Goal: Communication & Community: Answer question/provide support

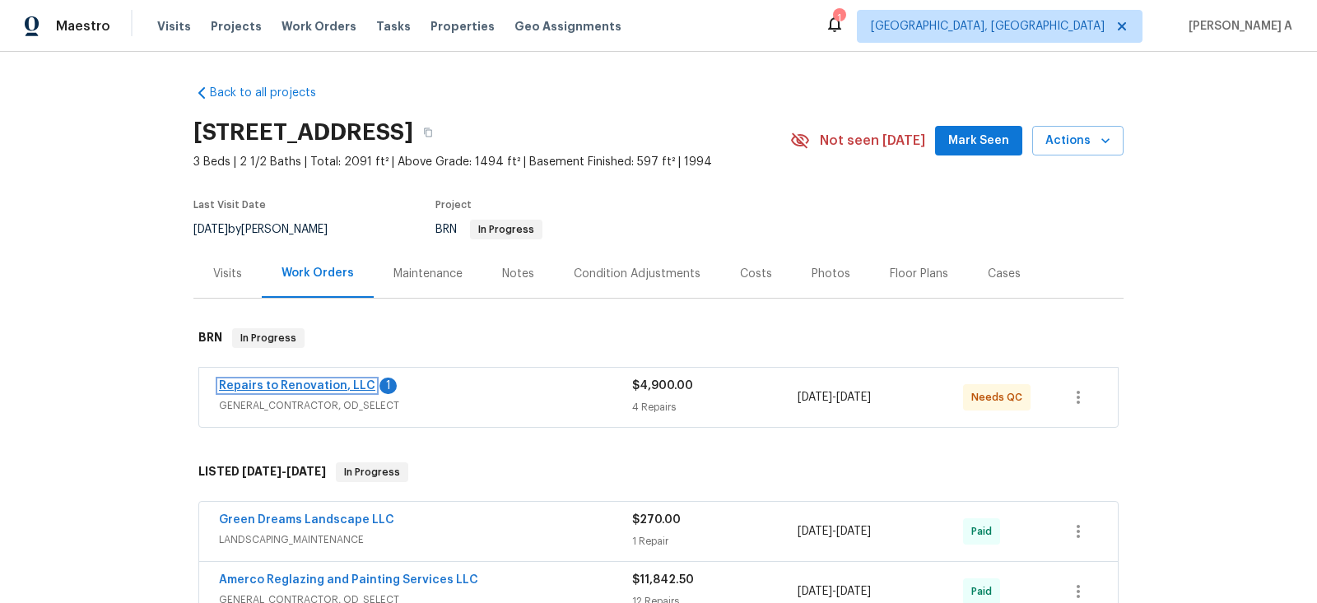
click at [277, 384] on link "Repairs to Renovation, LLC" at bounding box center [297, 386] width 156 height 12
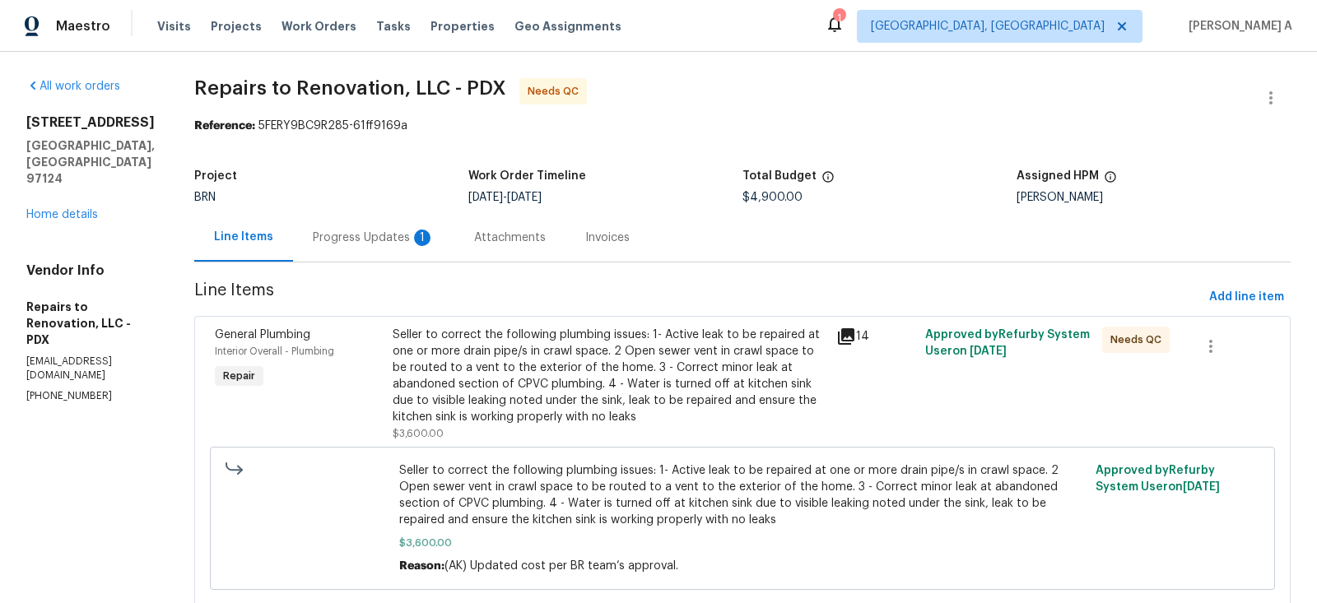
click at [417, 237] on div "Progress Updates 1" at bounding box center [374, 238] width 122 height 16
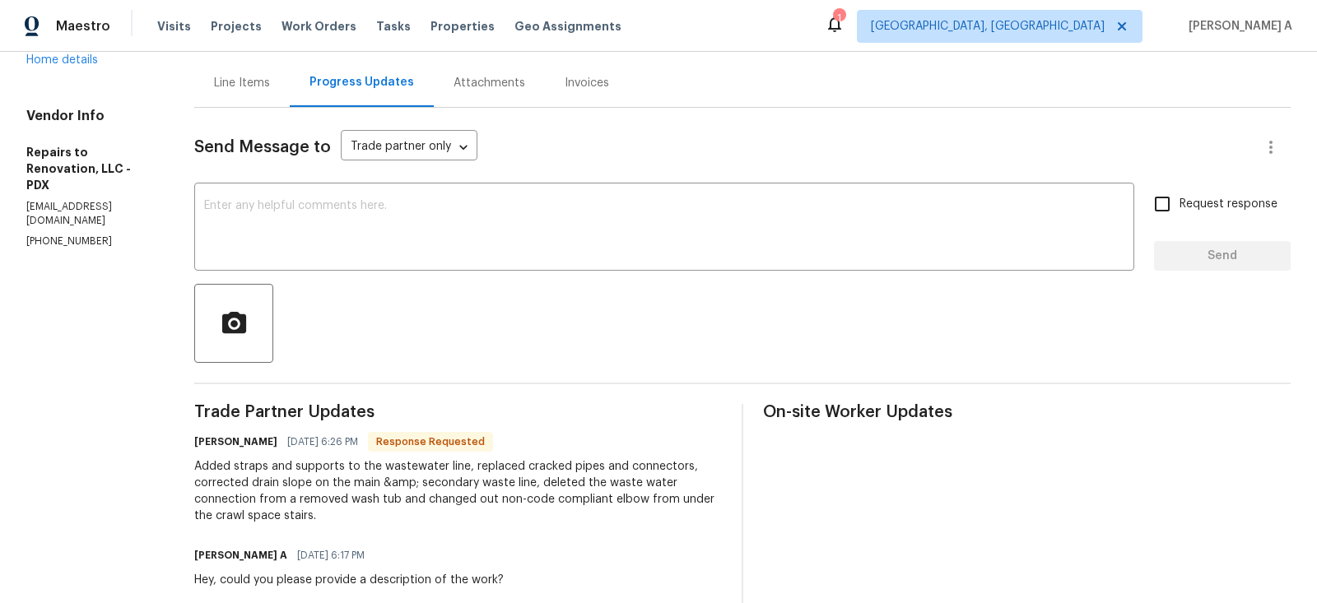
scroll to position [196, 0]
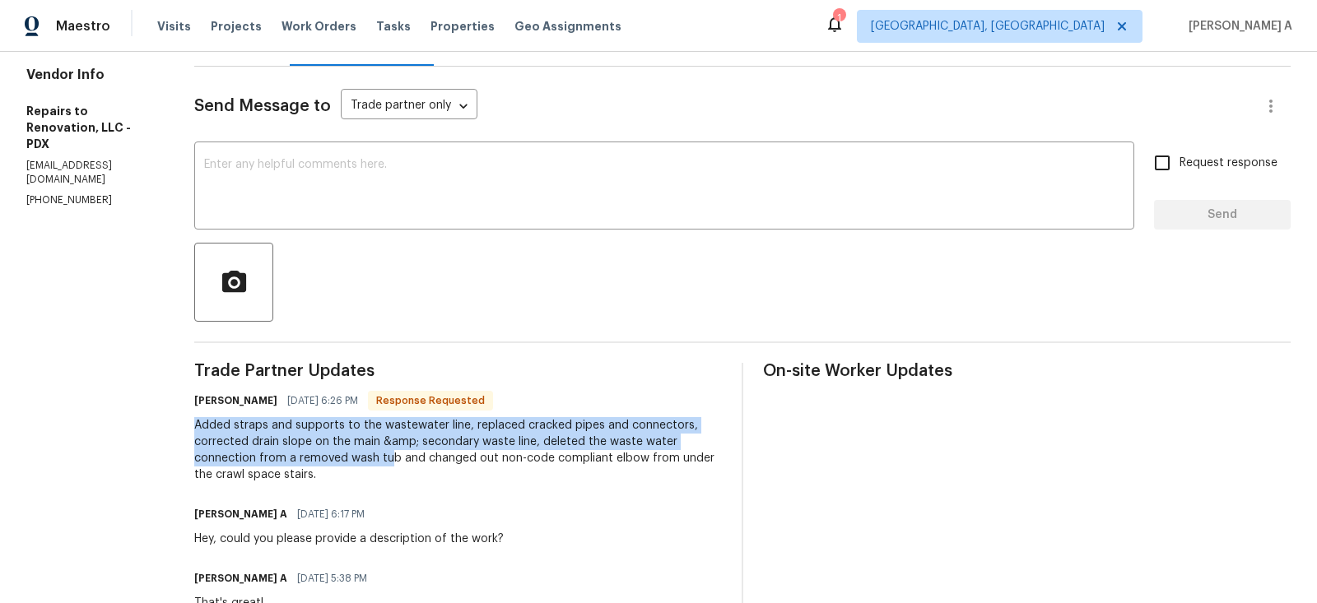
drag, startPoint x: 210, startPoint y: 420, endPoint x: 407, endPoint y: 459, distance: 200.7
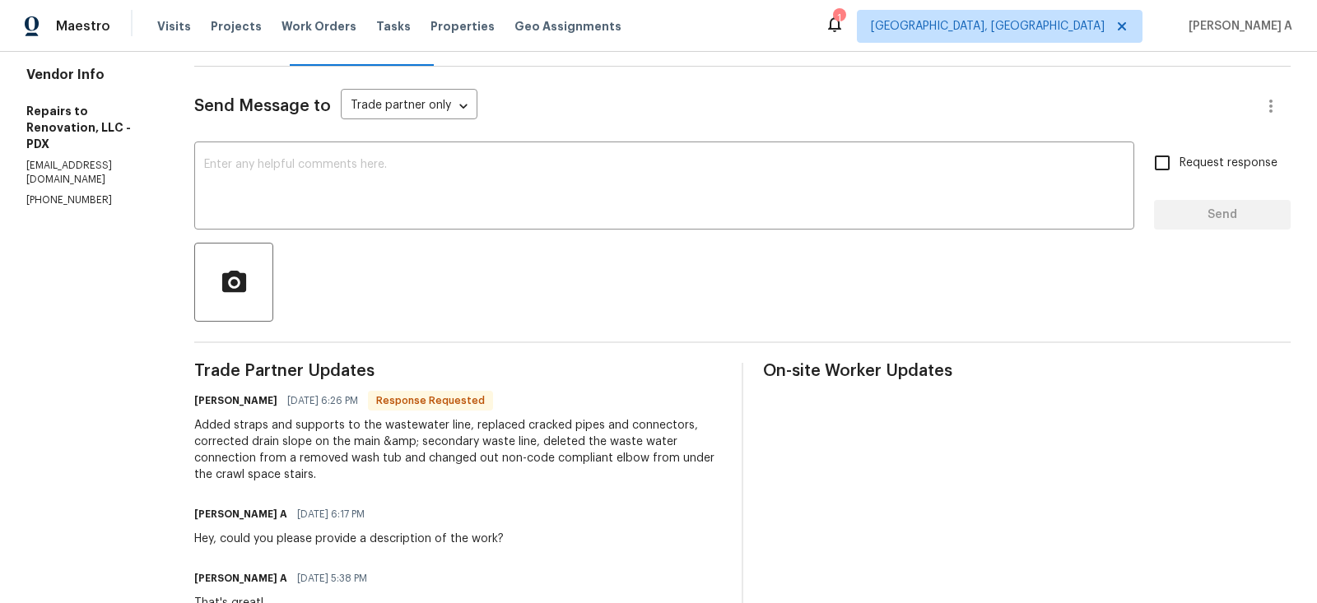
click at [282, 439] on div "Added straps and supports to the wastewater line, replaced cracked pipes and co…" at bounding box center [458, 450] width 528 height 66
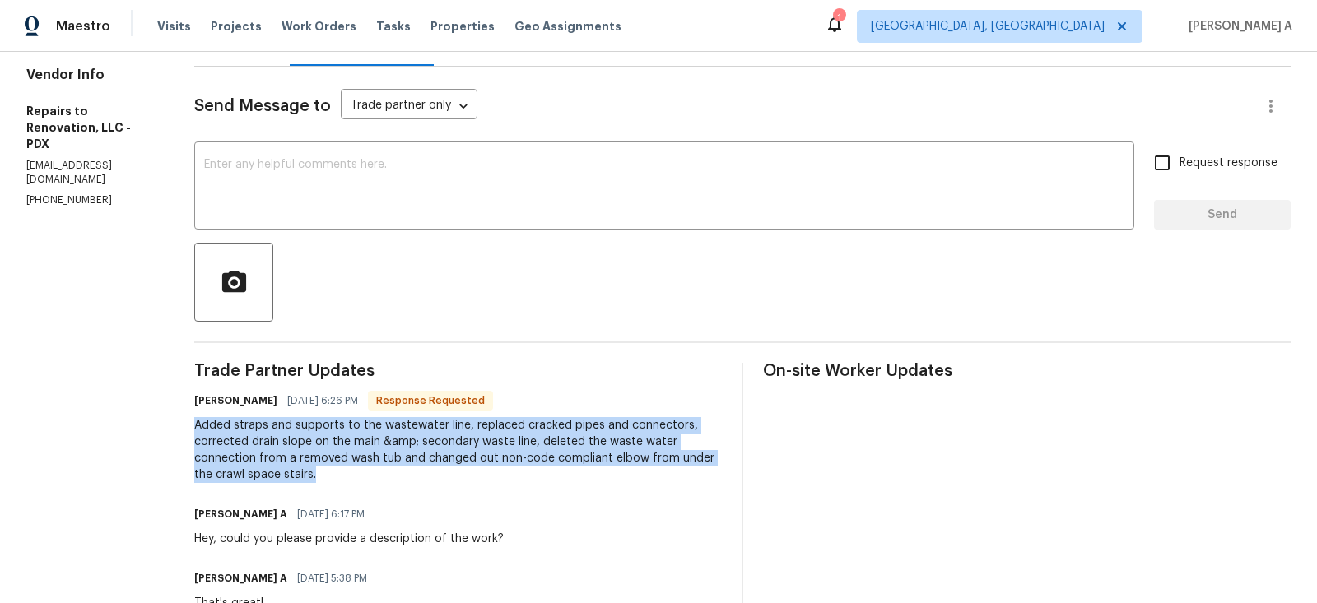
copy div "Added straps and supports to the wastewater line, replaced cracked pipes and co…"
drag, startPoint x: 210, startPoint y: 425, endPoint x: 552, endPoint y: 473, distance: 345.1
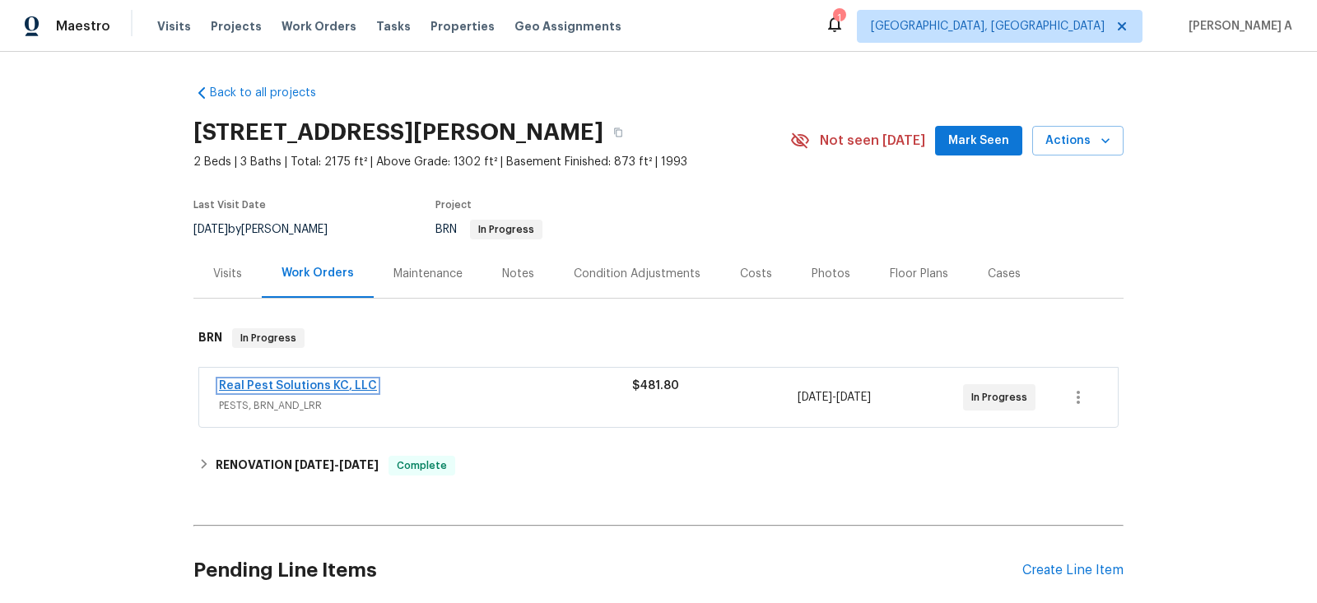
click at [312, 387] on link "Real Pest Solutions KC, LLC" at bounding box center [298, 386] width 158 height 12
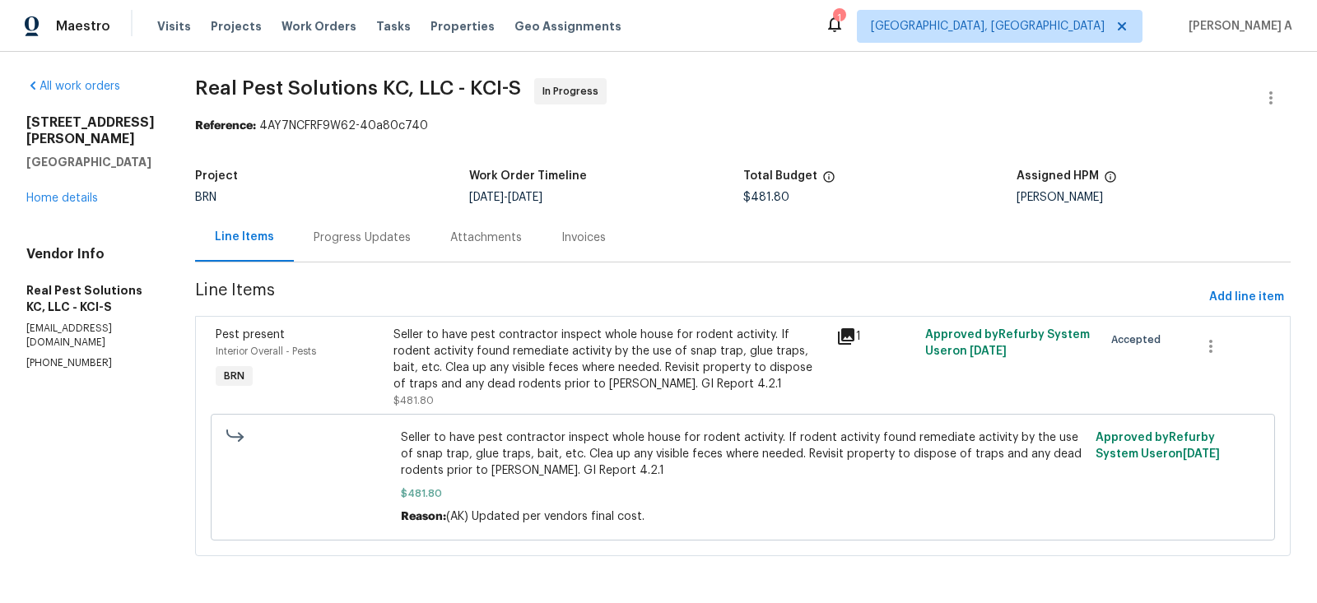
click at [394, 244] on div "Progress Updates" at bounding box center [362, 238] width 97 height 16
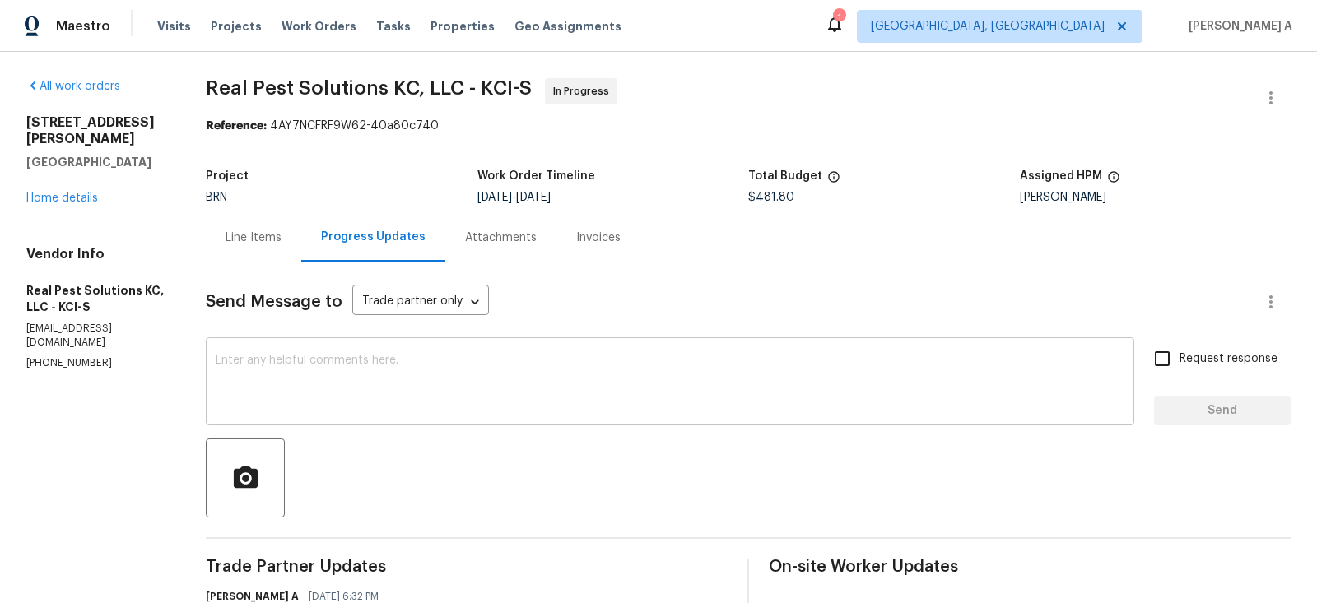
scroll to position [54, 0]
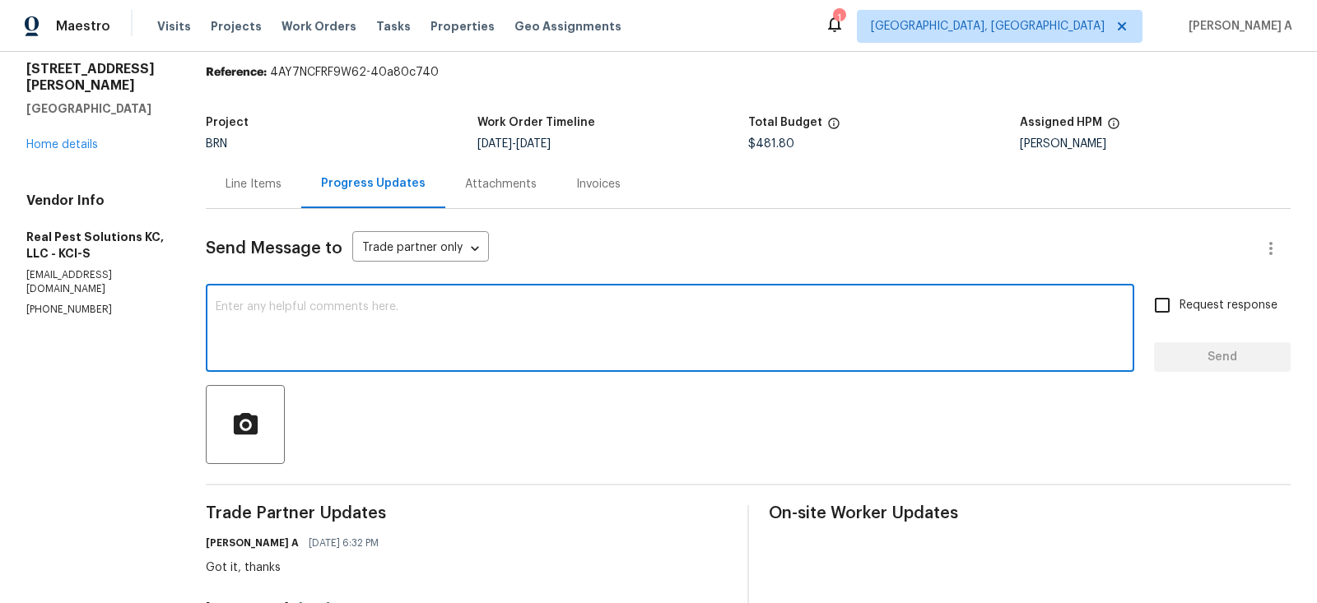
click at [374, 328] on textarea at bounding box center [670, 330] width 909 height 58
paste textarea "come back at the regular scheduled time to remove items"
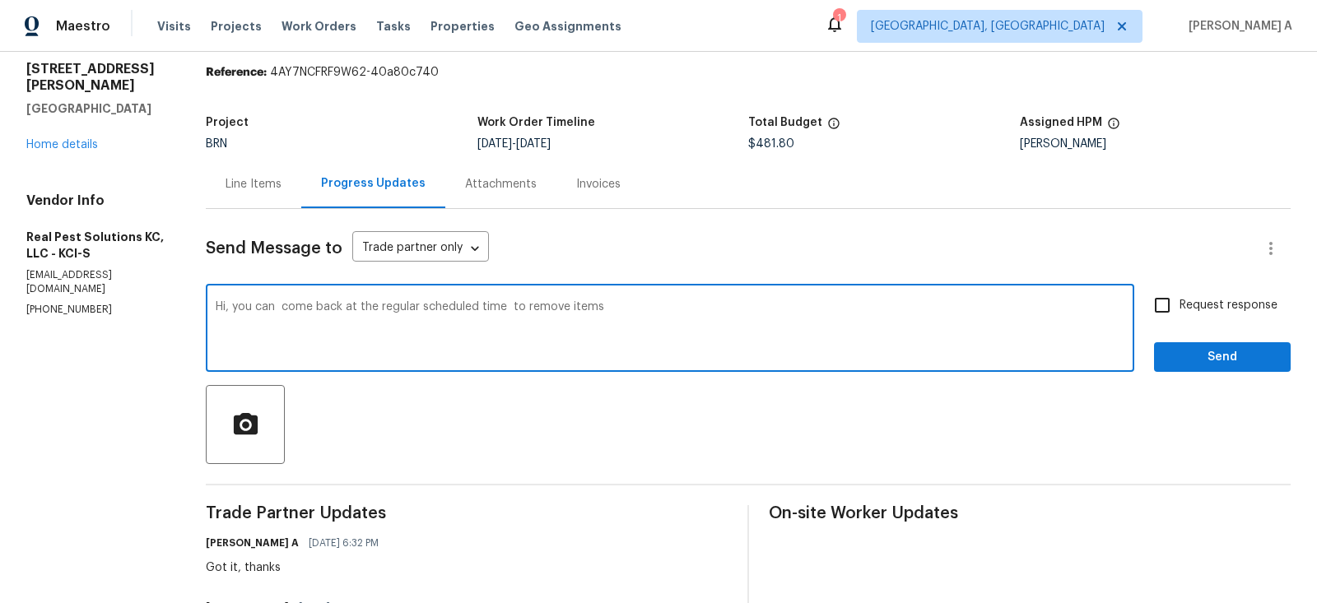
click at [255, 306] on textarea "Hi, you can come back at the regular scheduled time to remove items" at bounding box center [670, 330] width 909 height 58
click at [298, 302] on textarea "Hi, You can come back at the regular scheduled time to remove items" at bounding box center [670, 330] width 909 height 58
click at [538, 307] on textarea "Hi, You can come back at the regular scheduled time to remove items" at bounding box center [670, 330] width 909 height 58
click at [623, 312] on textarea "Hi, You can come back at the regular scheduled time to remove items" at bounding box center [670, 330] width 909 height 58
paste textarea "good with them returning after the 27th to complete the removal!"
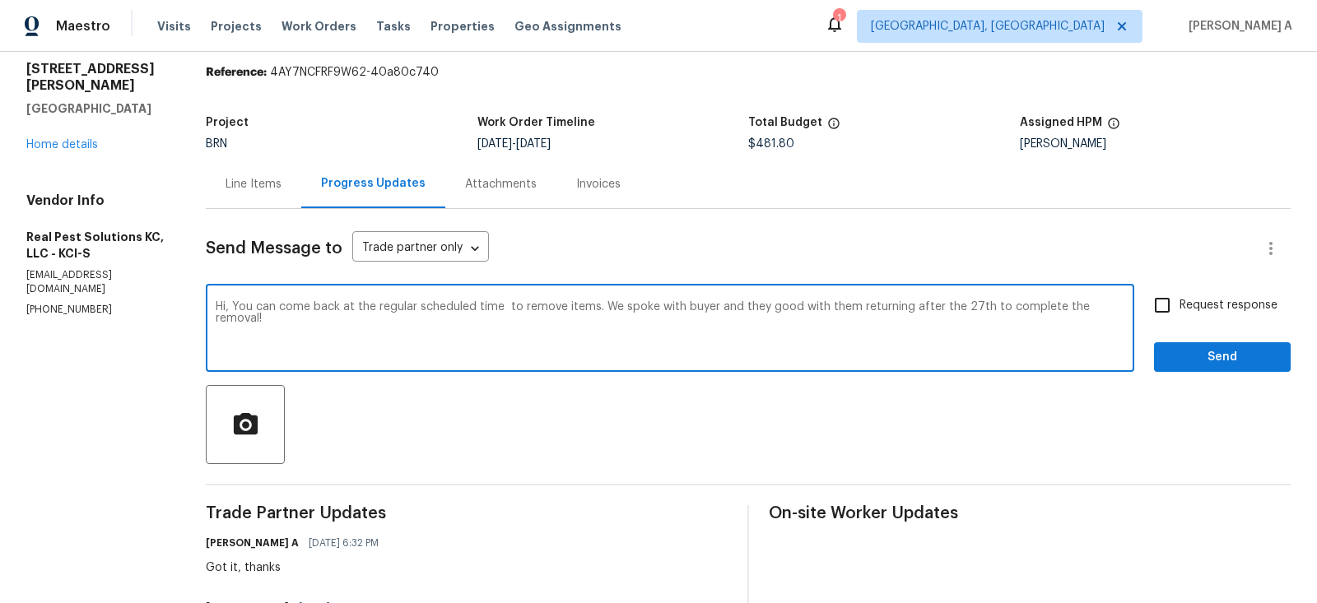
click at [781, 305] on textarea "Hi, You can come back at the regular scheduled time to remove items. We spoke w…" at bounding box center [670, 330] width 909 height 58
click at [873, 309] on textarea "Hi, You can come back at the regular scheduled time to remove items. We spoke w…" at bounding box center [670, 330] width 909 height 58
click at [887, 333] on textarea "Hi, You can come back at the regular scheduled time to remove items. We spoke w…" at bounding box center [670, 330] width 909 height 58
drag, startPoint x: 780, startPoint y: 306, endPoint x: 1061, endPoint y: 320, distance: 281.1
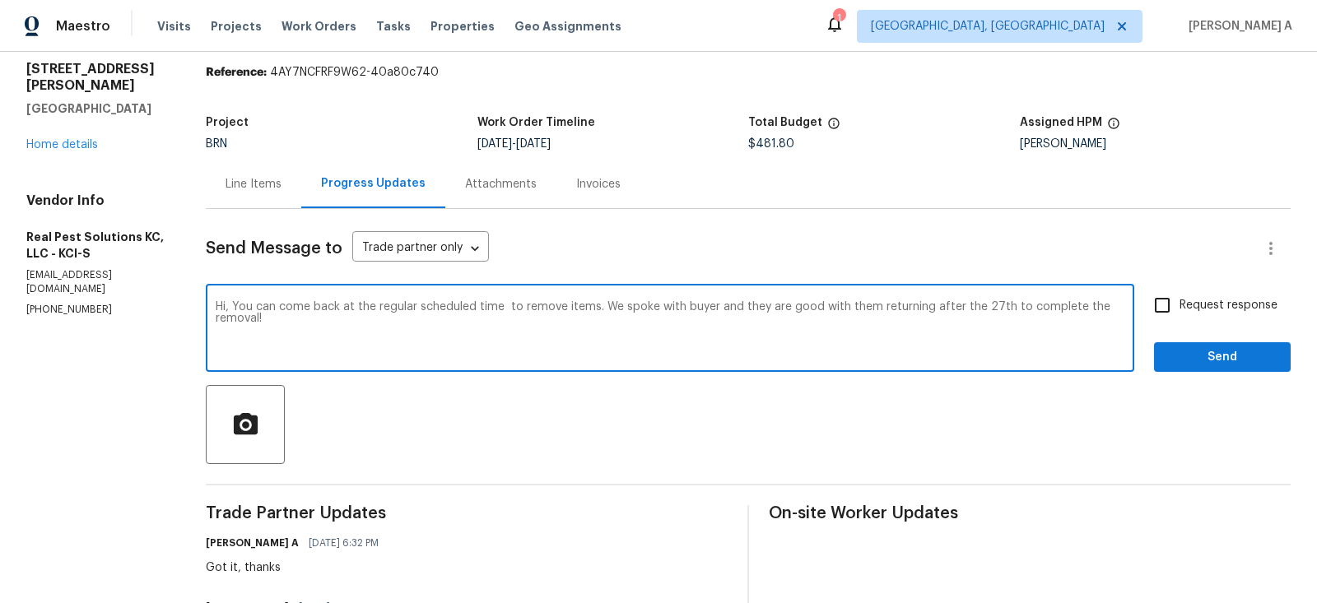
click at [1062, 320] on textarea "Hi, You can come back at the regular scheduled time to remove items. We spoke w…" at bounding box center [670, 330] width 909 height 58
click at [0, 0] on div "time to" at bounding box center [0, 0] width 0 height 0
click at [784, 304] on textarea "Hi, You can come back at the regular scheduled time to remove items. We spoke w…" at bounding box center [670, 330] width 909 height 58
click at [0, 0] on span "Replace with" at bounding box center [0, 0] width 0 height 0
type textarea "Hi, You can come back at the regular scheduled time to remove items. We spoke w…"
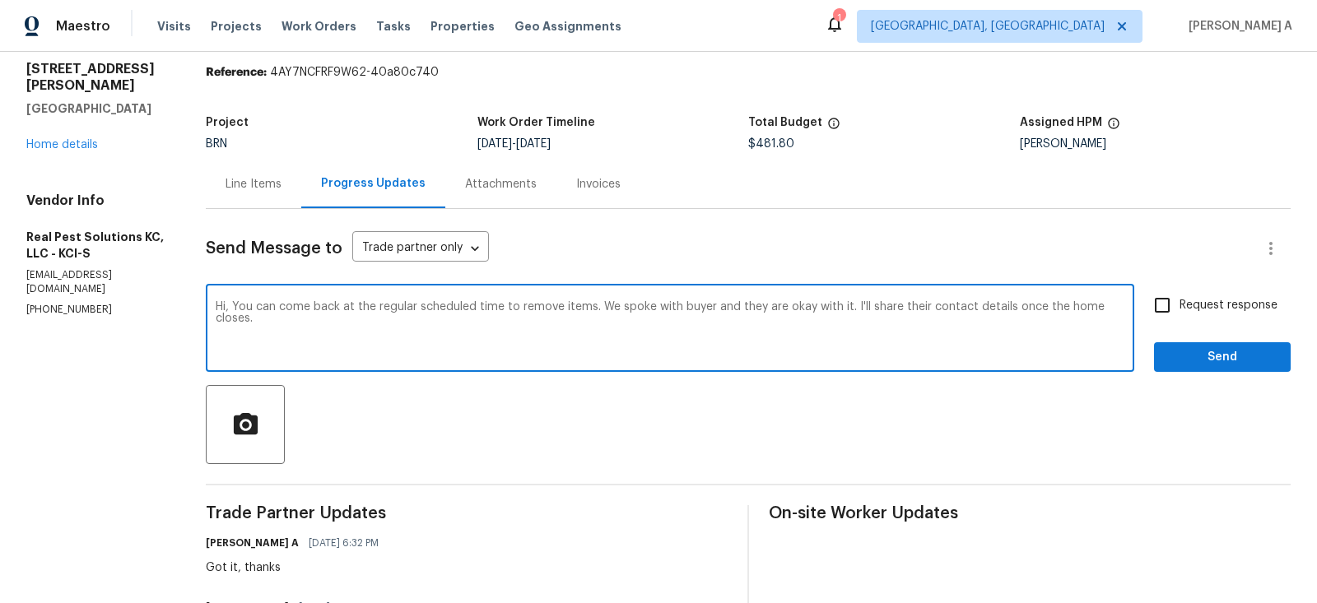
click at [1154, 305] on input "Request response" at bounding box center [1162, 305] width 35 height 35
checkbox input "true"
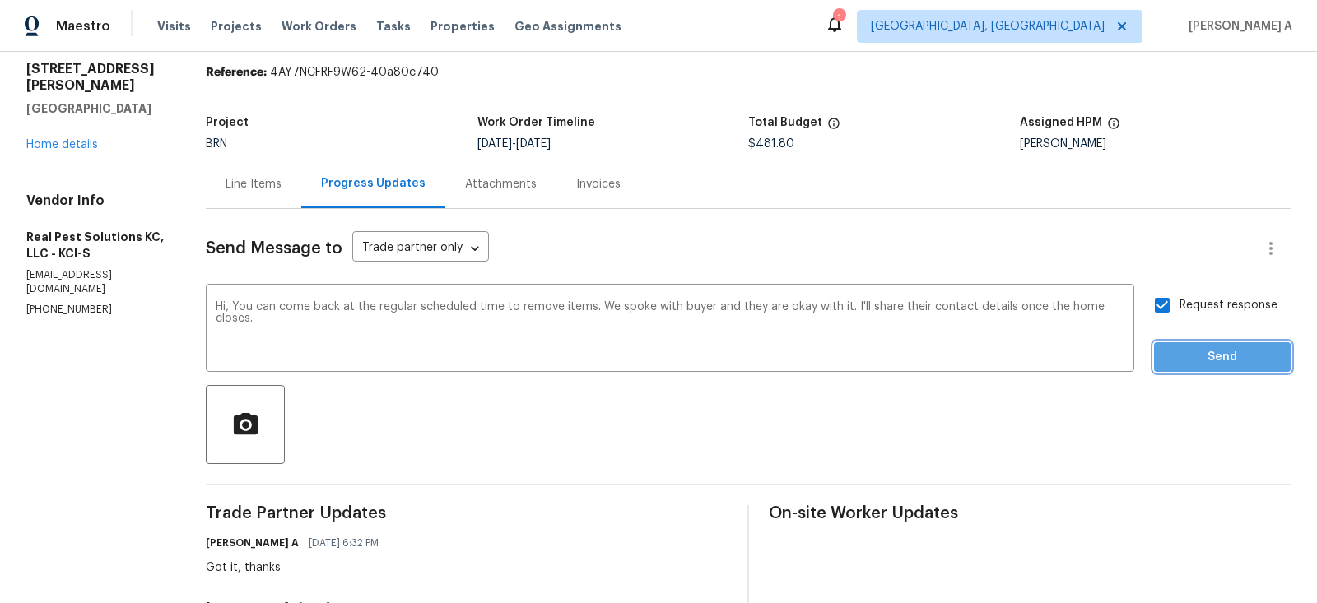
click at [1219, 356] on span "Send" at bounding box center [1222, 357] width 110 height 21
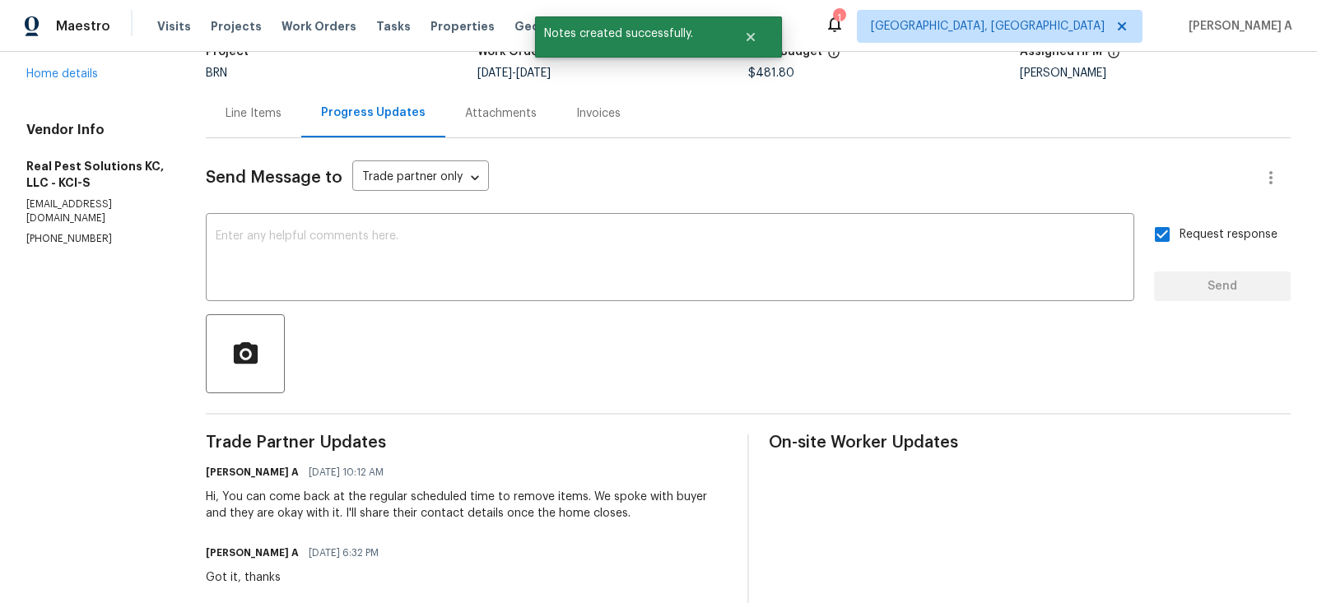
scroll to position [122, 0]
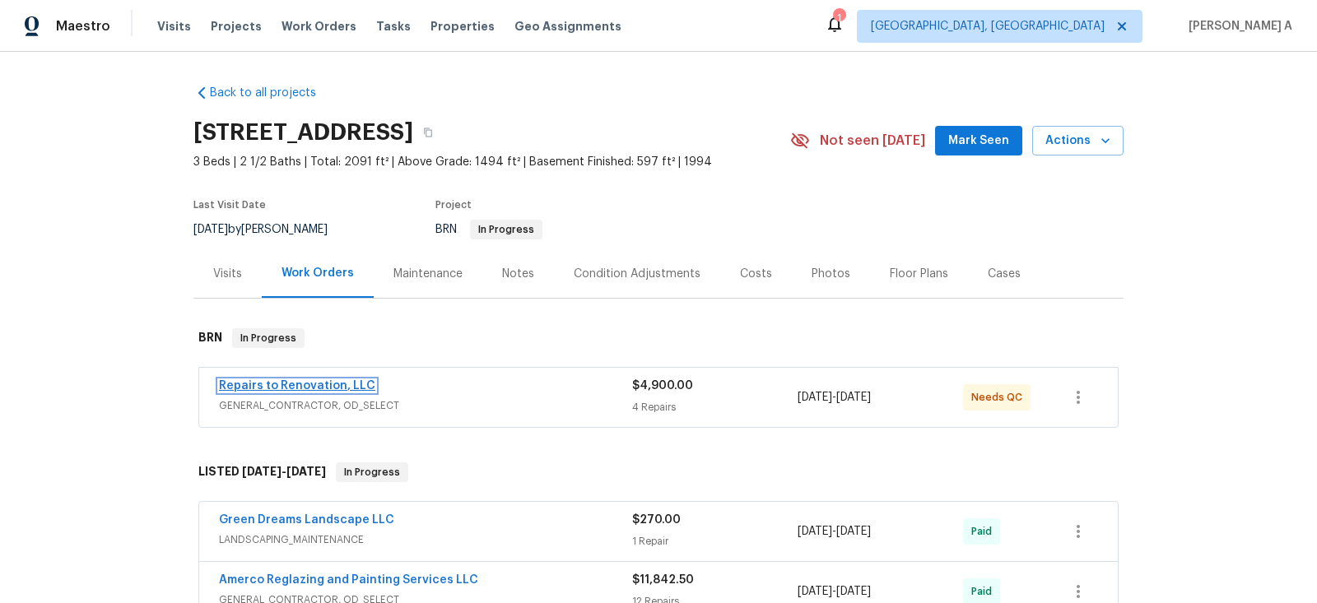
click at [295, 384] on link "Repairs to Renovation, LLC" at bounding box center [297, 386] width 156 height 12
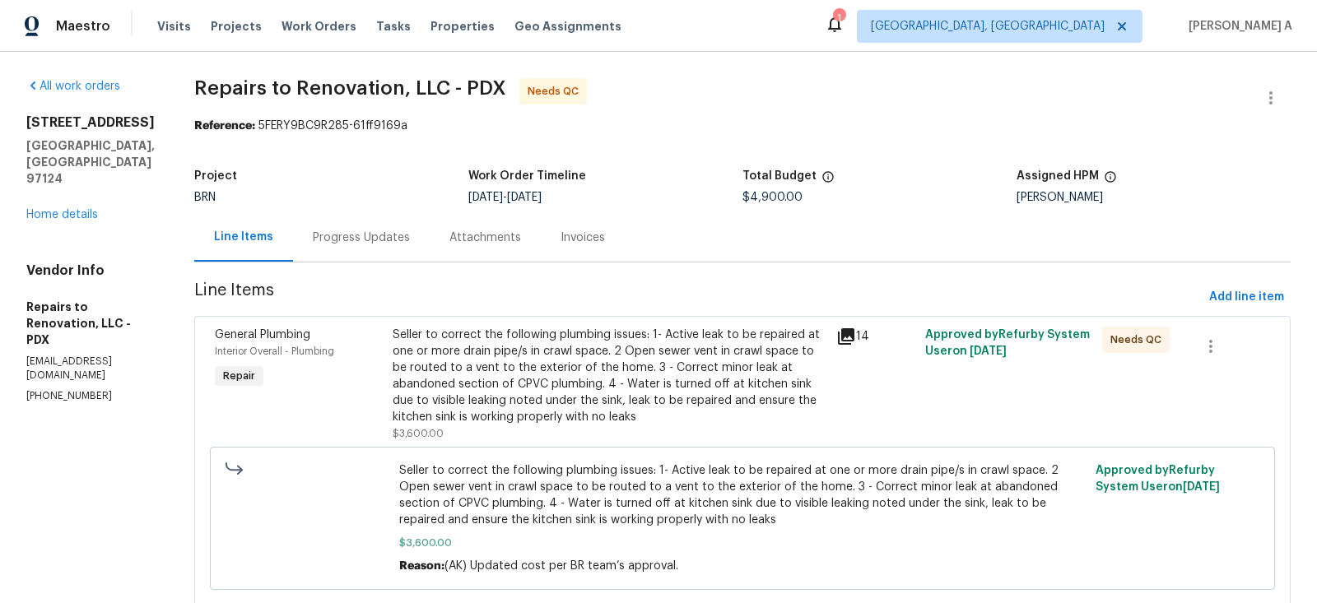
click at [337, 215] on div "Progress Updates" at bounding box center [361, 237] width 137 height 49
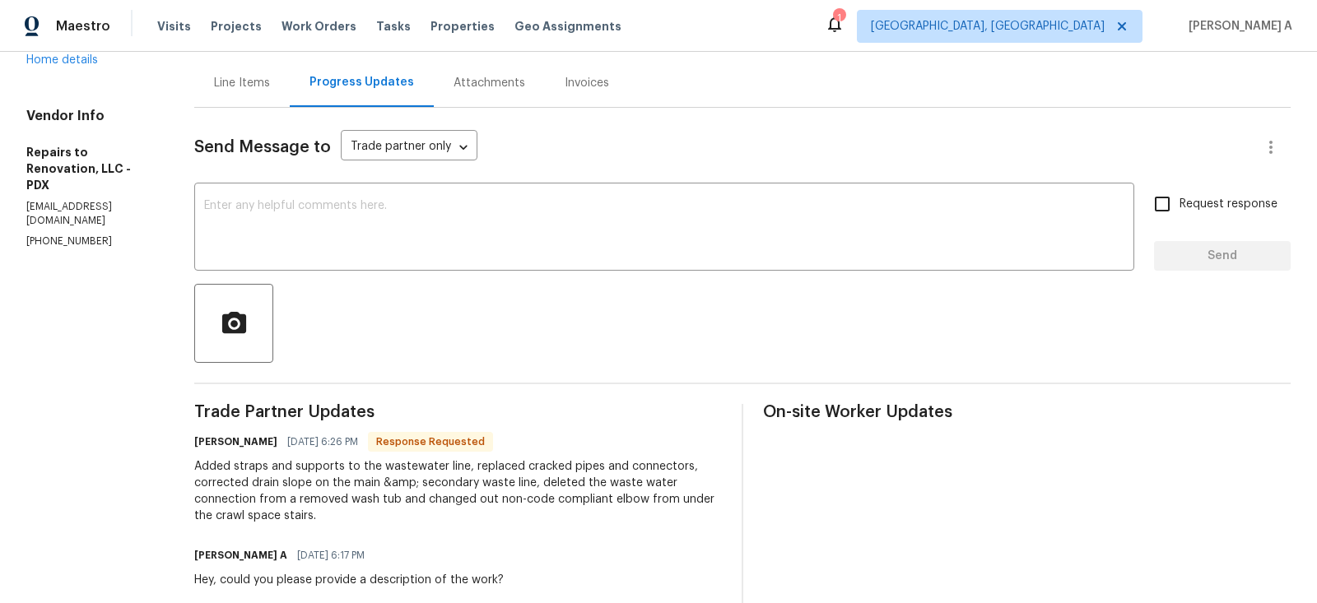
scroll to position [75, 0]
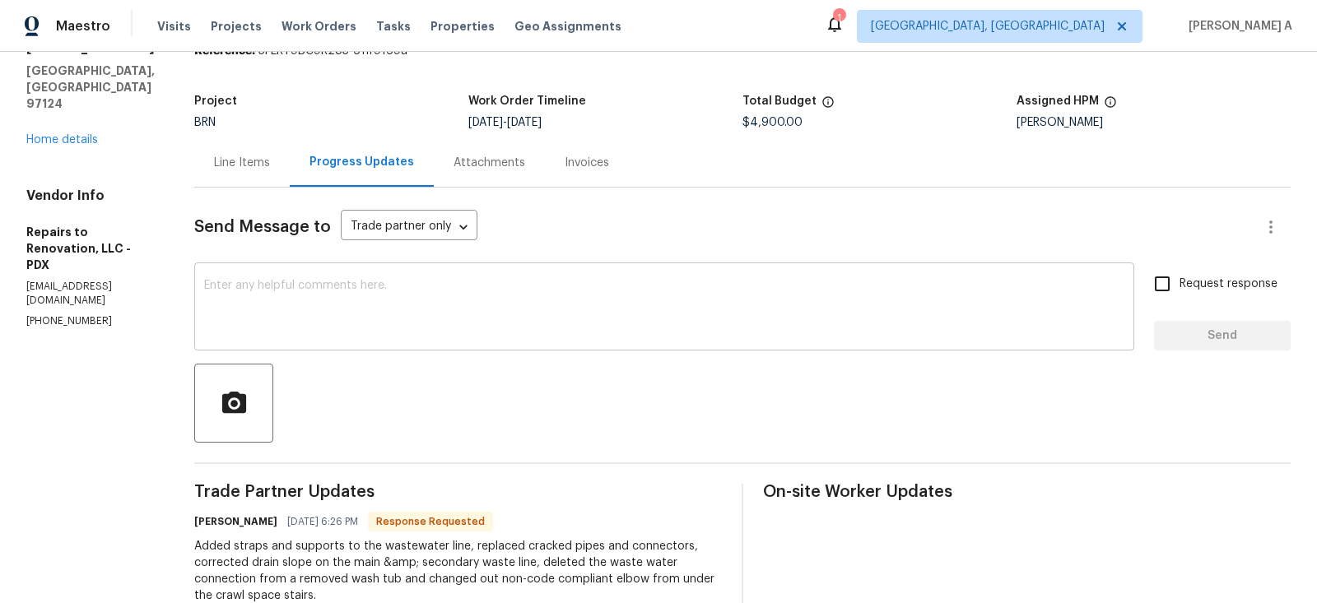
click at [427, 315] on textarea at bounding box center [664, 309] width 920 height 58
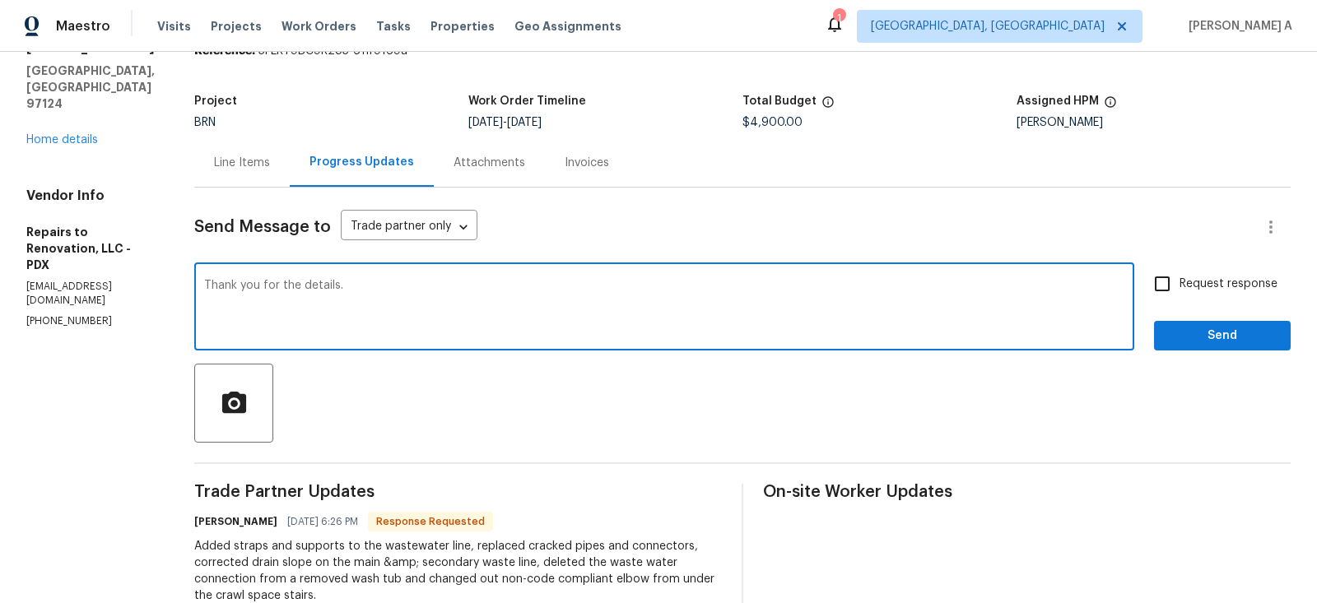
type textarea "Thank you for the details."
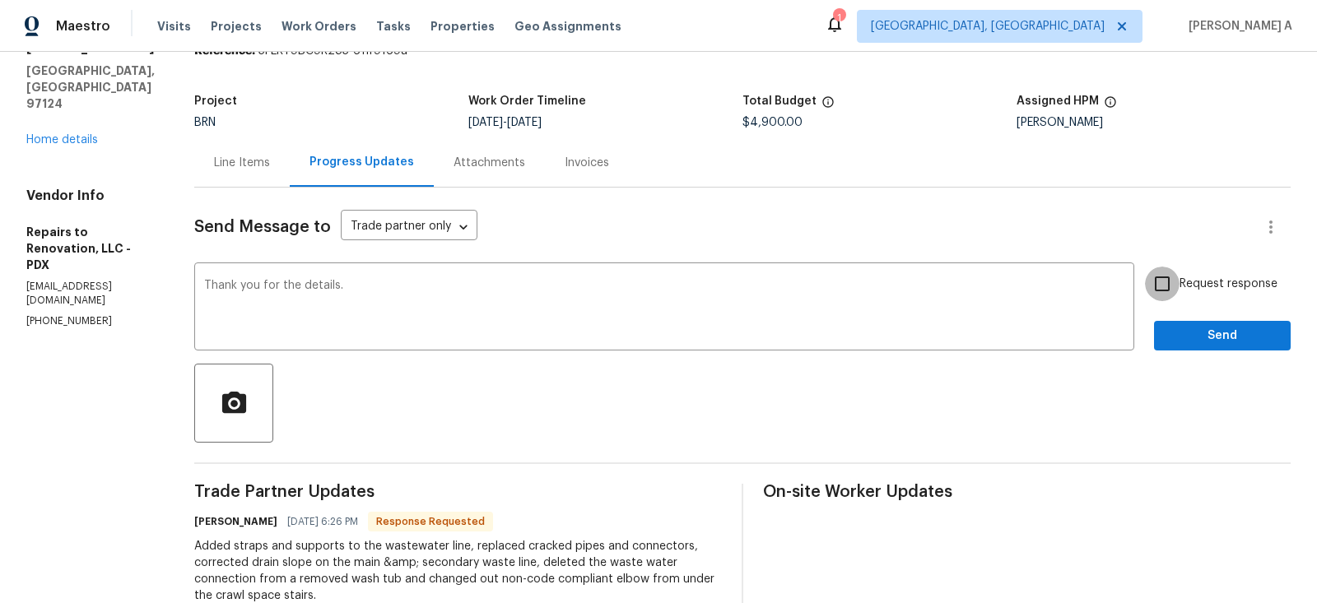
click at [1151, 292] on input "Request response" at bounding box center [1162, 284] width 35 height 35
checkbox input "true"
click at [1231, 340] on span "Send" at bounding box center [1222, 336] width 110 height 21
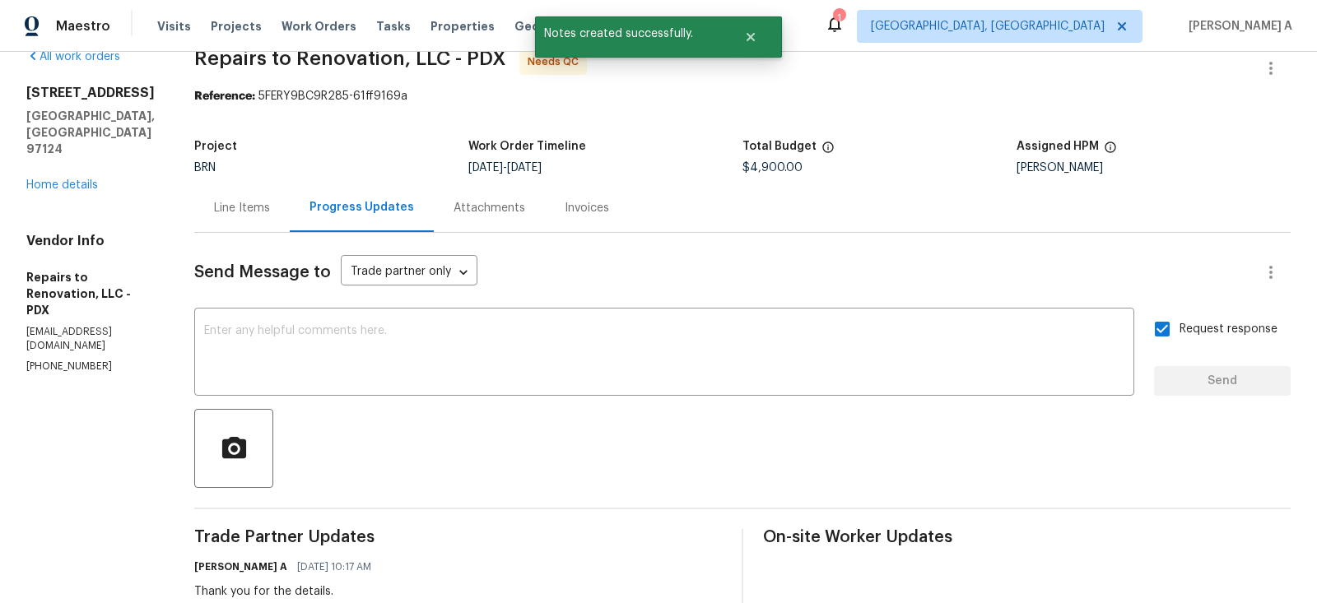
scroll to position [0, 0]
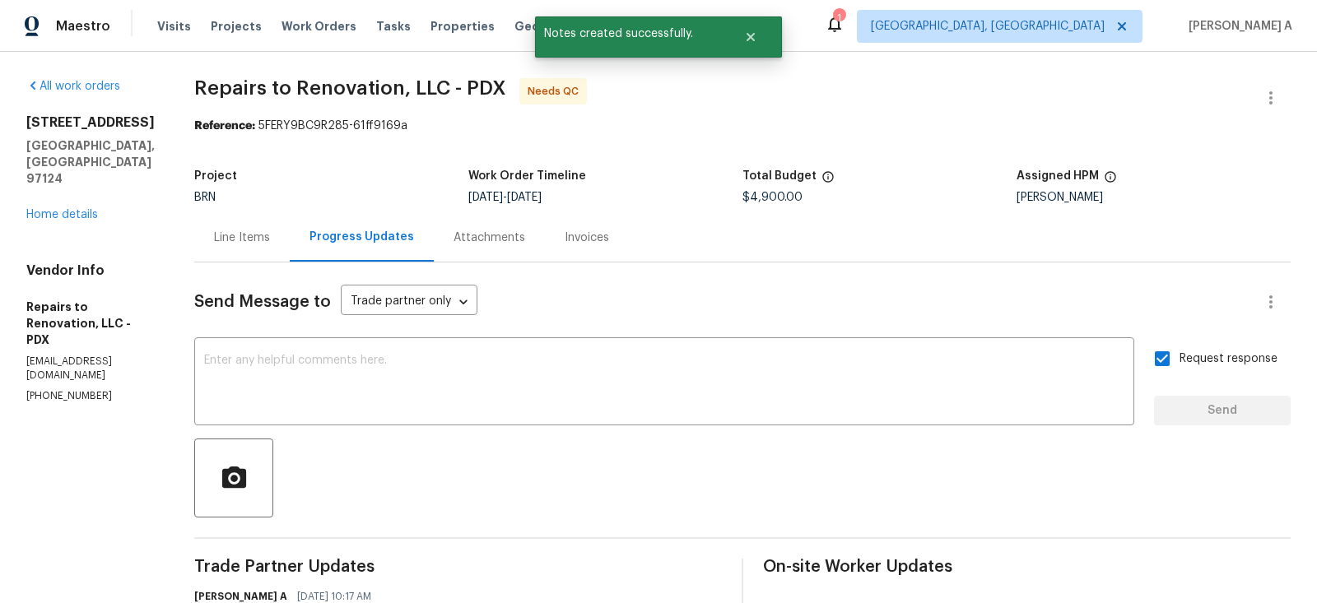
click at [268, 223] on div "Line Items" at bounding box center [241, 237] width 95 height 49
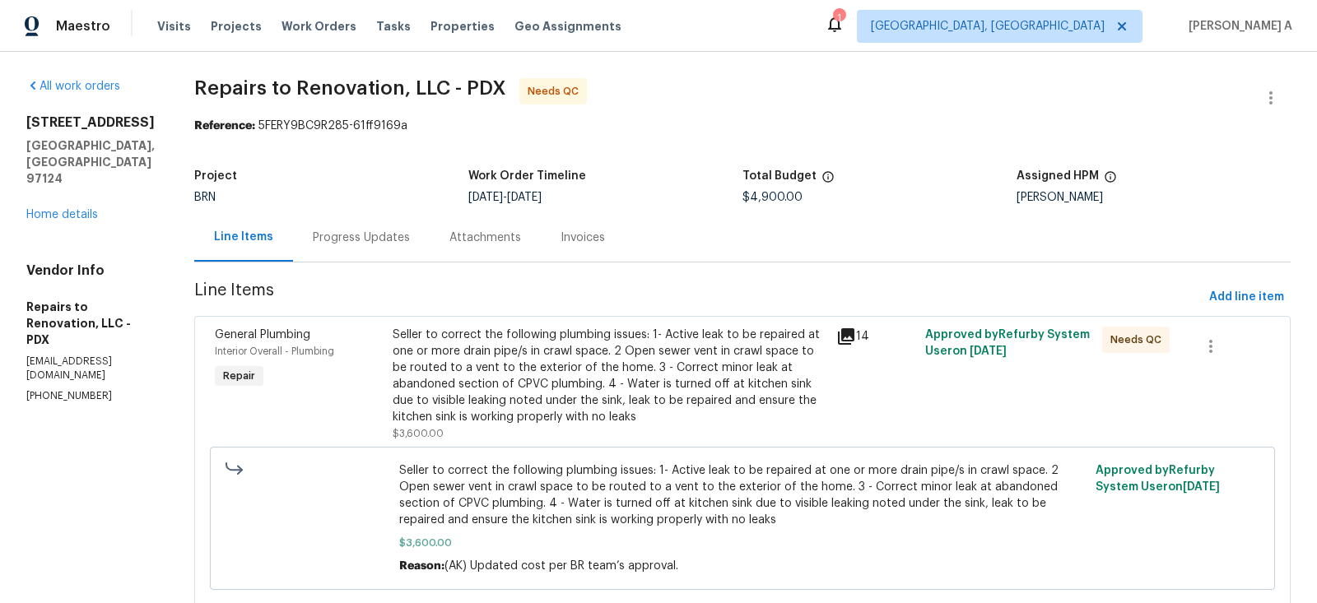
click at [518, 360] on div "Seller to correct the following plumbing issues: 1- Active leak to be repaired …" at bounding box center [610, 376] width 434 height 99
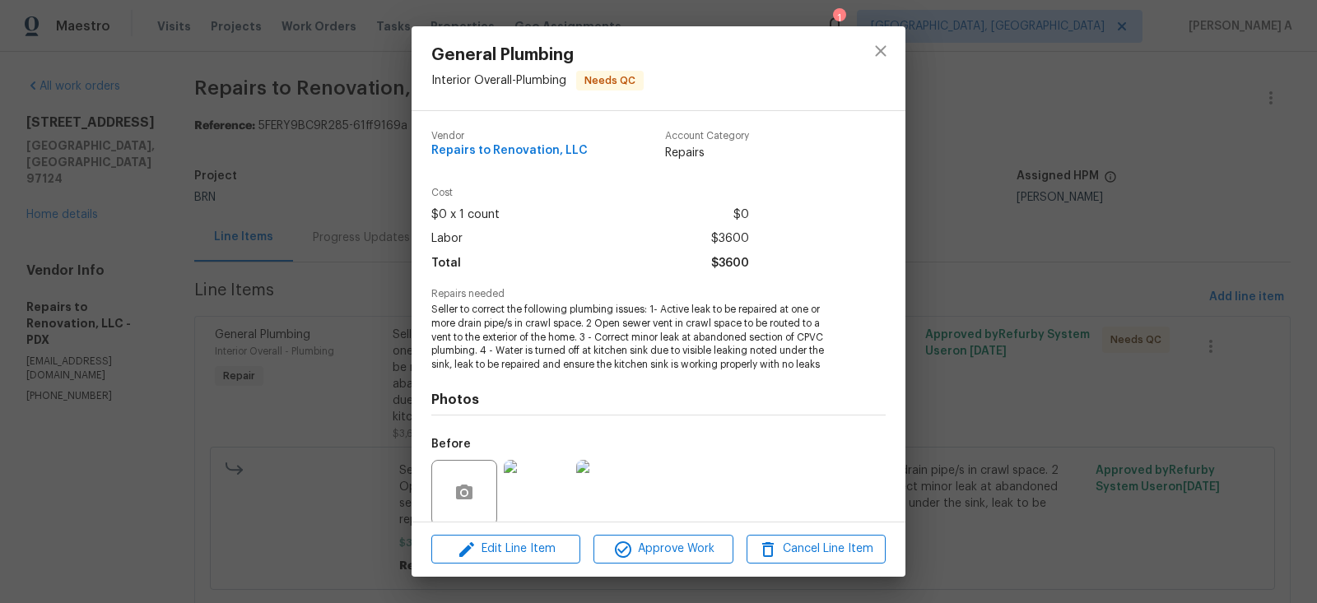
click at [495, 153] on span "Repairs to Renovation, LLC" at bounding box center [509, 151] width 156 height 12
copy span "Repairs to Renovation, LLC"
click at [611, 350] on span "Seller to correct the following plumbing issues: 1- Active leak to be repaired …" at bounding box center [635, 337] width 409 height 69
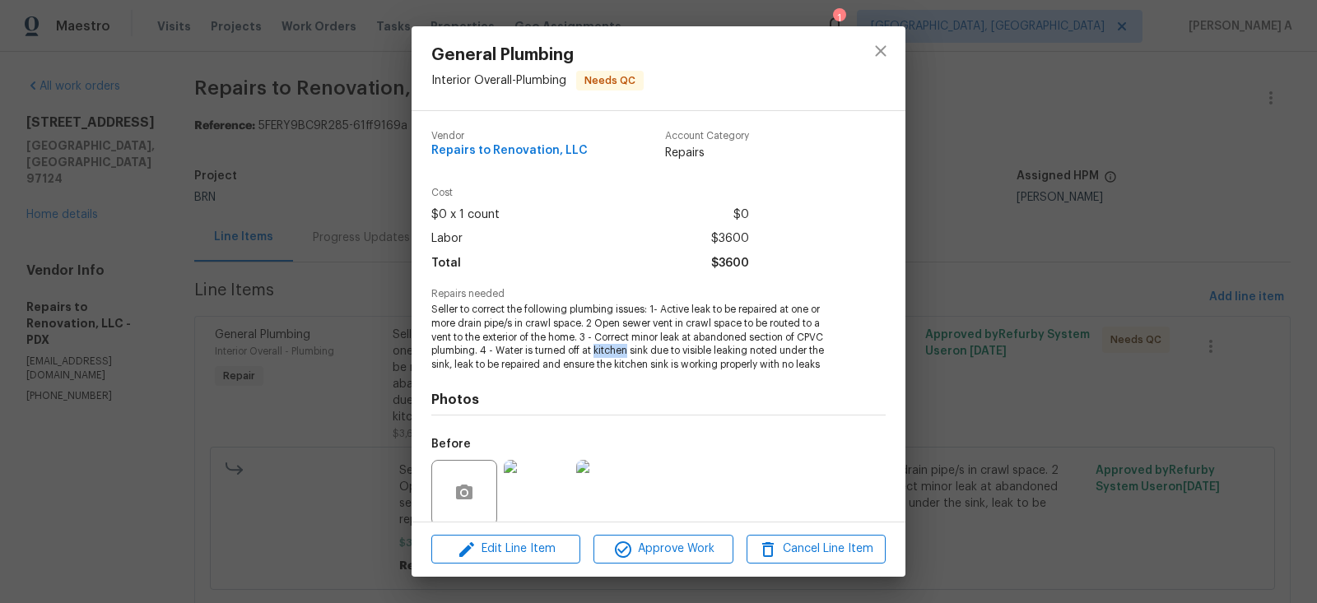
click at [611, 350] on span "Seller to correct the following plumbing issues: 1- Active leak to be repaired …" at bounding box center [635, 337] width 409 height 69
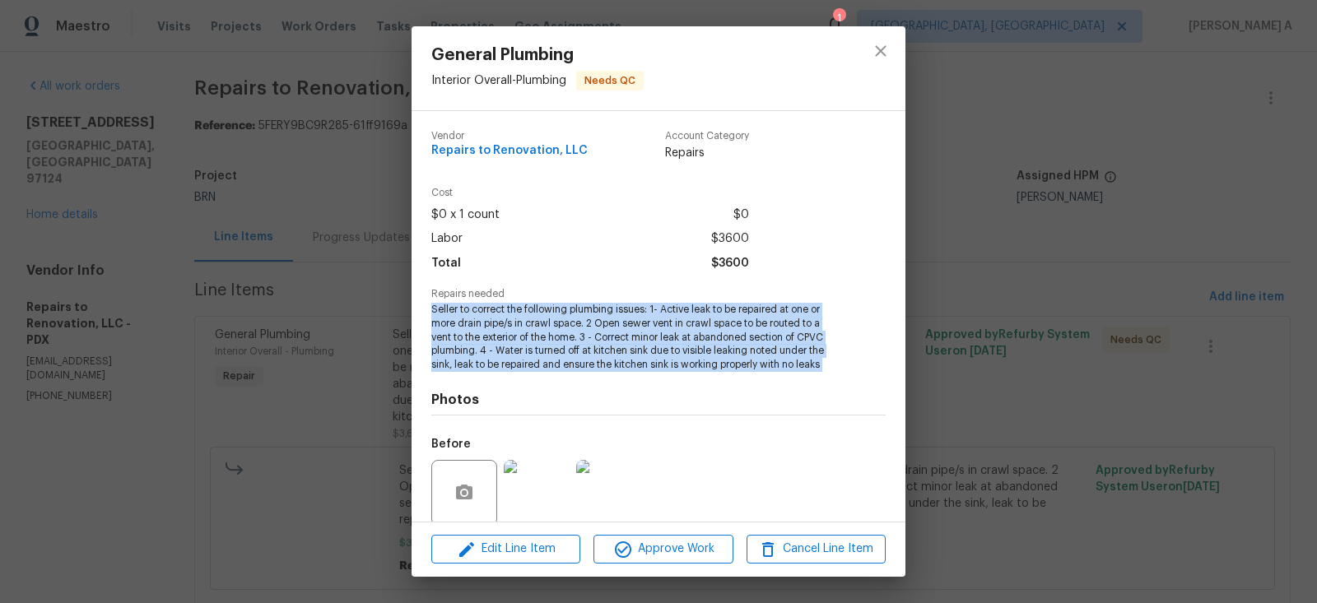
click at [611, 350] on span "Seller to correct the following plumbing issues: 1- Active leak to be repaired …" at bounding box center [635, 337] width 409 height 69
copy span "Seller to correct the following plumbing issues: 1- Active leak to be repaired …"
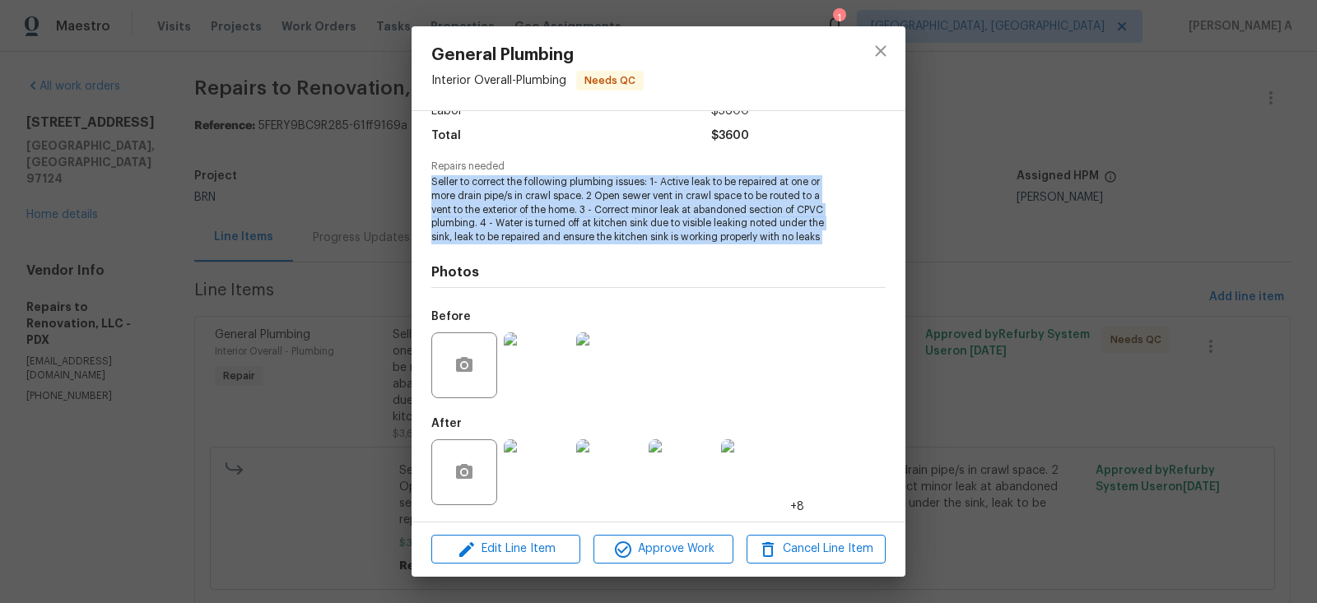
click at [513, 396] on img at bounding box center [537, 366] width 66 height 66
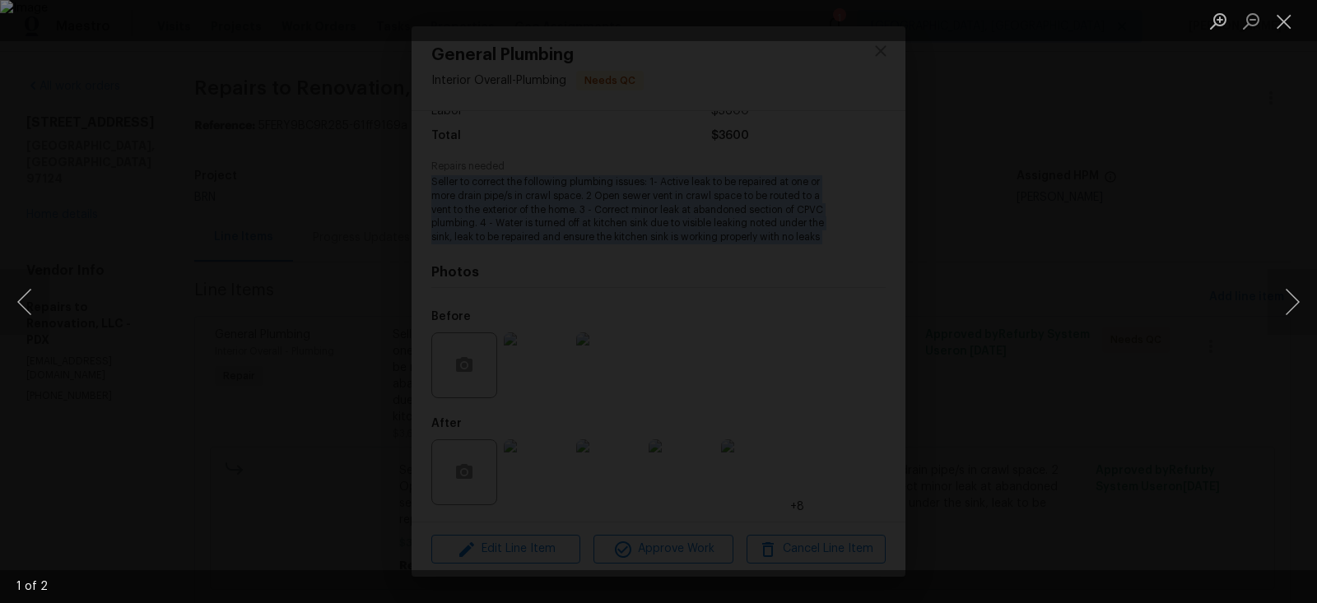
click at [608, 300] on img "Lightbox" at bounding box center [658, 301] width 1317 height 603
click at [1290, 26] on button "Close lightbox" at bounding box center [1284, 21] width 33 height 29
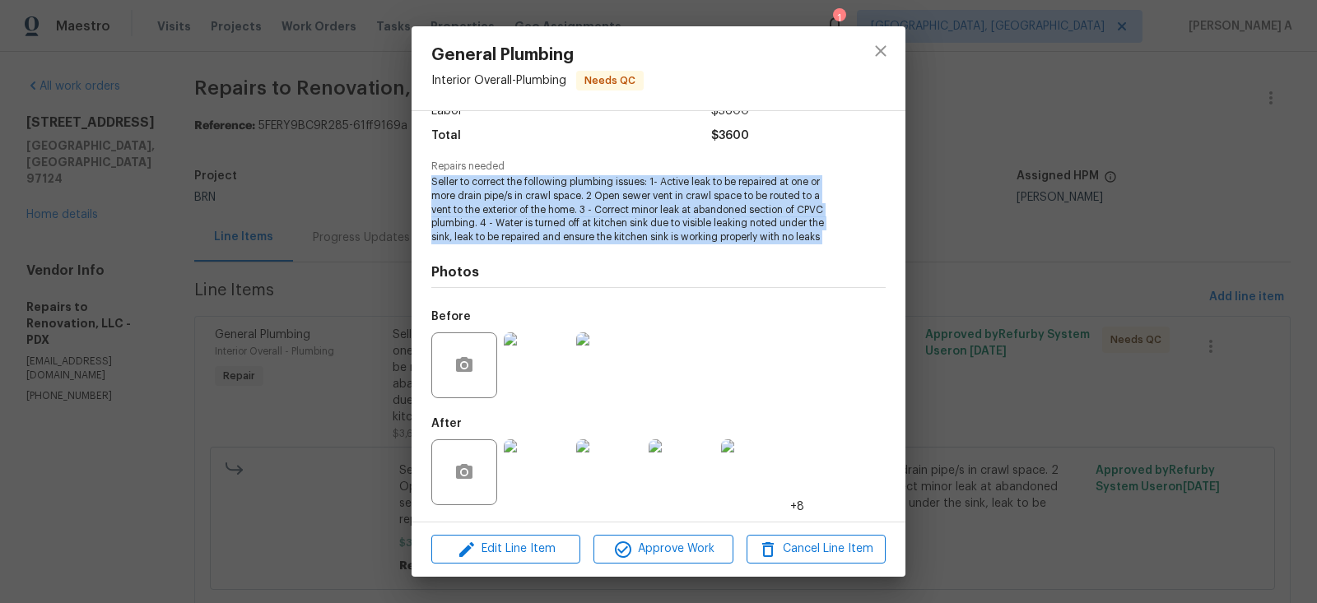
click at [524, 474] on img at bounding box center [537, 473] width 66 height 66
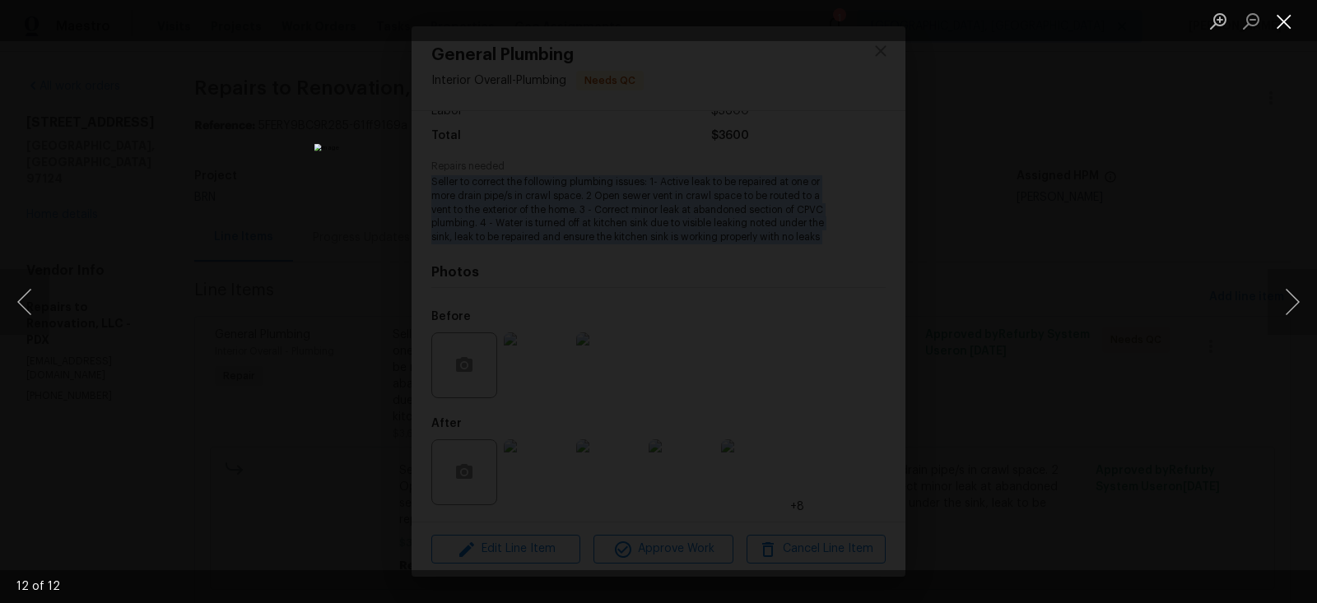
click at [1290, 23] on button "Close lightbox" at bounding box center [1284, 21] width 33 height 29
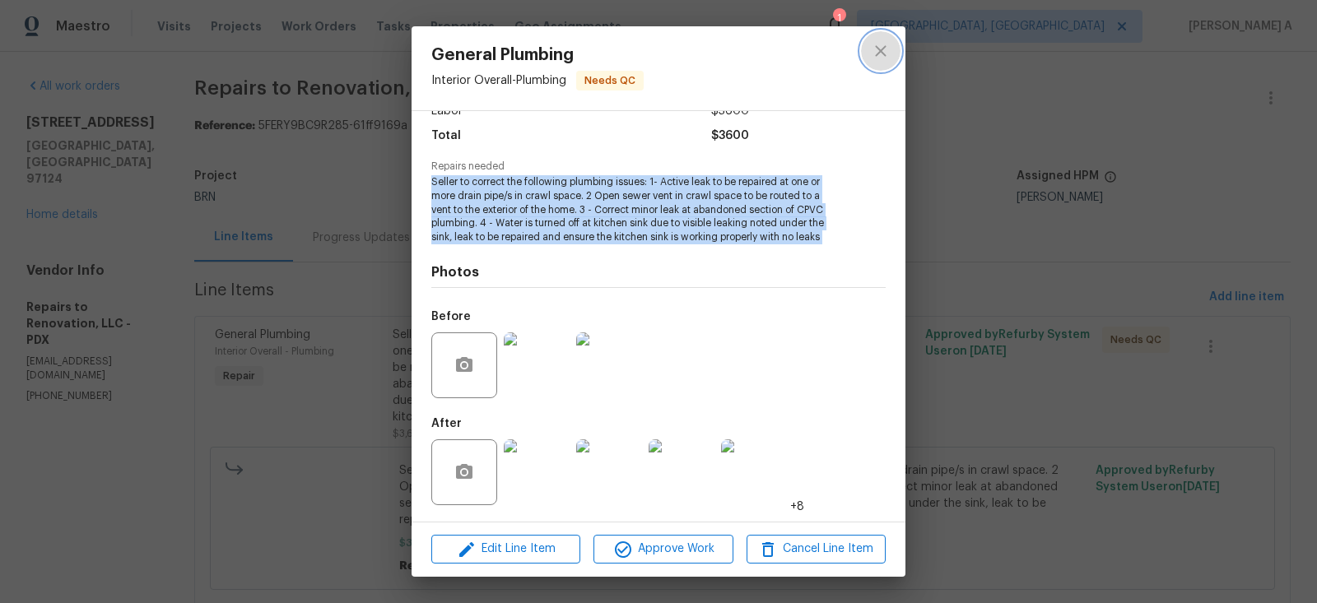
click at [878, 54] on icon "close" at bounding box center [880, 50] width 11 height 11
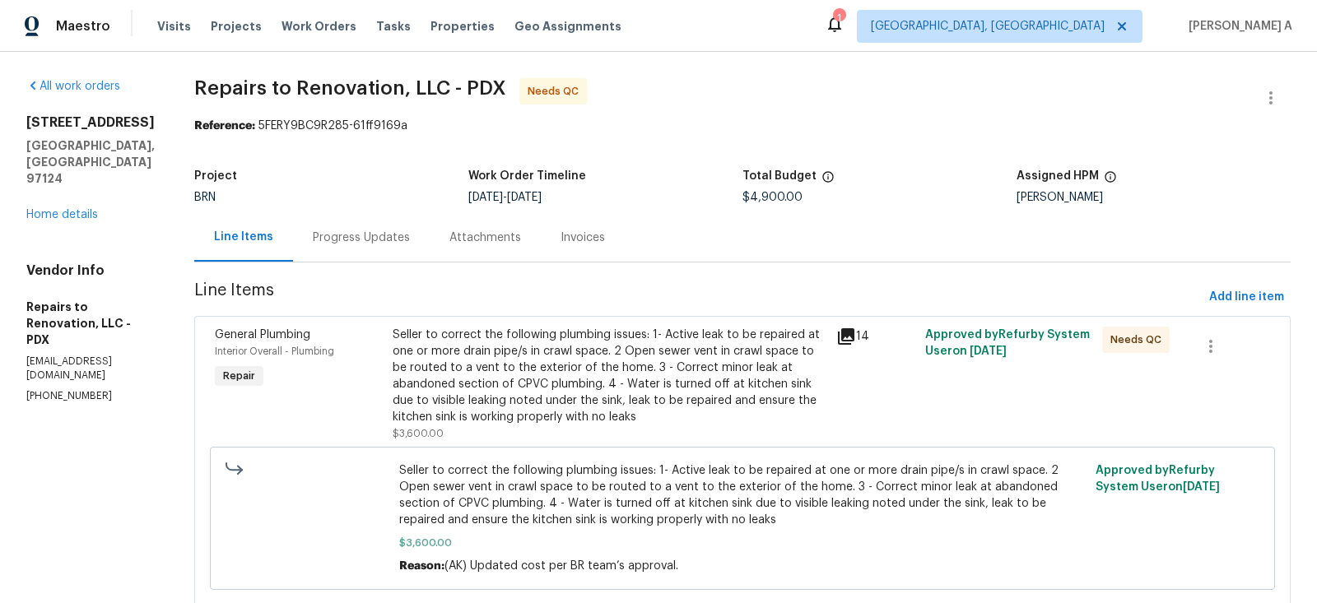
click at [399, 227] on div "Progress Updates" at bounding box center [361, 237] width 137 height 49
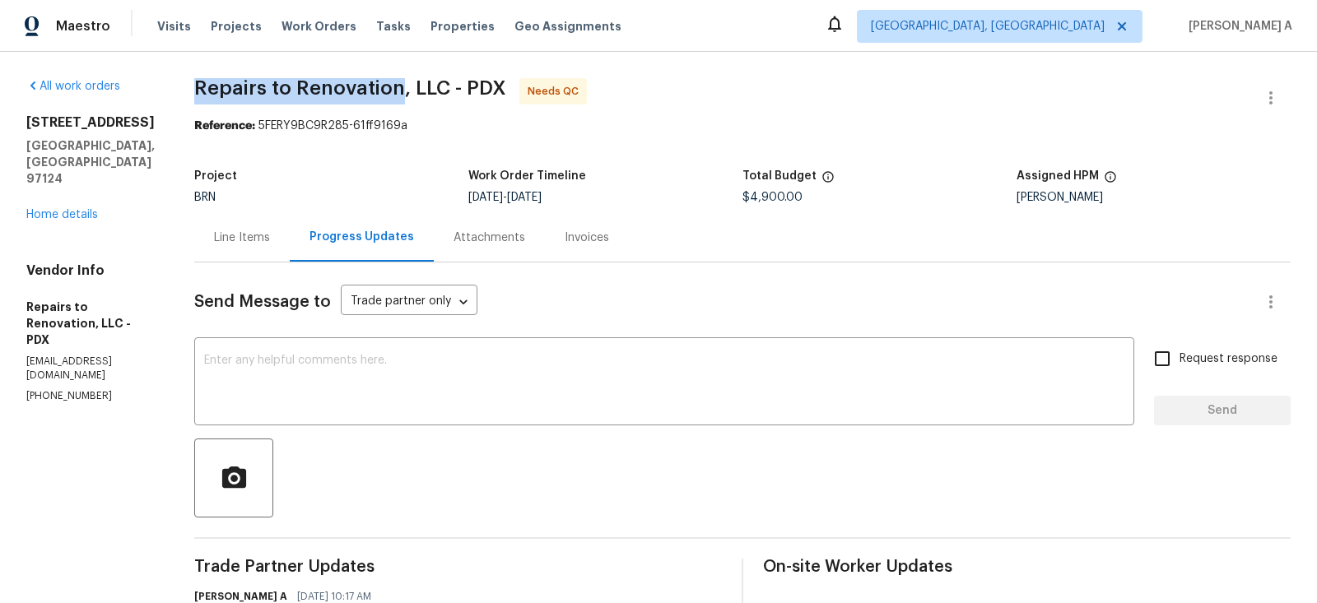
copy span "Repairs to Renovation"
drag, startPoint x: 211, startPoint y: 87, endPoint x: 419, endPoint y: 86, distance: 208.3
click at [238, 244] on div "Line Items" at bounding box center [242, 238] width 56 height 16
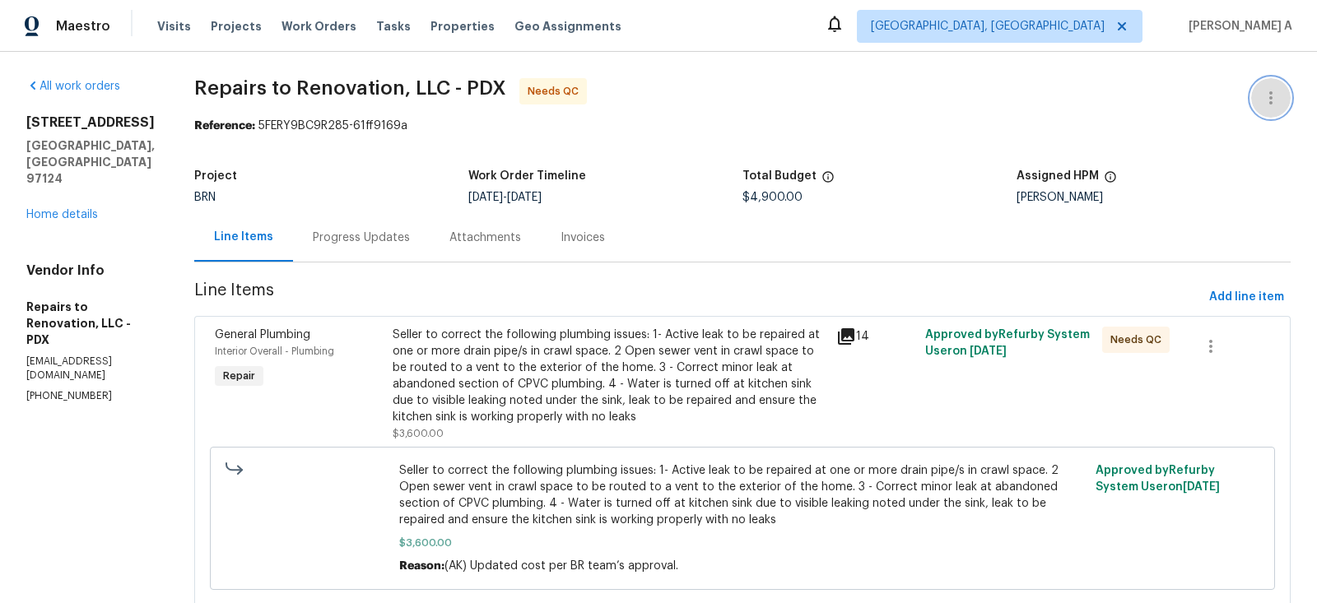
click at [1278, 92] on icon "button" at bounding box center [1271, 98] width 20 height 20
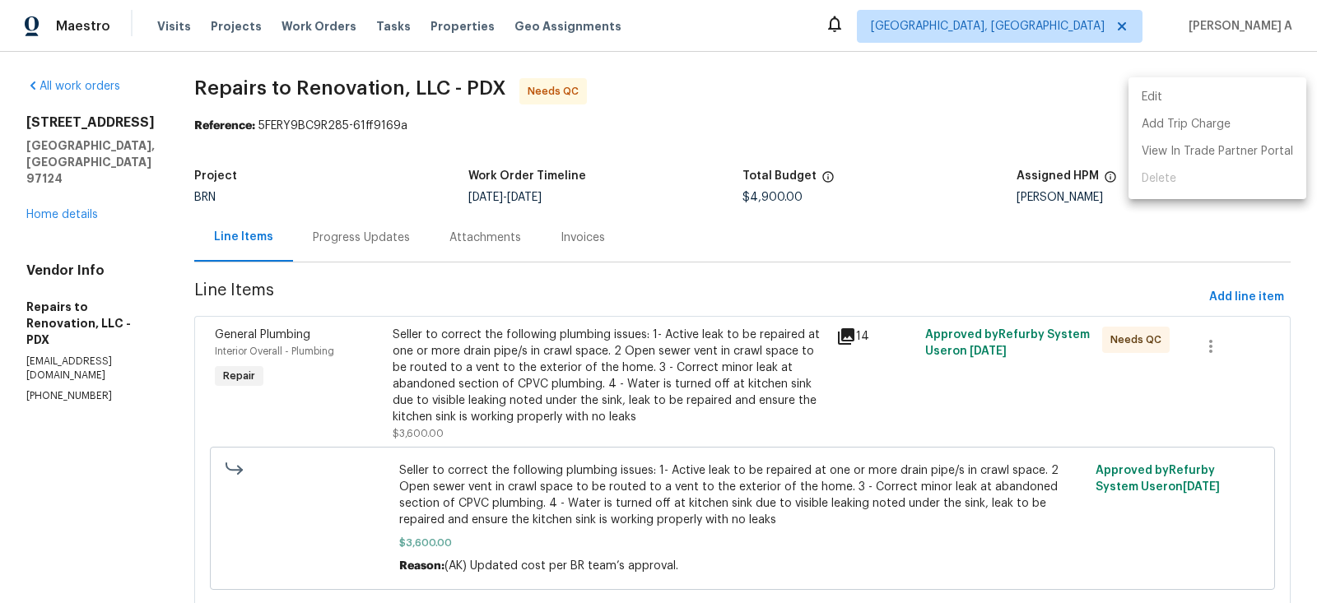
click at [1217, 95] on li "Edit" at bounding box center [1218, 97] width 178 height 27
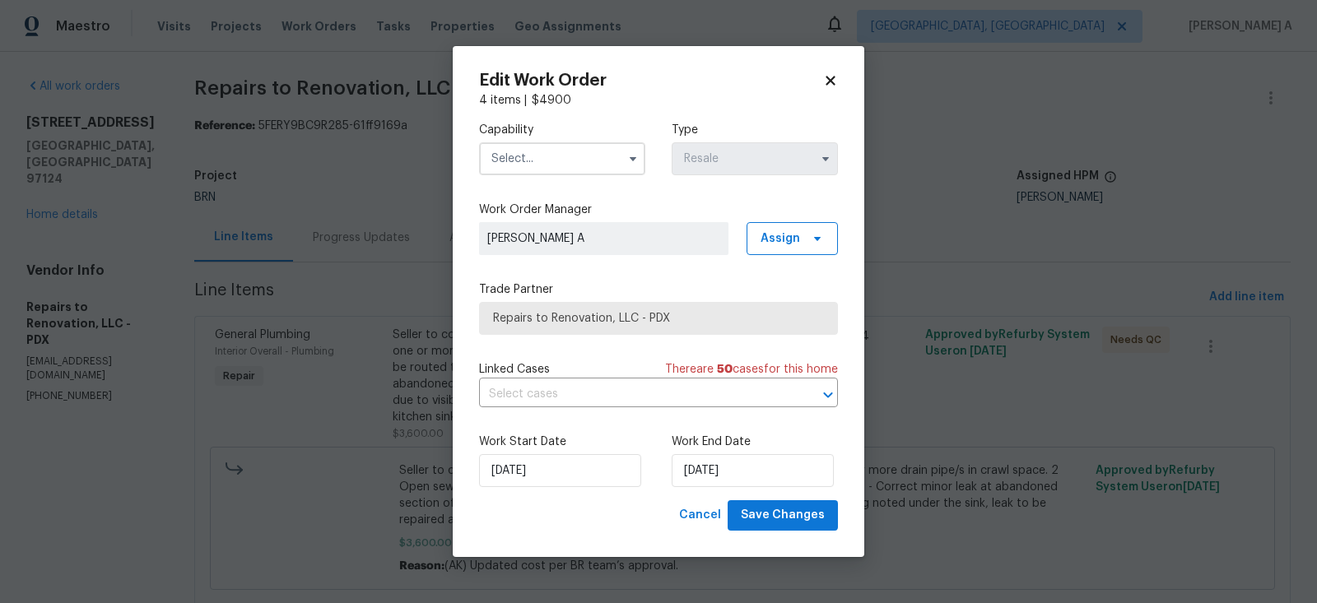
click at [563, 149] on input "text" at bounding box center [562, 158] width 166 height 33
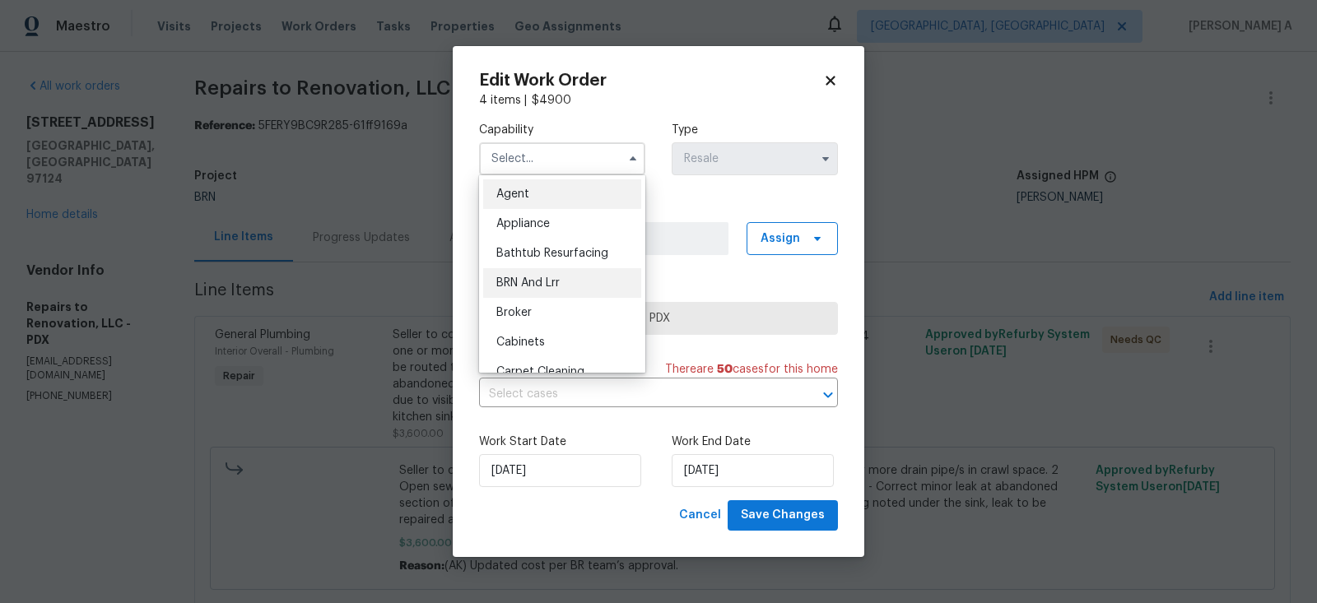
click at [552, 280] on span "BRN And Lrr" at bounding box center [527, 283] width 63 height 12
type input "BRN And Lrr"
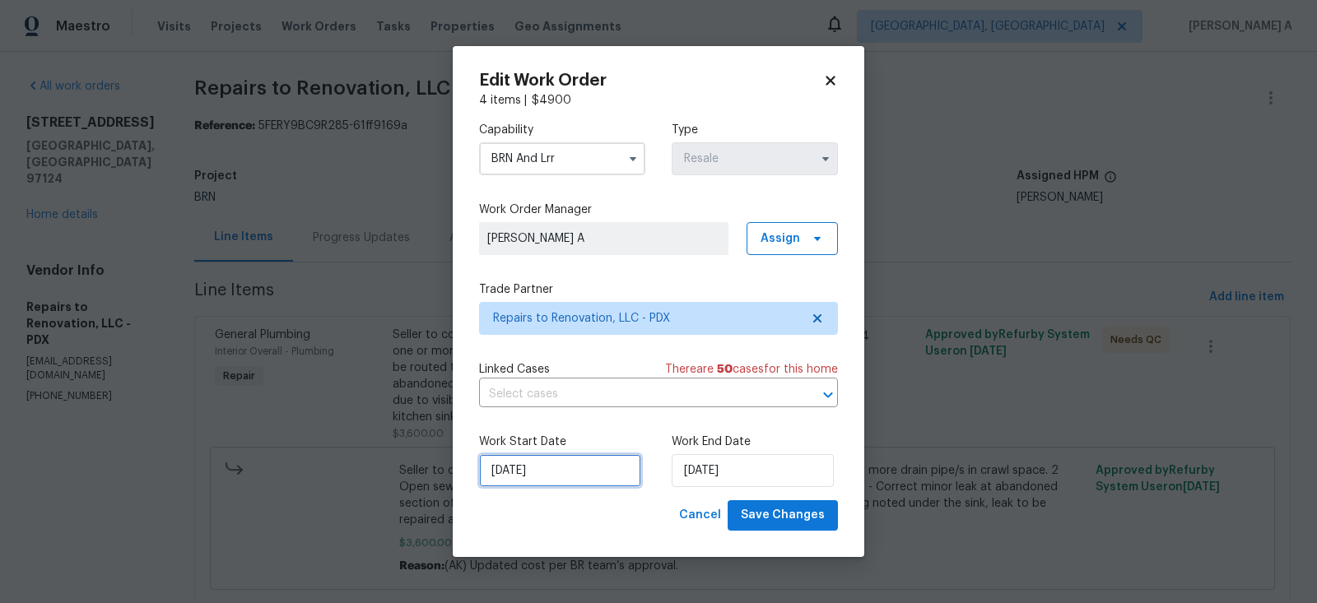
click at [525, 474] on input "8/13/2025" at bounding box center [560, 470] width 162 height 33
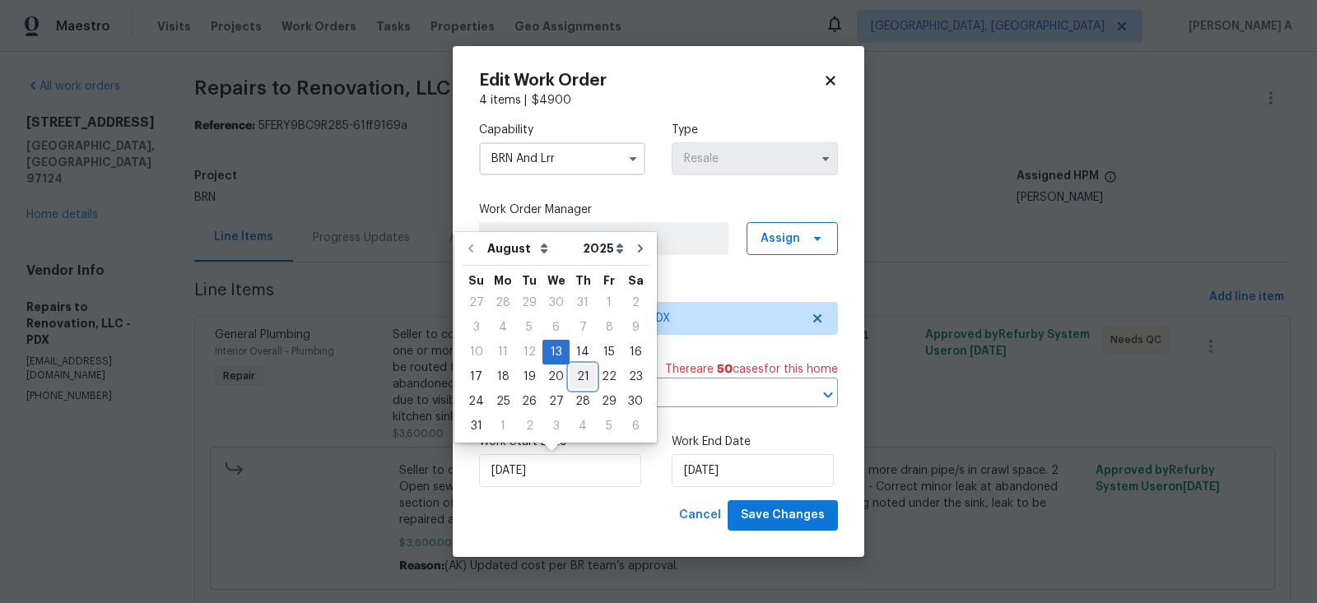
click at [574, 377] on div "21" at bounding box center [583, 376] width 26 height 23
type input "[DATE]"
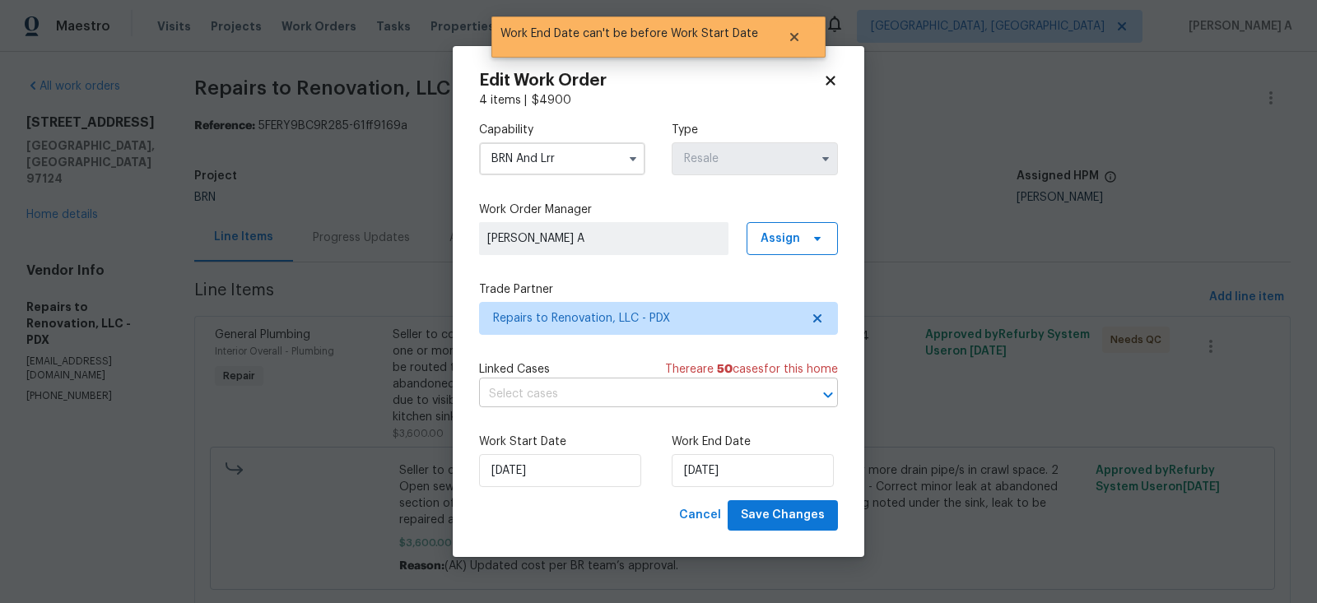
click at [606, 398] on input "text" at bounding box center [635, 395] width 313 height 26
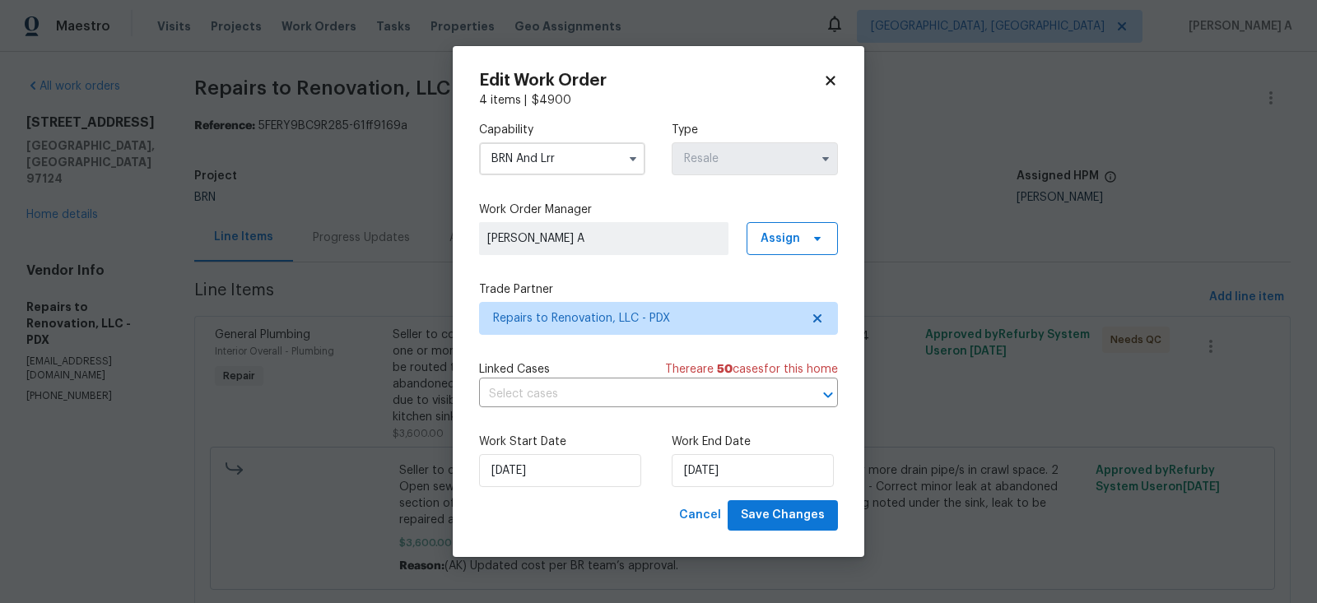
click at [603, 419] on div "Capability BRN And Lrr Type Resale Work Order Manager Akshay Ajaya Kumar A Assi…" at bounding box center [658, 305] width 359 height 392
click at [781, 514] on span "Save Changes" at bounding box center [783, 515] width 84 height 21
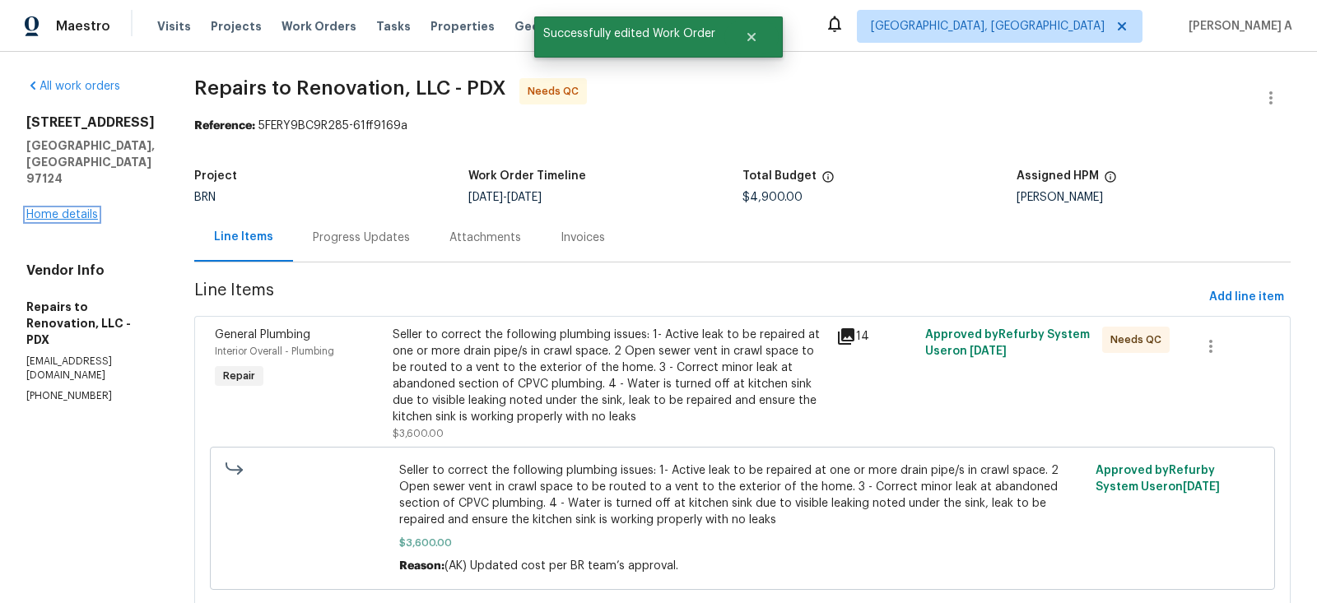
click at [76, 209] on link "Home details" at bounding box center [62, 215] width 72 height 12
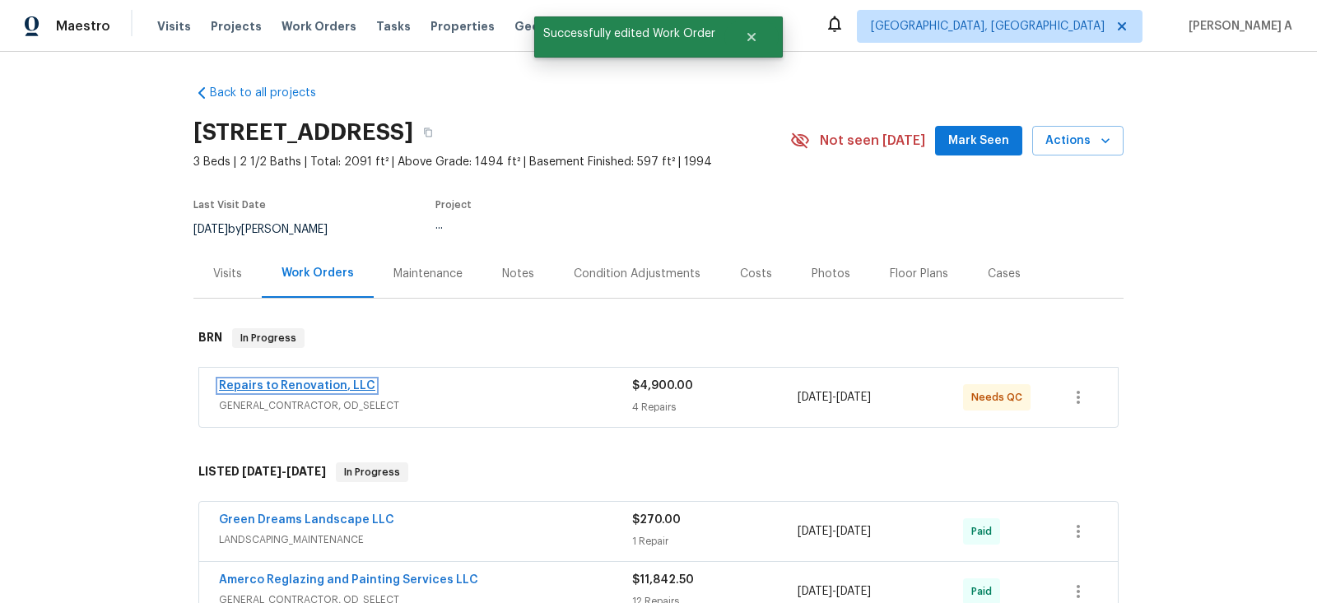
click at [277, 389] on link "Repairs to Renovation, LLC" at bounding box center [297, 386] width 156 height 12
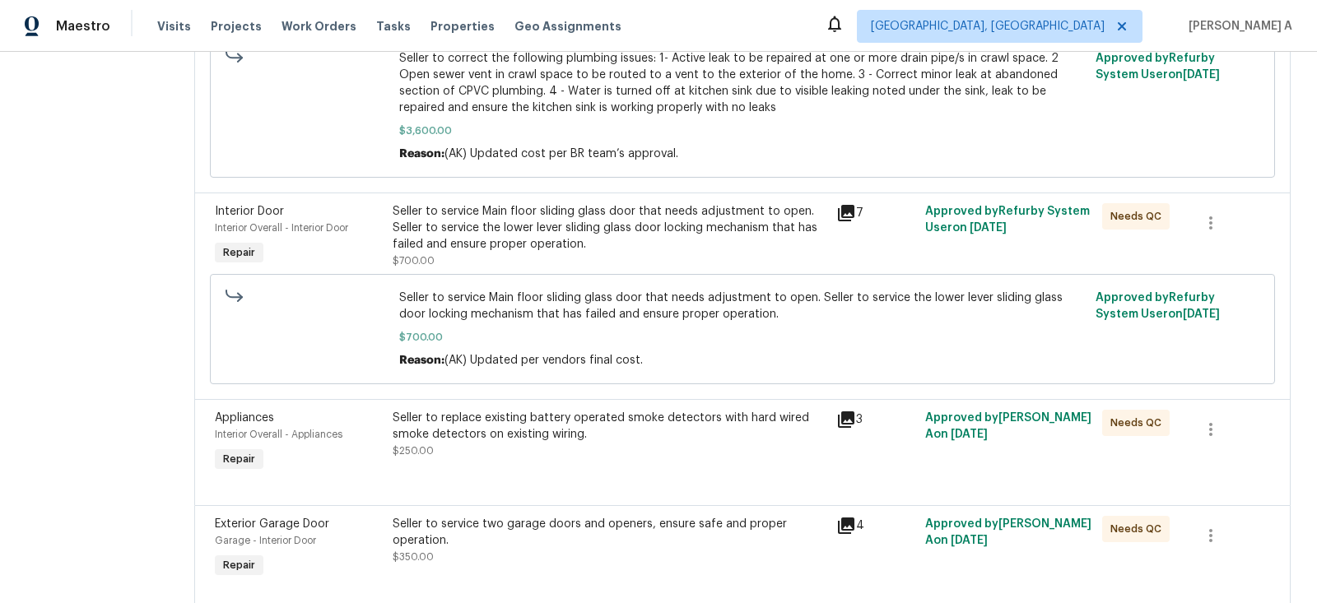
scroll to position [341, 0]
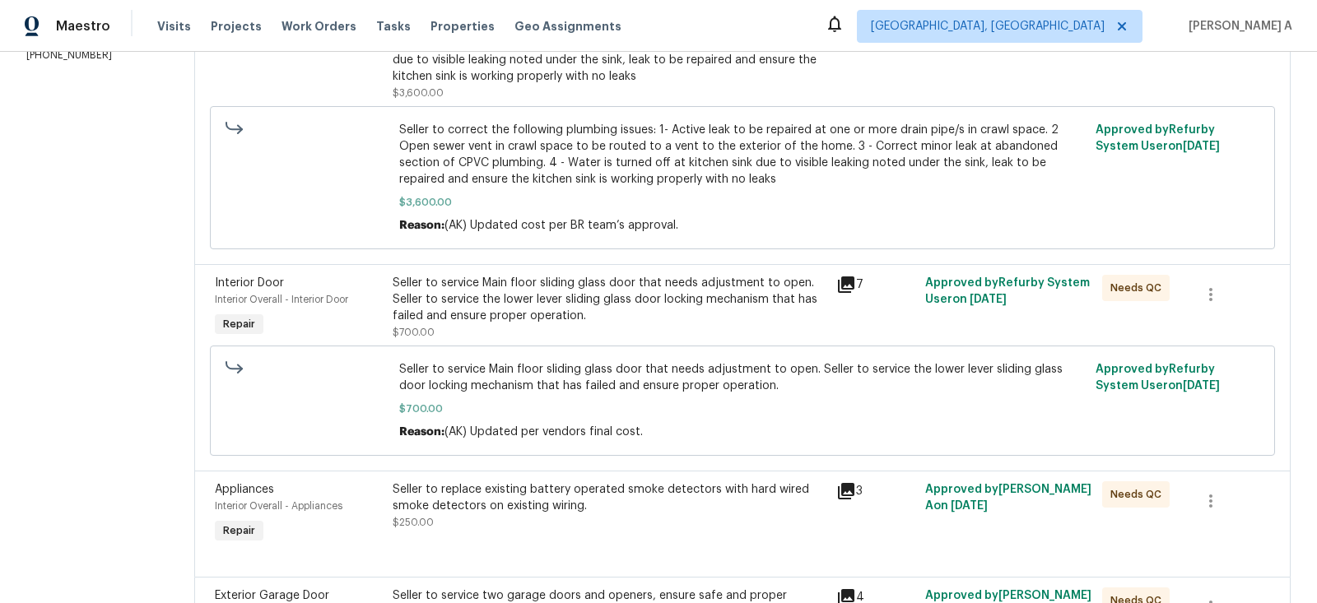
click at [560, 307] on div "Seller to service Main floor sliding glass door that needs adjustment to open. …" at bounding box center [610, 299] width 434 height 49
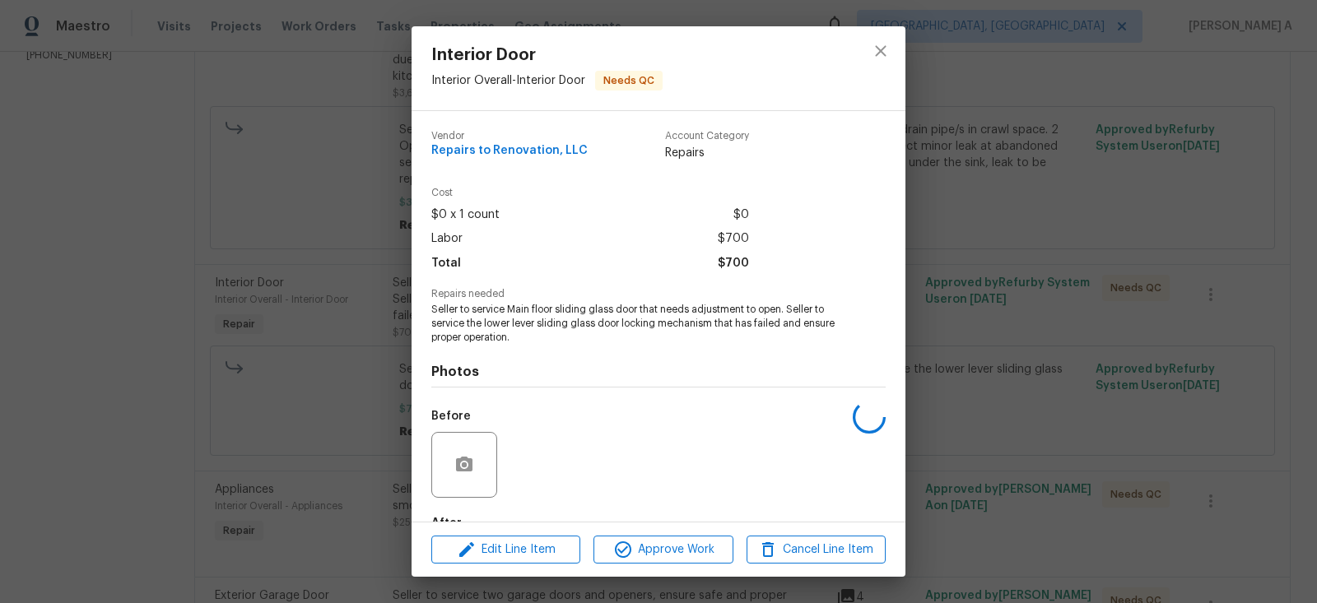
click at [532, 310] on span "Seller to service Main floor sliding glass door that needs adjustment to open. …" at bounding box center [635, 323] width 409 height 41
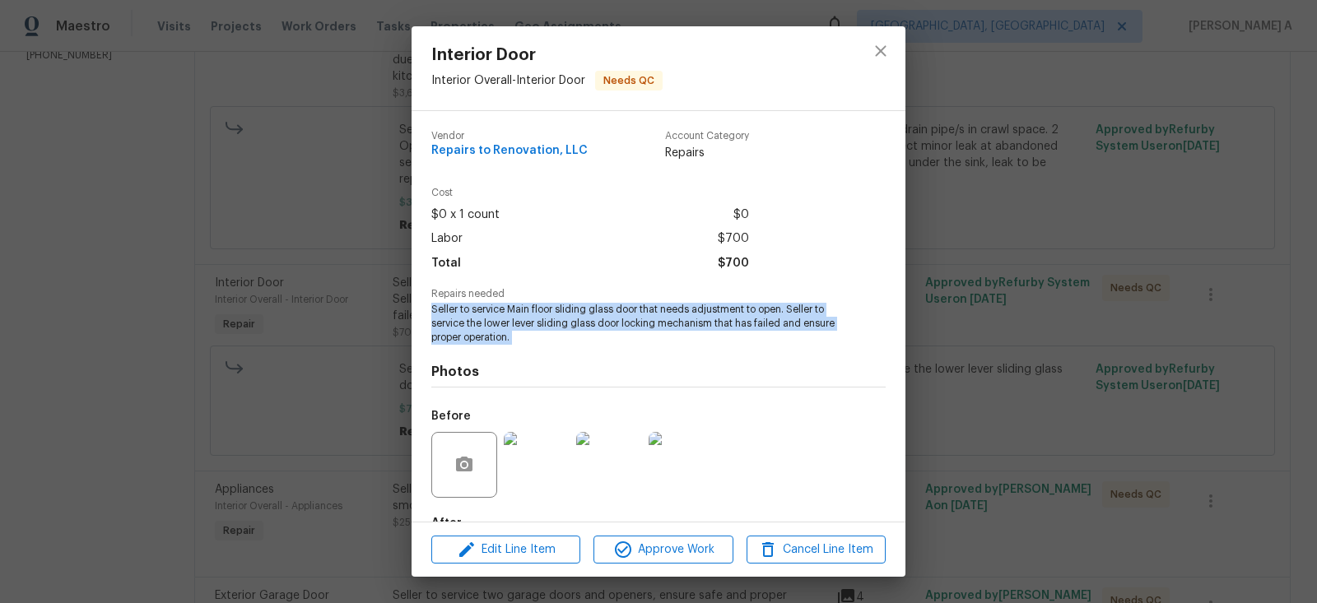
click at [532, 310] on span "Seller to service Main floor sliding glass door that needs adjustment to open. …" at bounding box center [635, 323] width 409 height 41
copy span "Seller to service Main floor sliding glass door that needs adjustment to open. …"
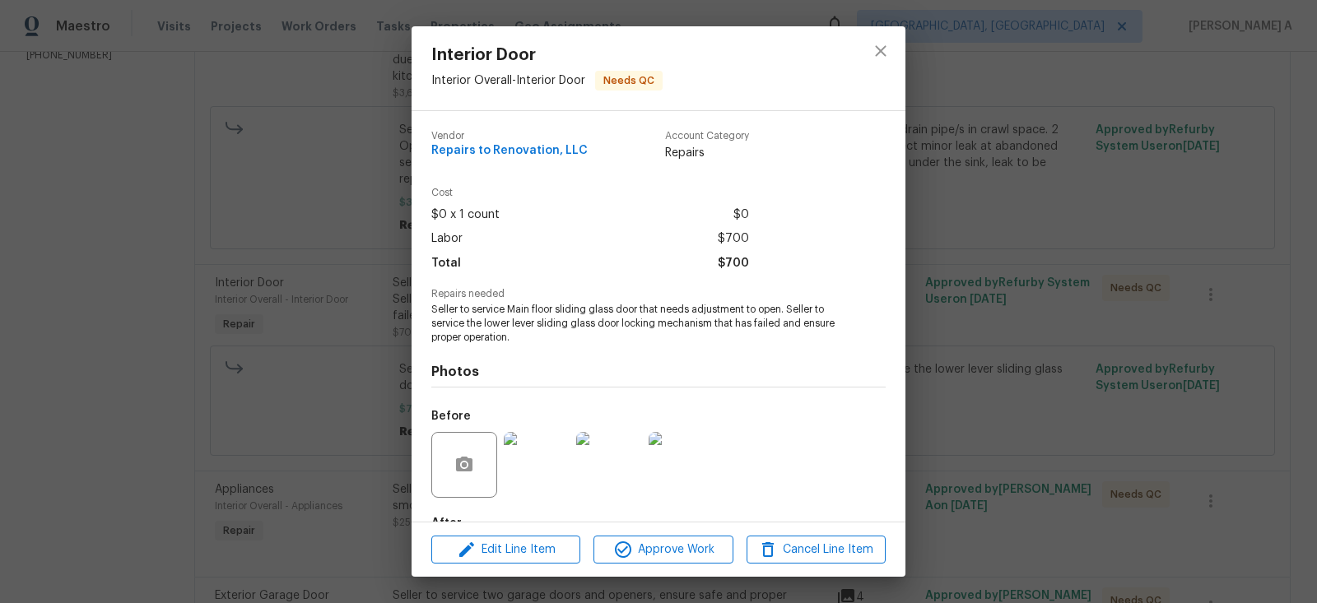
click at [497, 151] on span "Repairs to Renovation, LLC" at bounding box center [509, 151] width 156 height 12
copy span "Repairs to Renovation, LLC"
click at [566, 325] on span "Seller to service Main floor sliding glass door that needs adjustment to open. …" at bounding box center [635, 323] width 409 height 41
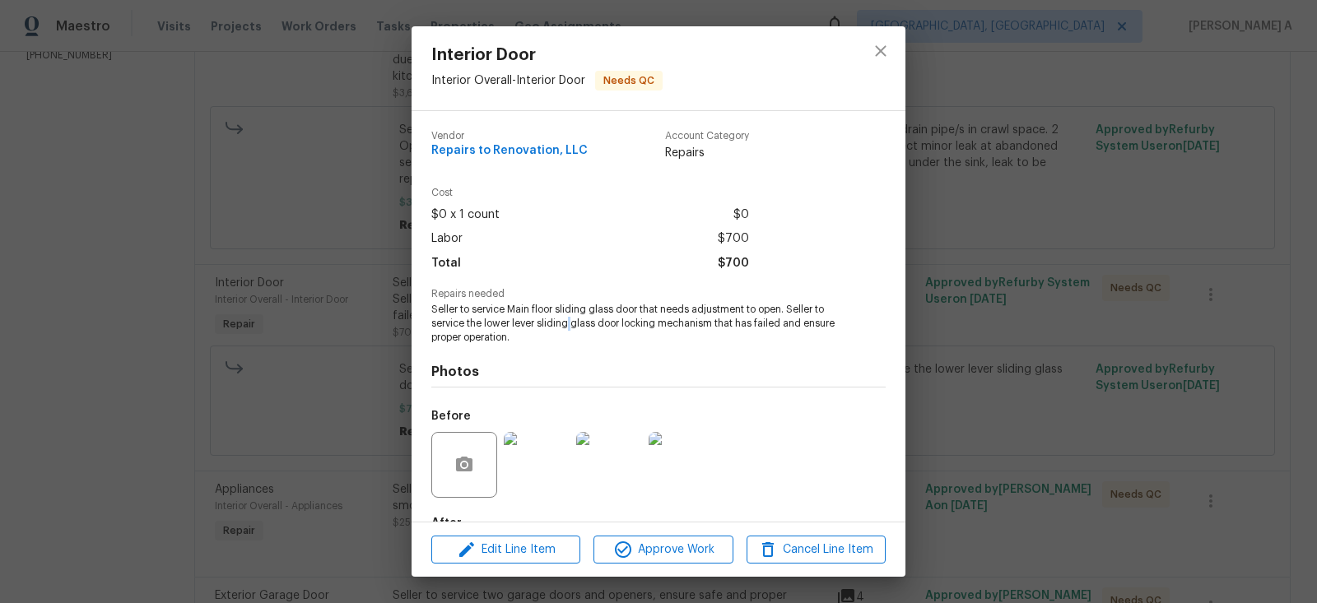
click at [566, 325] on span "Seller to service Main floor sliding glass door that needs adjustment to open. …" at bounding box center [635, 323] width 409 height 41
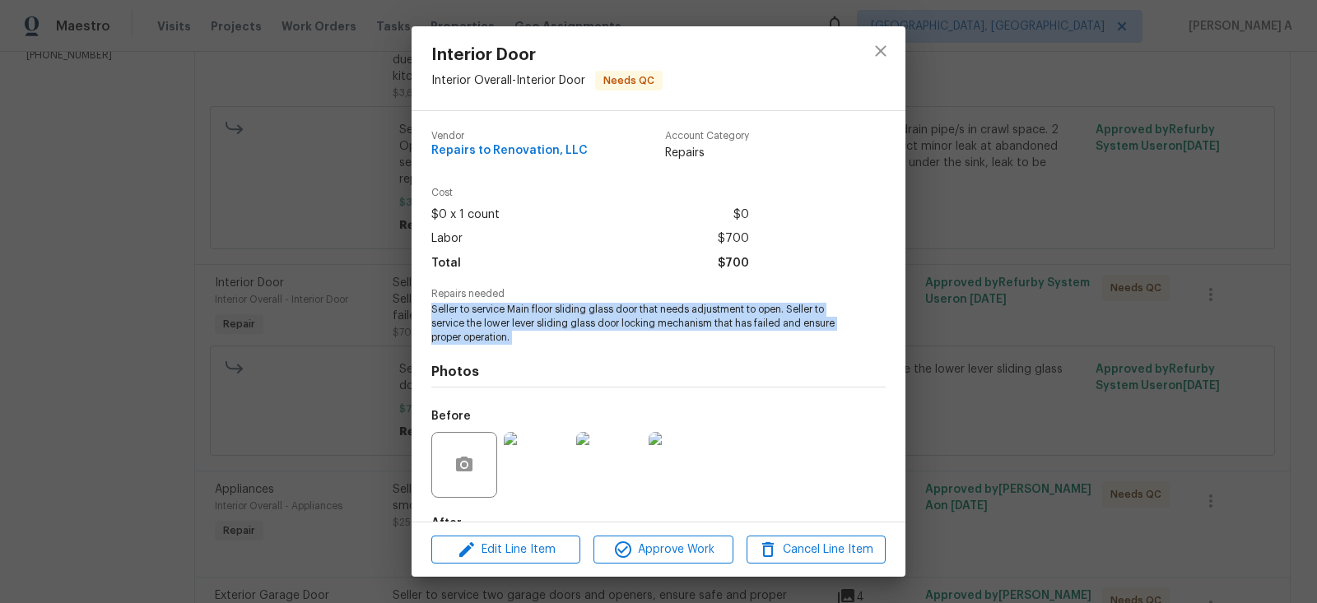
click at [566, 325] on span "Seller to service Main floor sliding glass door that needs adjustment to open. …" at bounding box center [635, 323] width 409 height 41
copy span "Seller to service Main floor sliding glass door that needs adjustment to open. …"
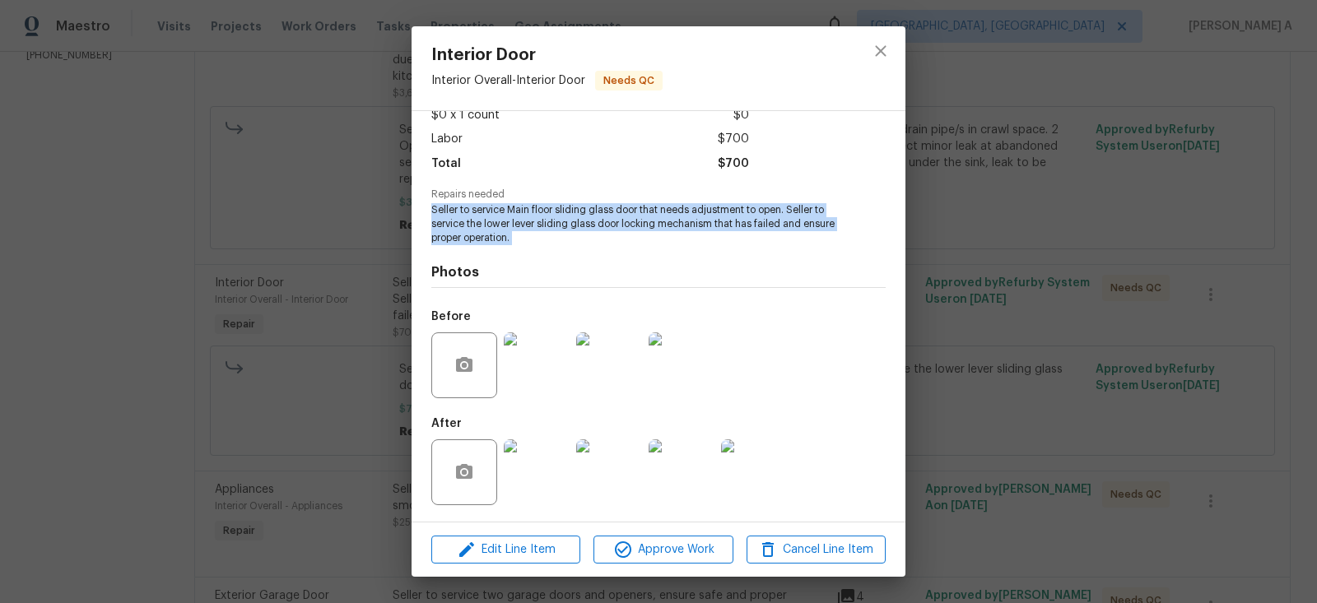
click at [539, 356] on img at bounding box center [537, 366] width 66 height 66
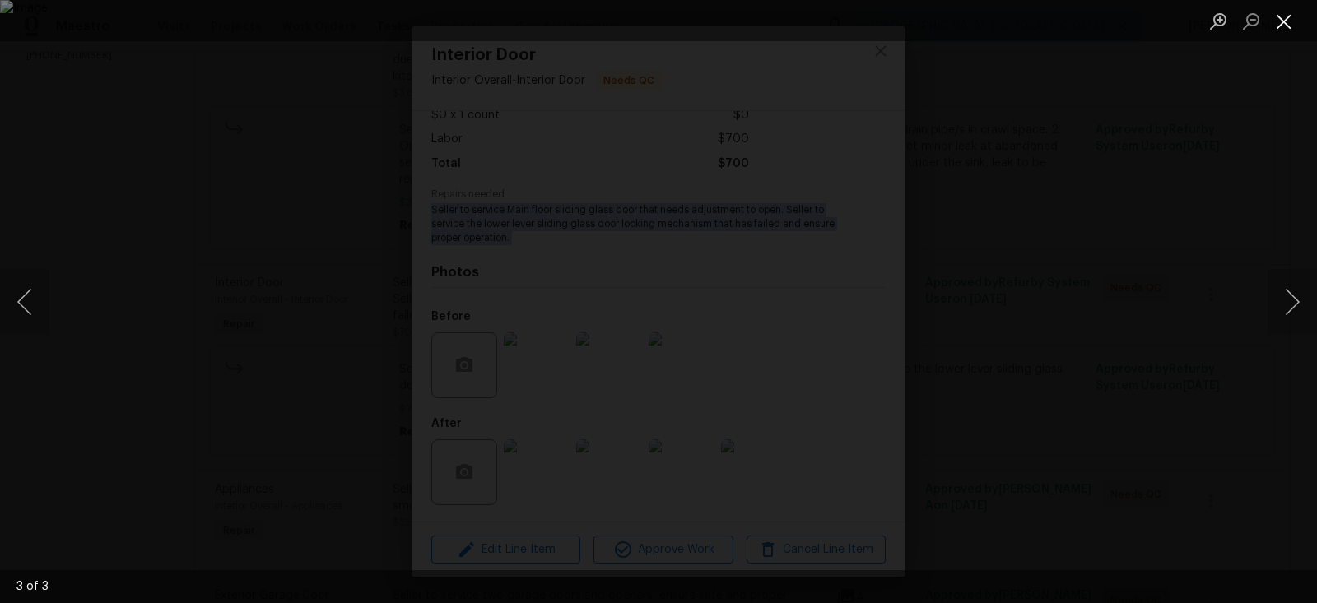
click at [1279, 19] on button "Close lightbox" at bounding box center [1284, 21] width 33 height 29
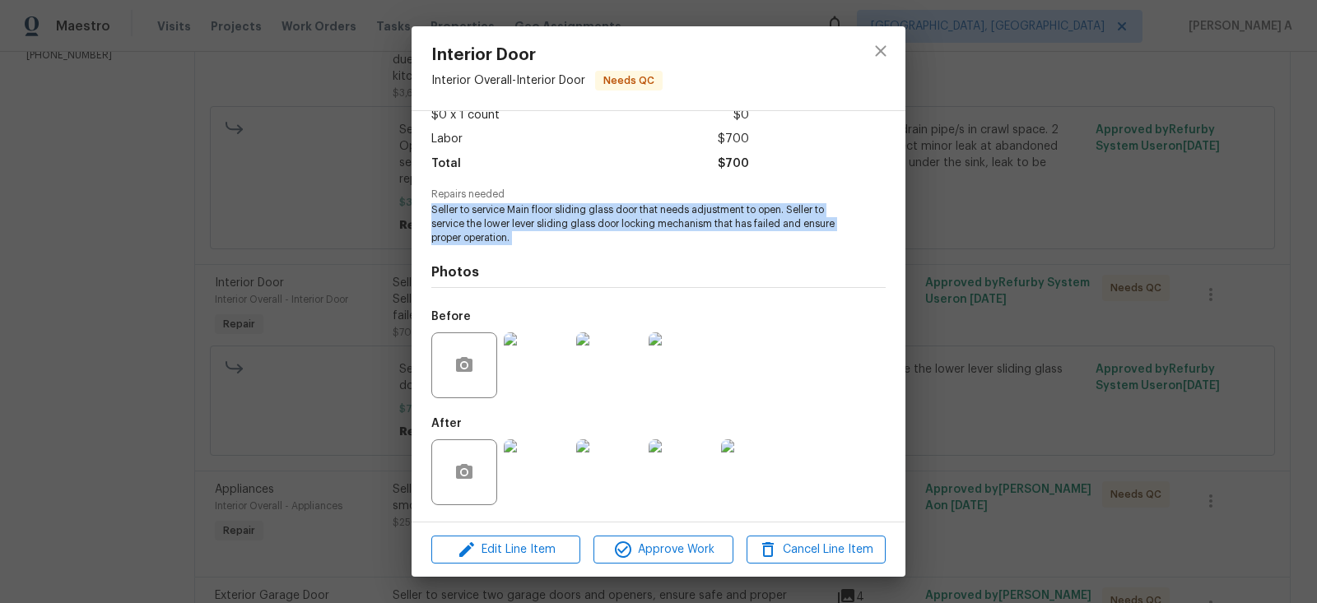
click at [525, 460] on img at bounding box center [537, 473] width 66 height 66
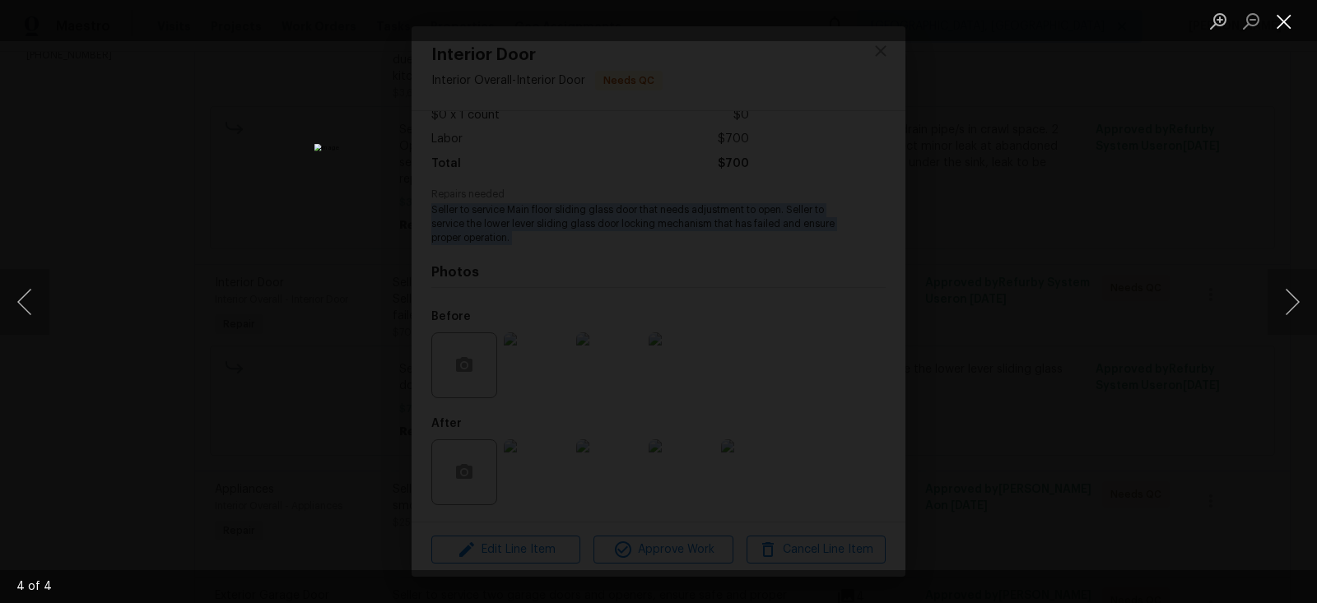
click at [1284, 19] on button "Close lightbox" at bounding box center [1284, 21] width 33 height 29
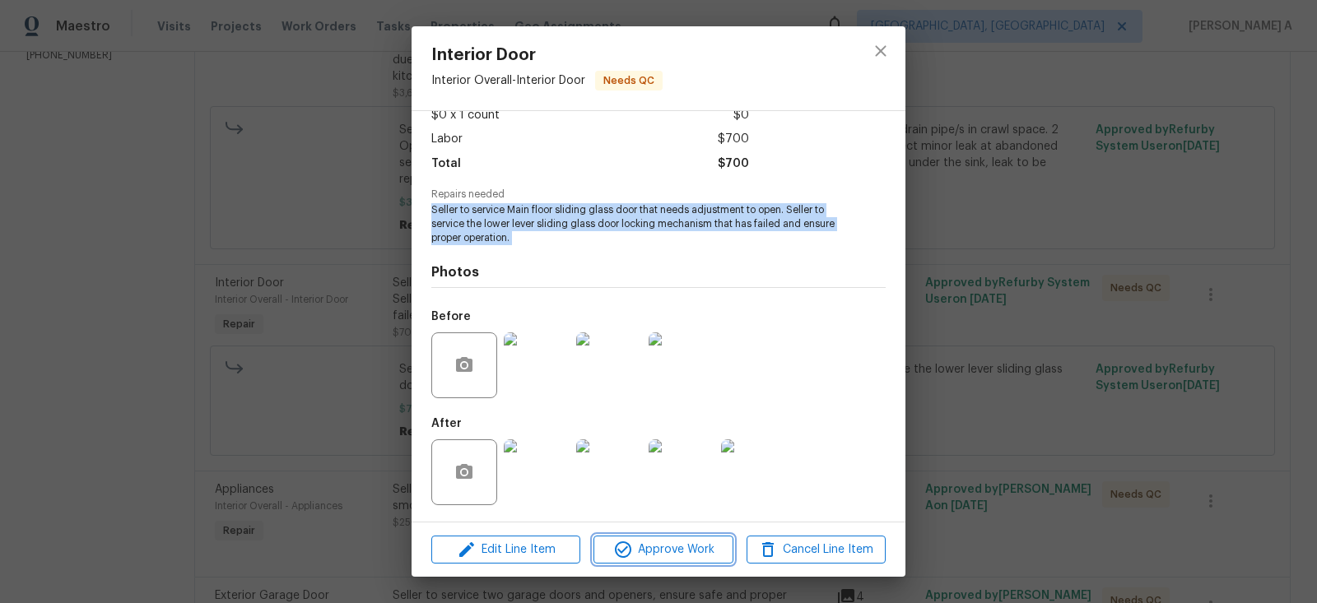
click at [663, 547] on span "Approve Work" at bounding box center [662, 550] width 129 height 21
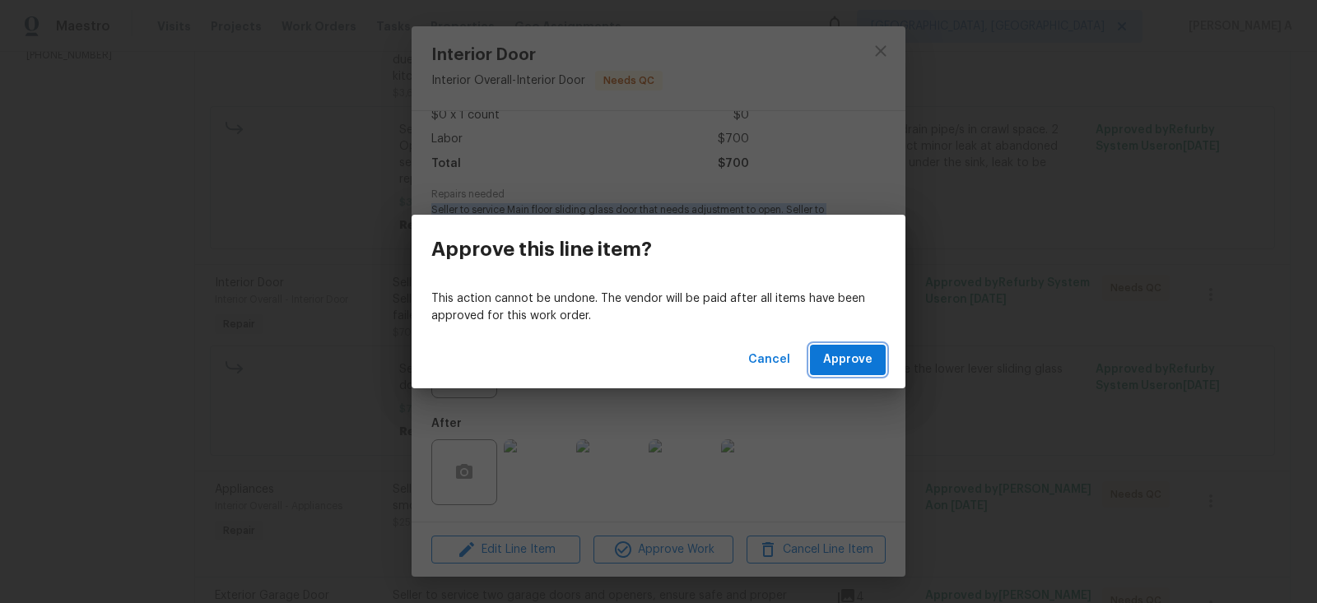
click at [827, 369] on span "Approve" at bounding box center [847, 360] width 49 height 21
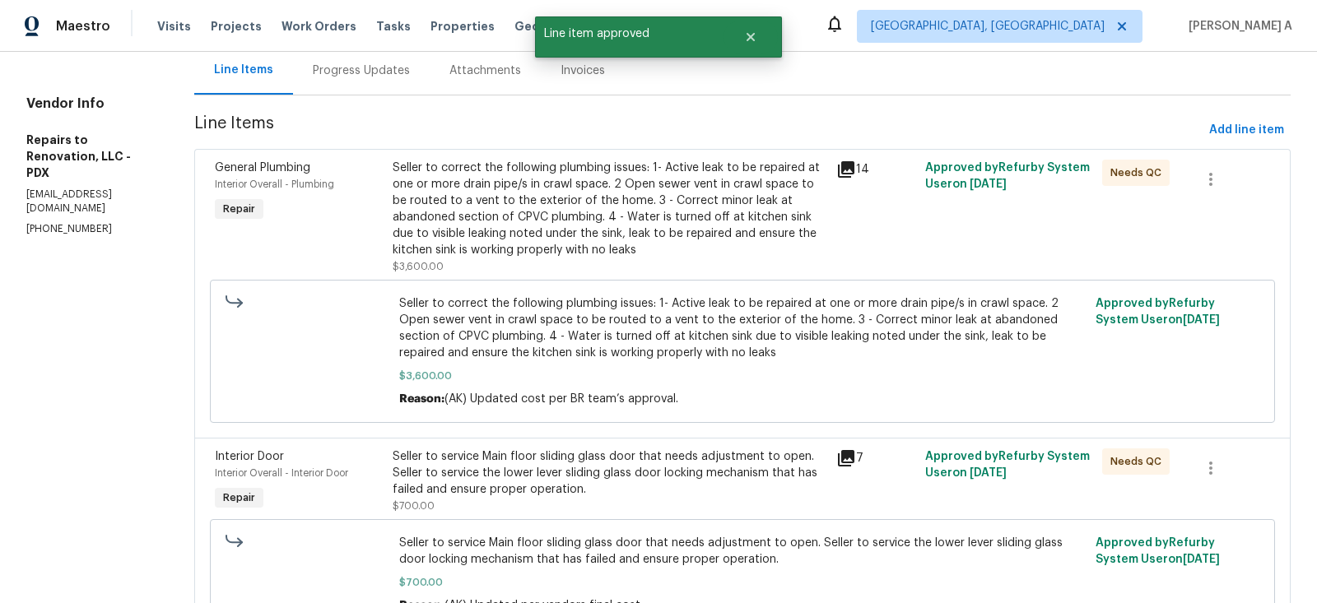
scroll to position [0, 0]
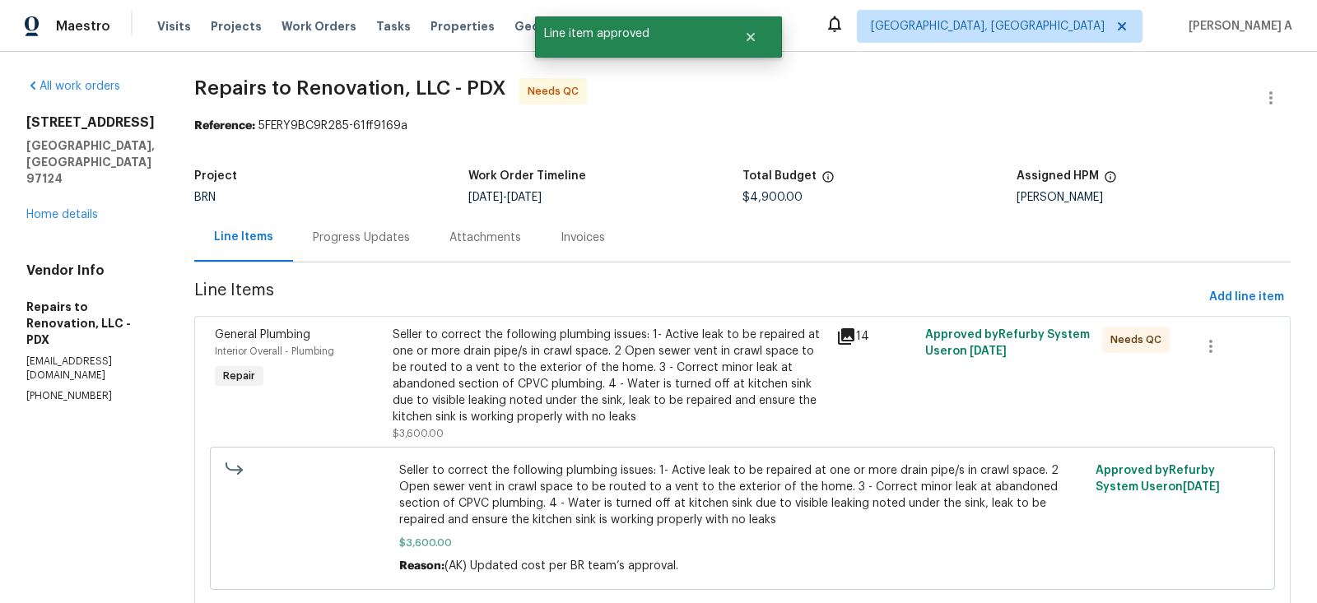
click at [646, 380] on div "Seller to correct the following plumbing issues: 1- Active leak to be repaired …" at bounding box center [610, 376] width 434 height 99
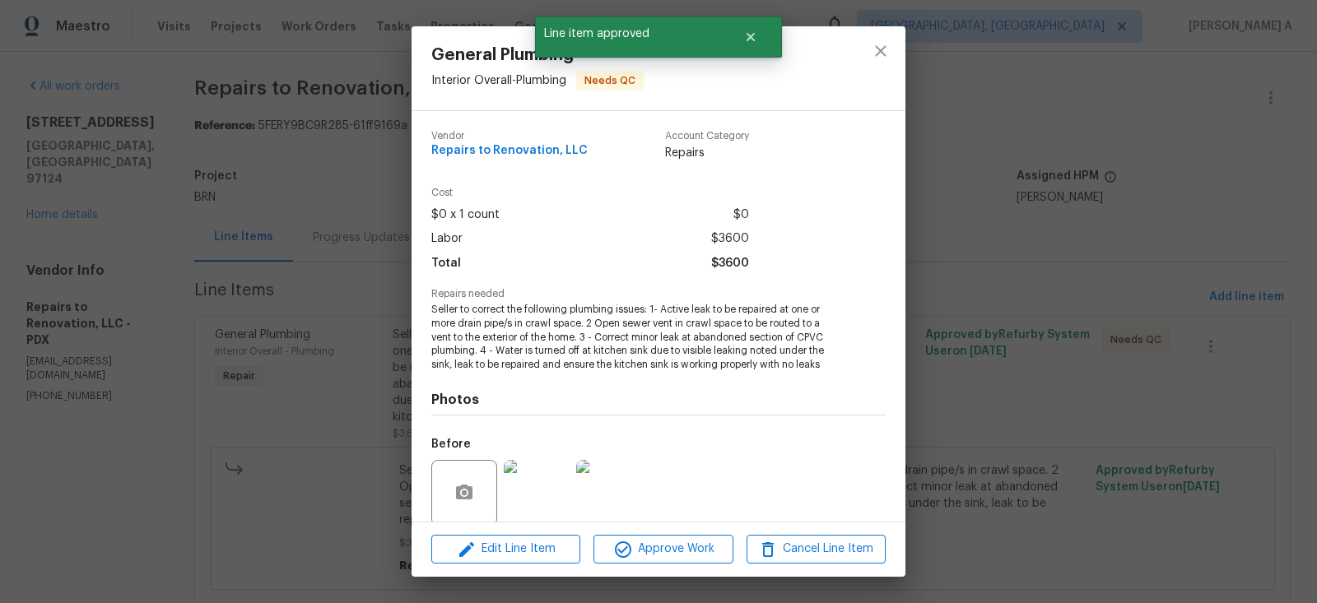
scroll to position [128, 0]
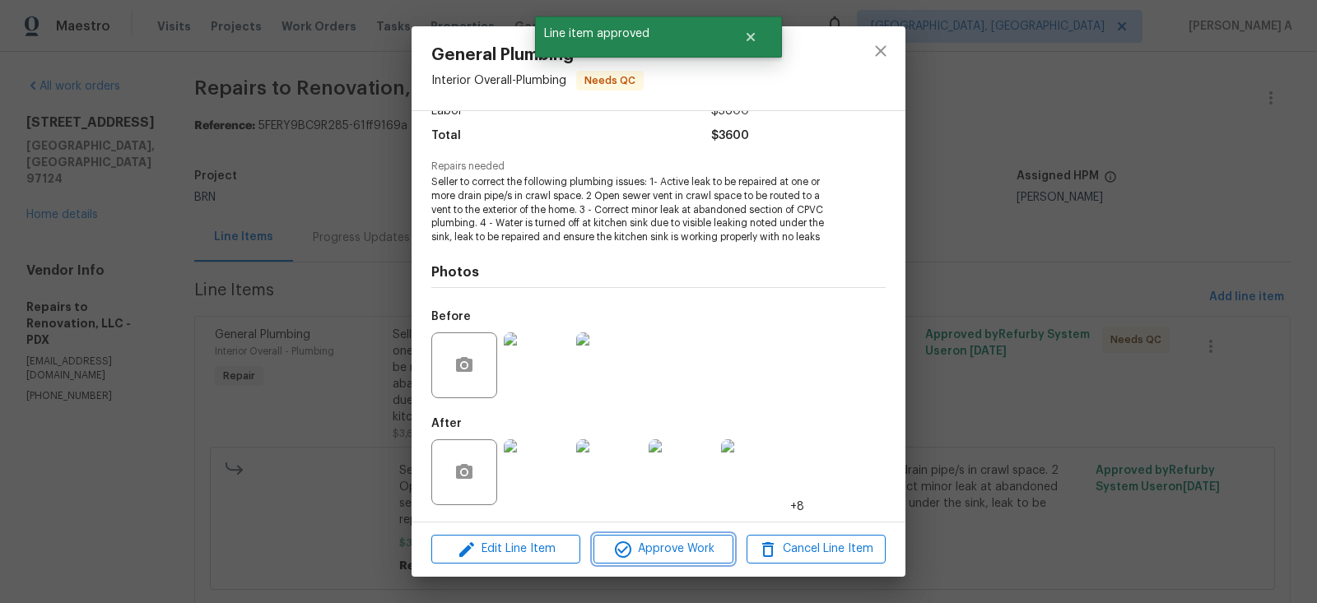
click at [688, 548] on span "Approve Work" at bounding box center [662, 549] width 129 height 21
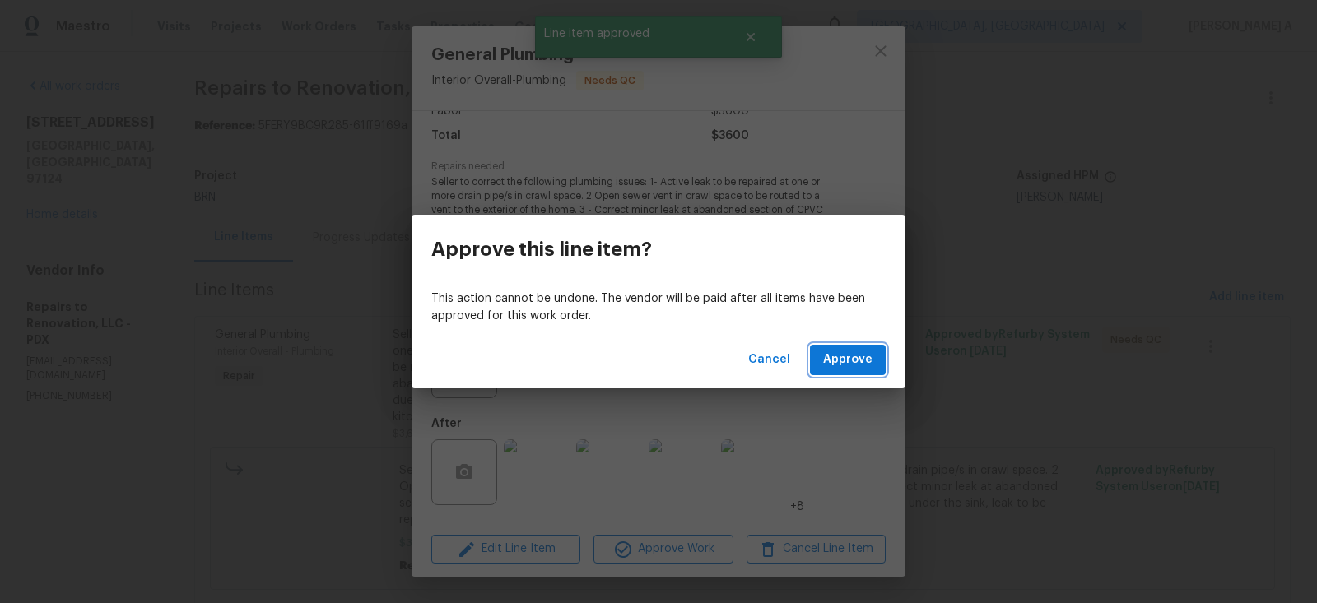
click at [867, 356] on span "Approve" at bounding box center [847, 360] width 49 height 21
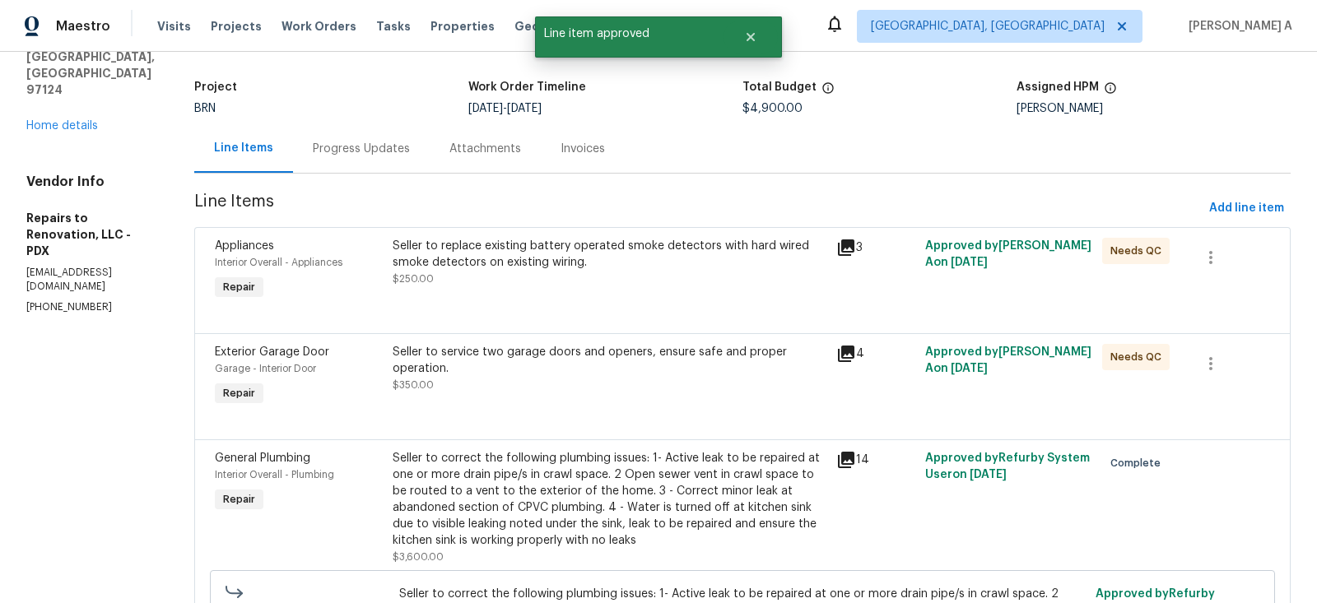
scroll to position [68, 0]
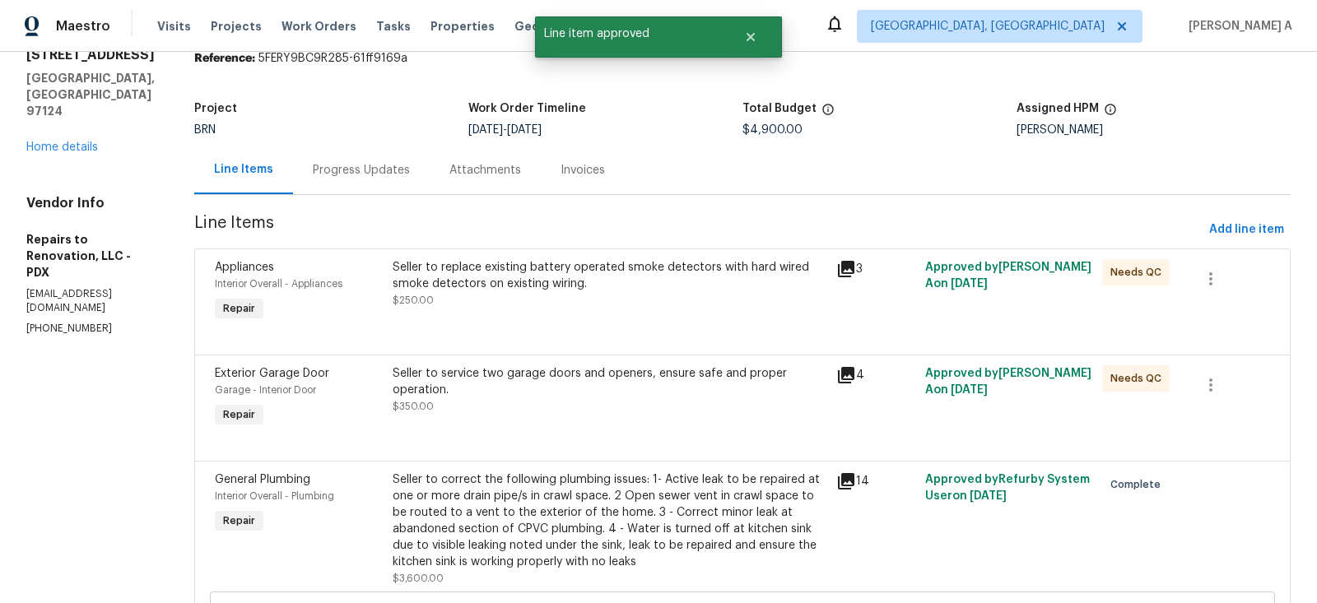
click at [536, 301] on div "Seller to replace existing battery operated smoke detectors with hard wired smo…" at bounding box center [610, 283] width 434 height 49
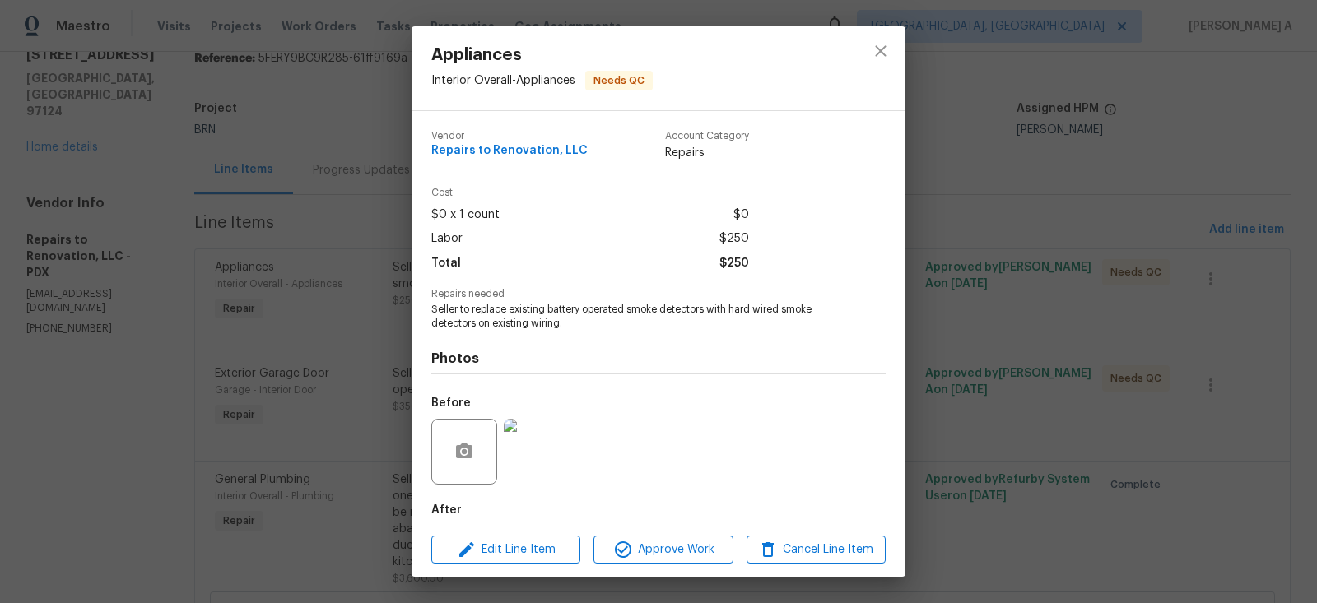
click at [511, 309] on span "Seller to replace existing battery operated smoke detectors with hard wired smo…" at bounding box center [635, 317] width 409 height 28
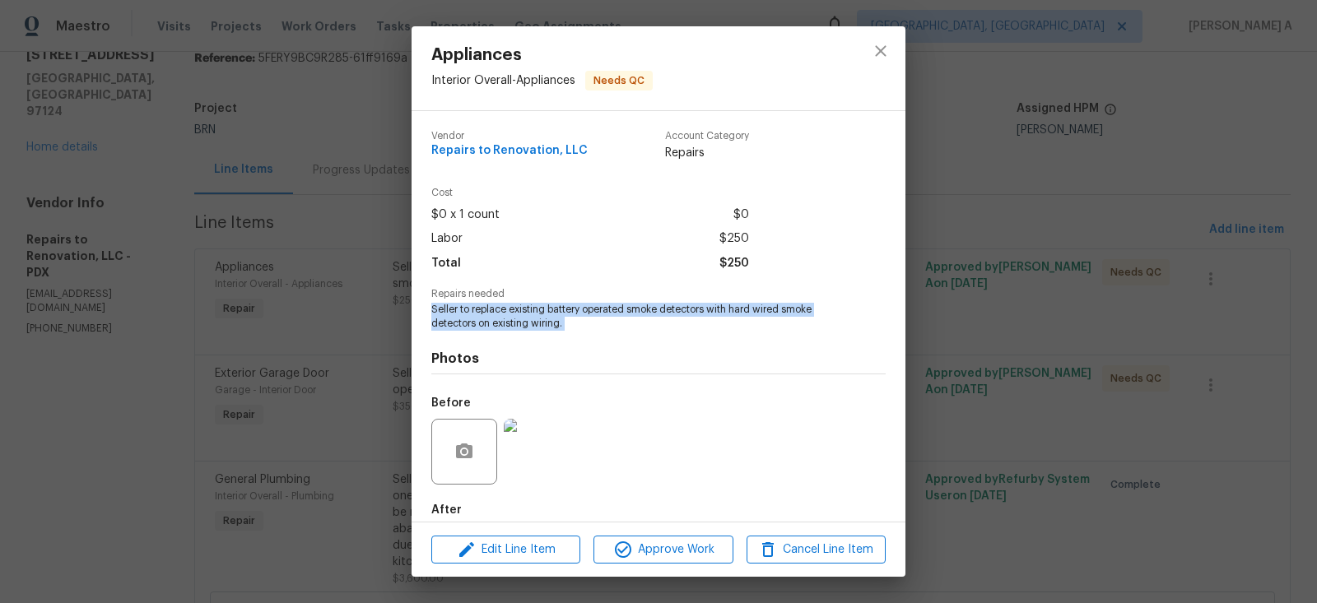
click at [511, 309] on span "Seller to replace existing battery operated smoke detectors with hard wired smo…" at bounding box center [635, 317] width 409 height 28
copy span "Seller to replace existing battery operated smoke detectors with hard wired smo…"
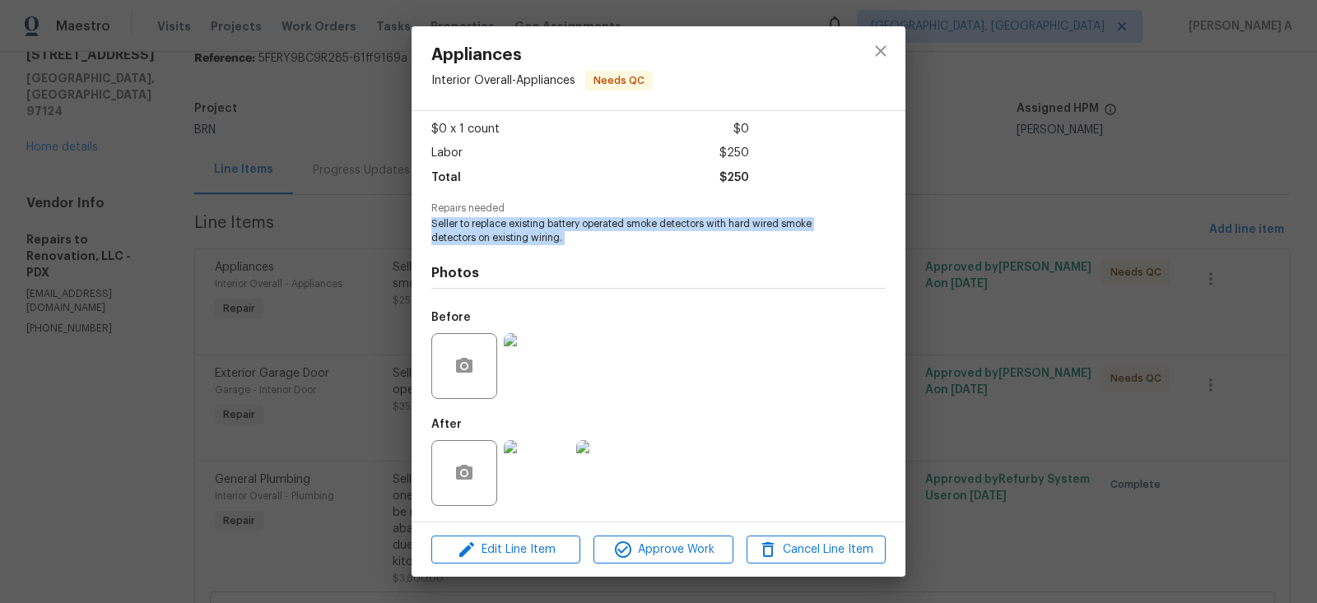
click at [547, 359] on img at bounding box center [537, 366] width 66 height 66
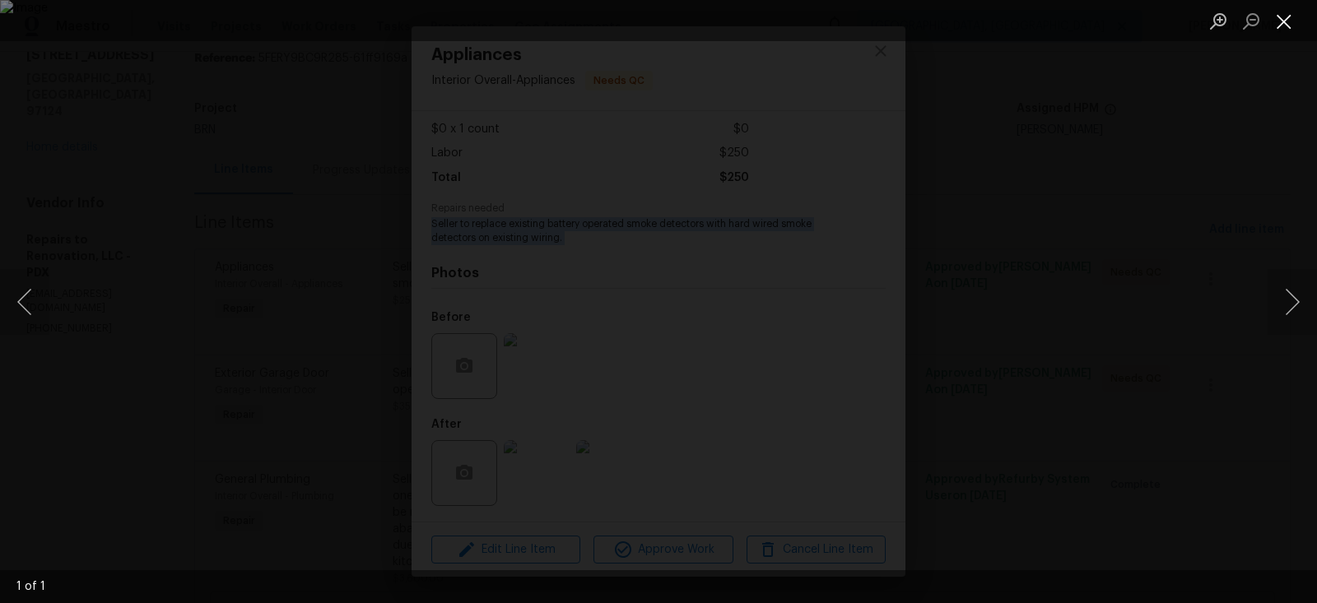
click at [1290, 21] on button "Close lightbox" at bounding box center [1284, 21] width 33 height 29
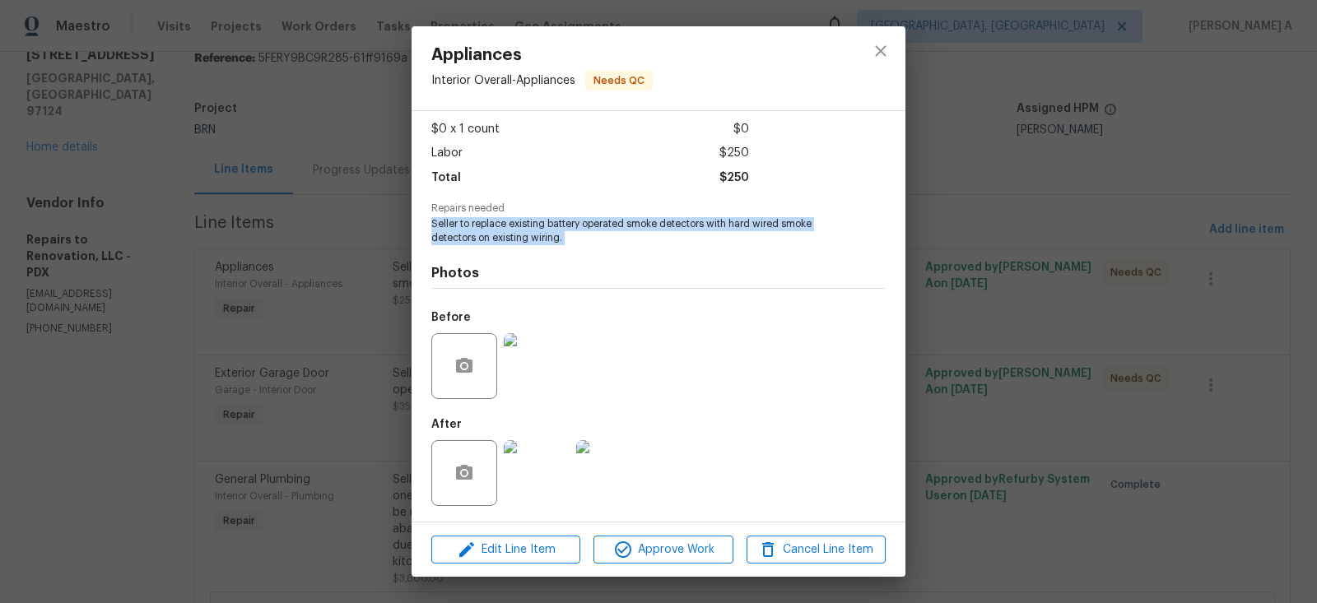
click at [531, 470] on img at bounding box center [537, 473] width 66 height 66
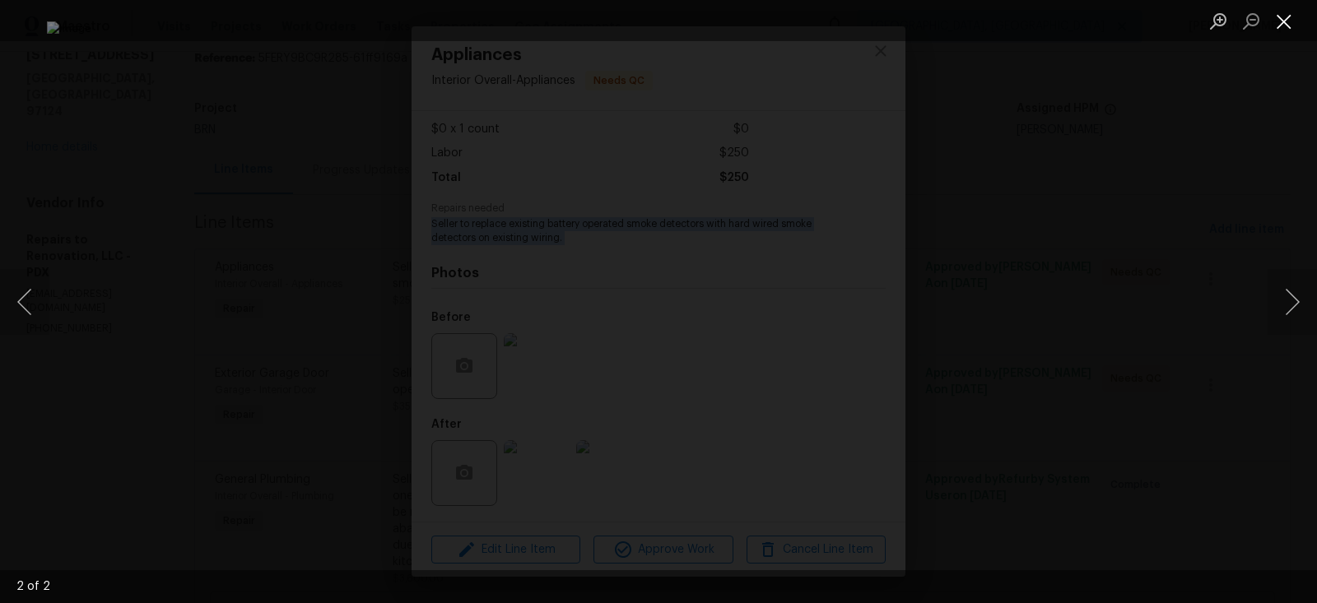
click at [1278, 7] on button "Close lightbox" at bounding box center [1284, 21] width 33 height 29
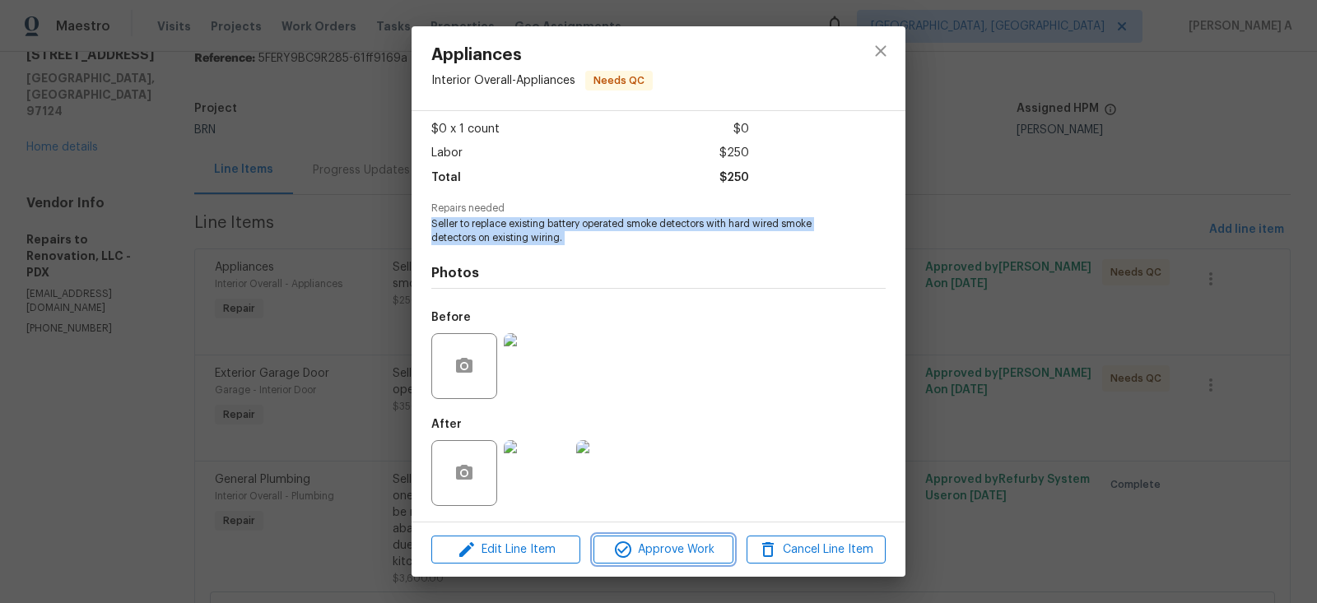
click at [650, 550] on span "Approve Work" at bounding box center [662, 550] width 129 height 21
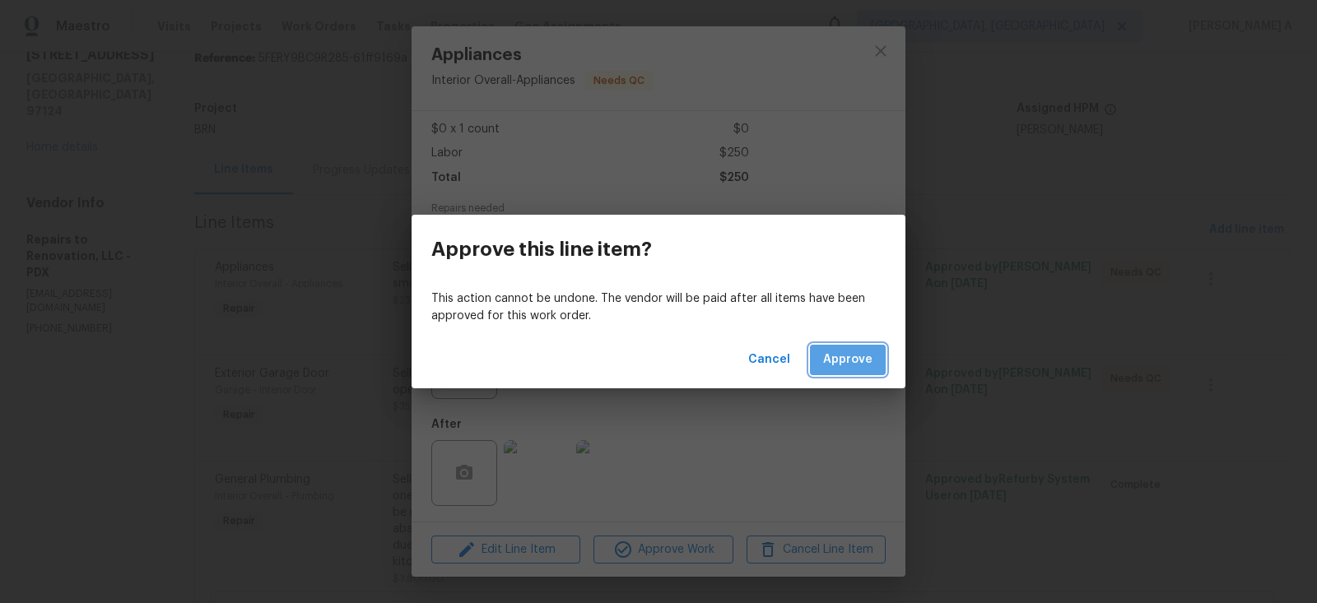
click at [850, 356] on span "Approve" at bounding box center [847, 360] width 49 height 21
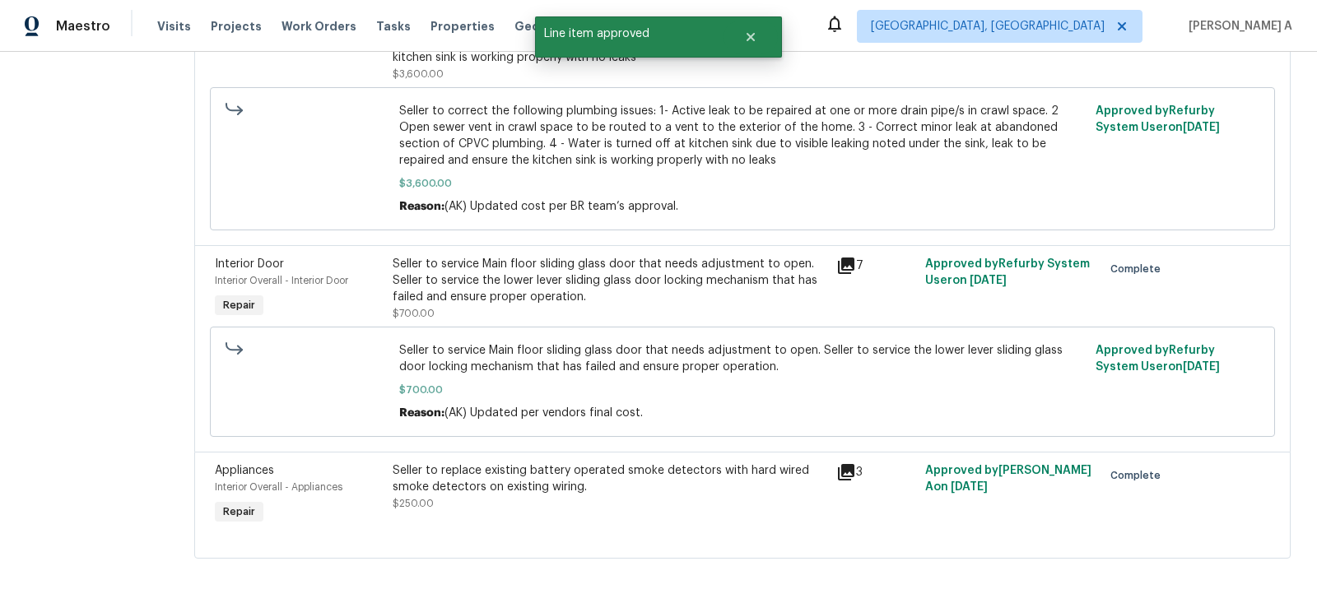
scroll to position [0, 0]
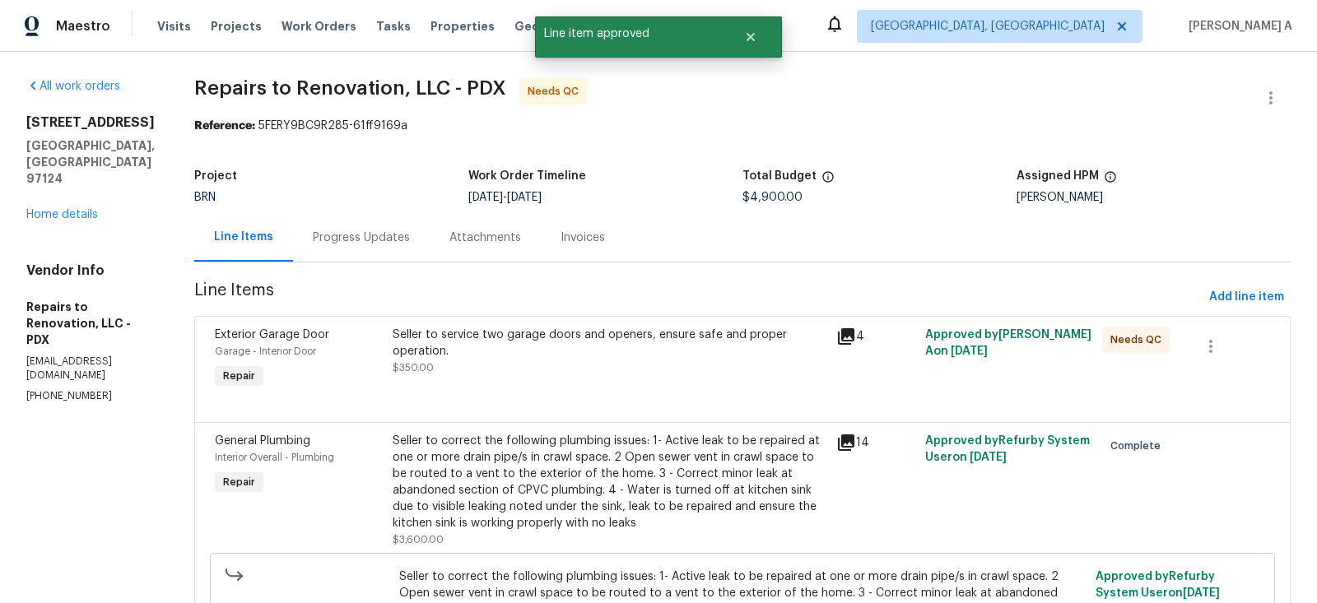
click at [606, 399] on div at bounding box center [742, 403] width 1055 height 20
click at [563, 373] on div "Seller to service two garage doors and openers, ensure safe and proper operatio…" at bounding box center [610, 351] width 434 height 49
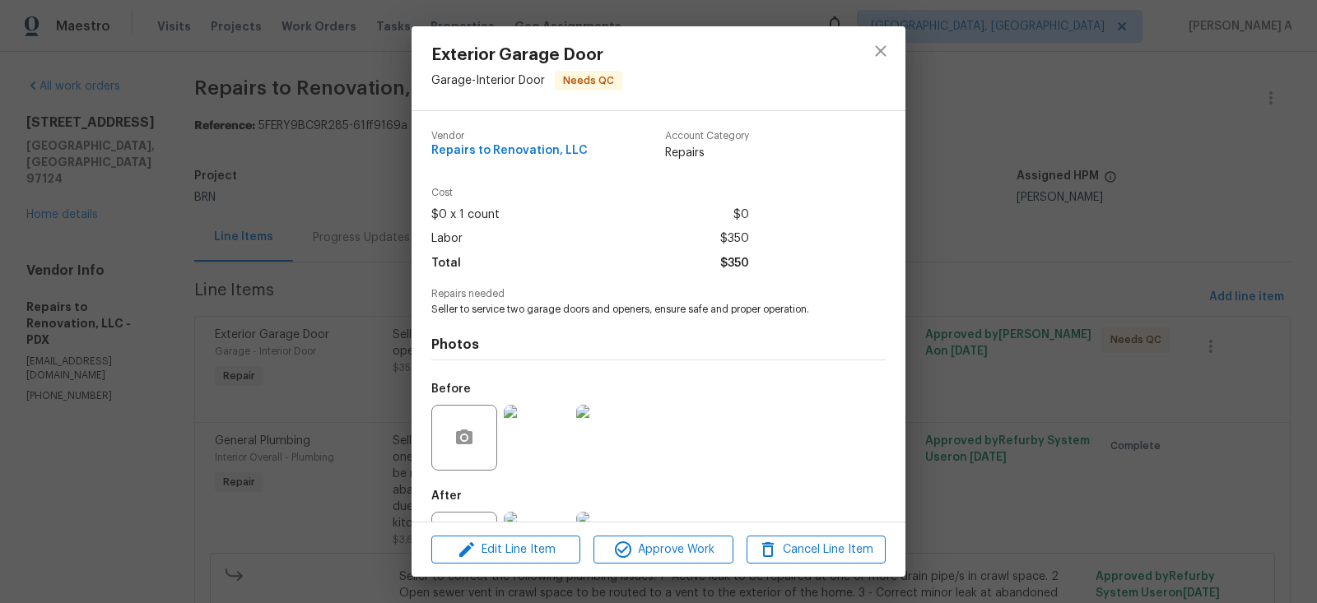
click at [502, 150] on span "Repairs to Renovation, LLC" at bounding box center [509, 151] width 156 height 12
click at [542, 324] on div "Photos Before After" at bounding box center [658, 452] width 454 height 271
click at [548, 314] on span "Seller to service two garage doors and openers, ensure safe and proper operatio…" at bounding box center [635, 310] width 409 height 14
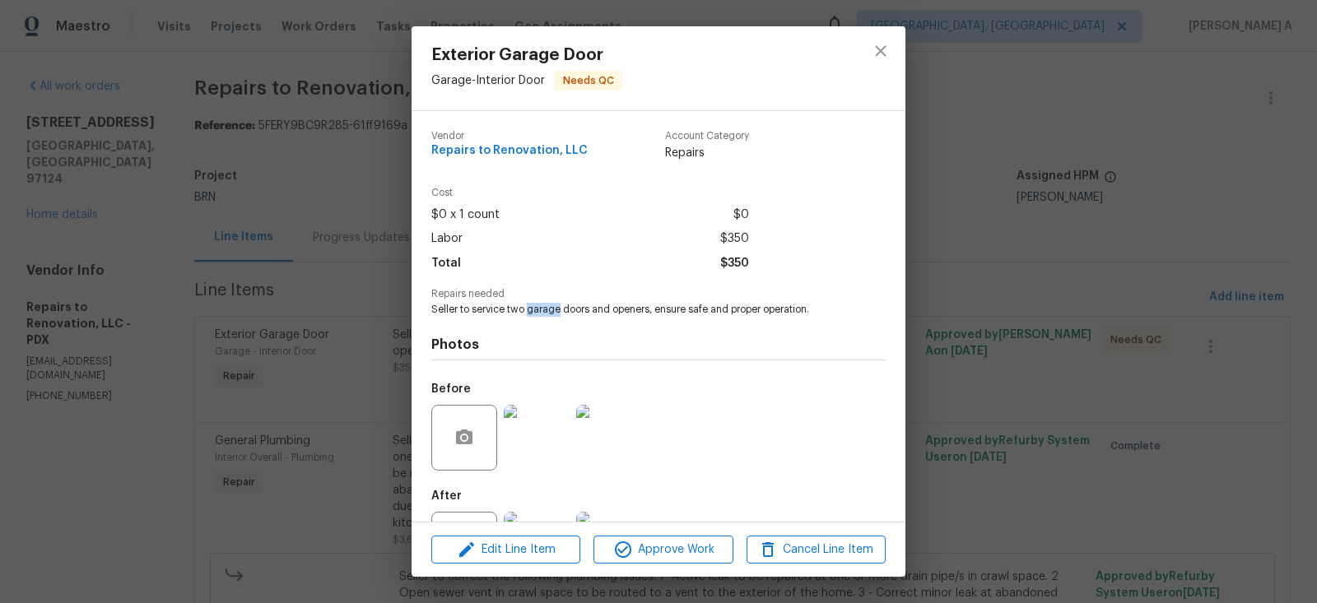
click at [548, 314] on span "Seller to service two garage doors and openers, ensure safe and proper operatio…" at bounding box center [635, 310] width 409 height 14
copy span "Seller to service two garage doors and openers, ensure safe and proper operatio…"
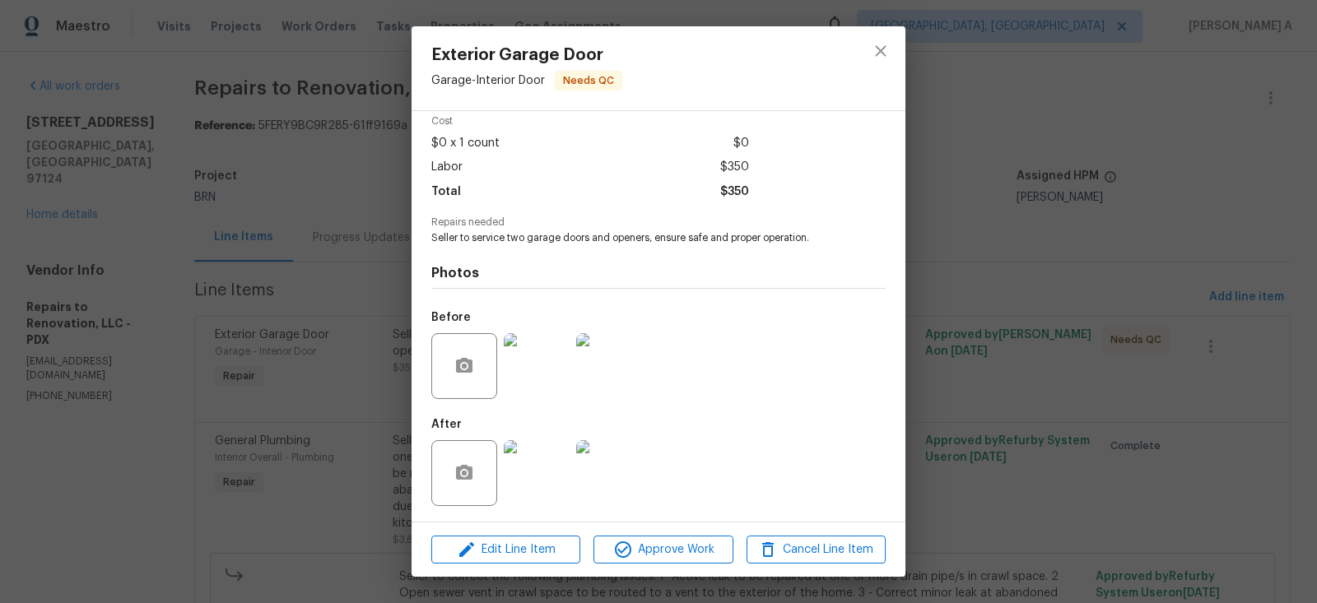
click at [540, 407] on div at bounding box center [536, 367] width 72 height 86
click at [504, 351] on img at bounding box center [537, 366] width 66 height 66
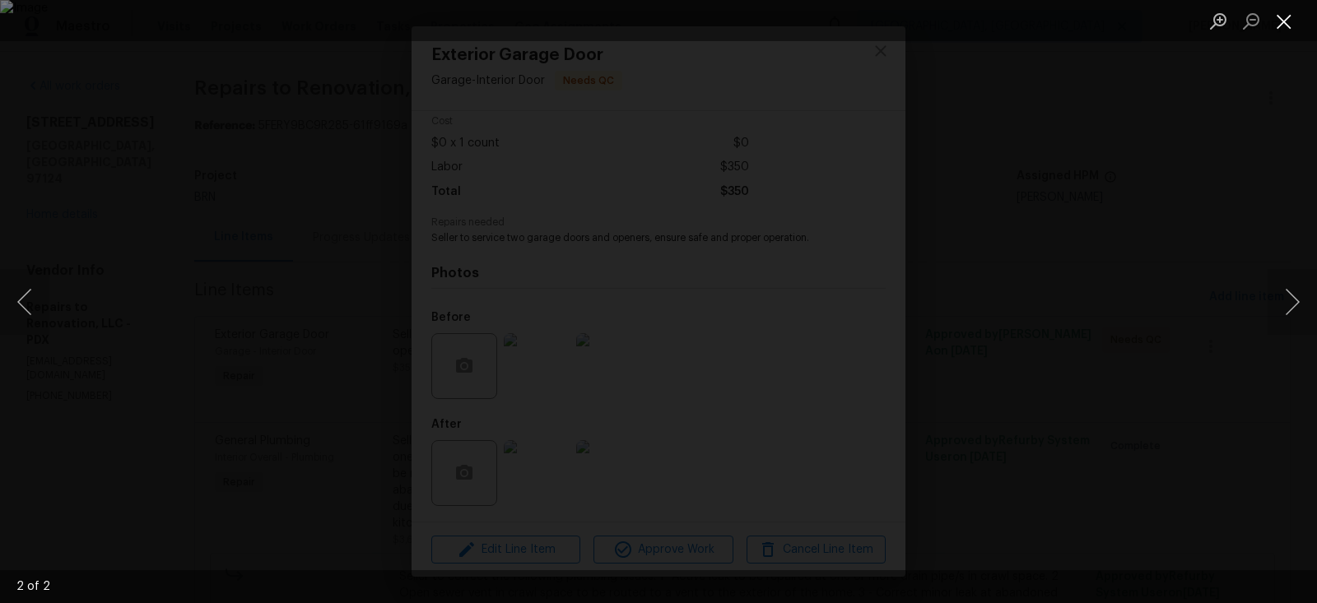
click at [1280, 16] on button "Close lightbox" at bounding box center [1284, 21] width 33 height 29
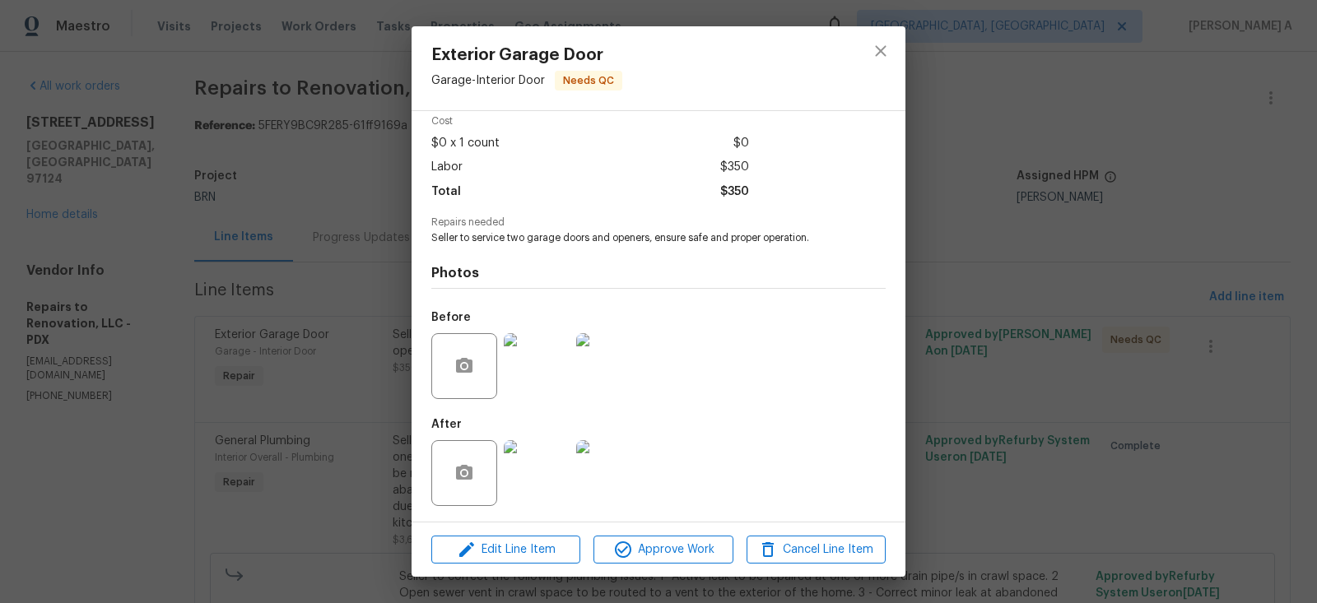
click at [551, 477] on img at bounding box center [537, 473] width 66 height 66
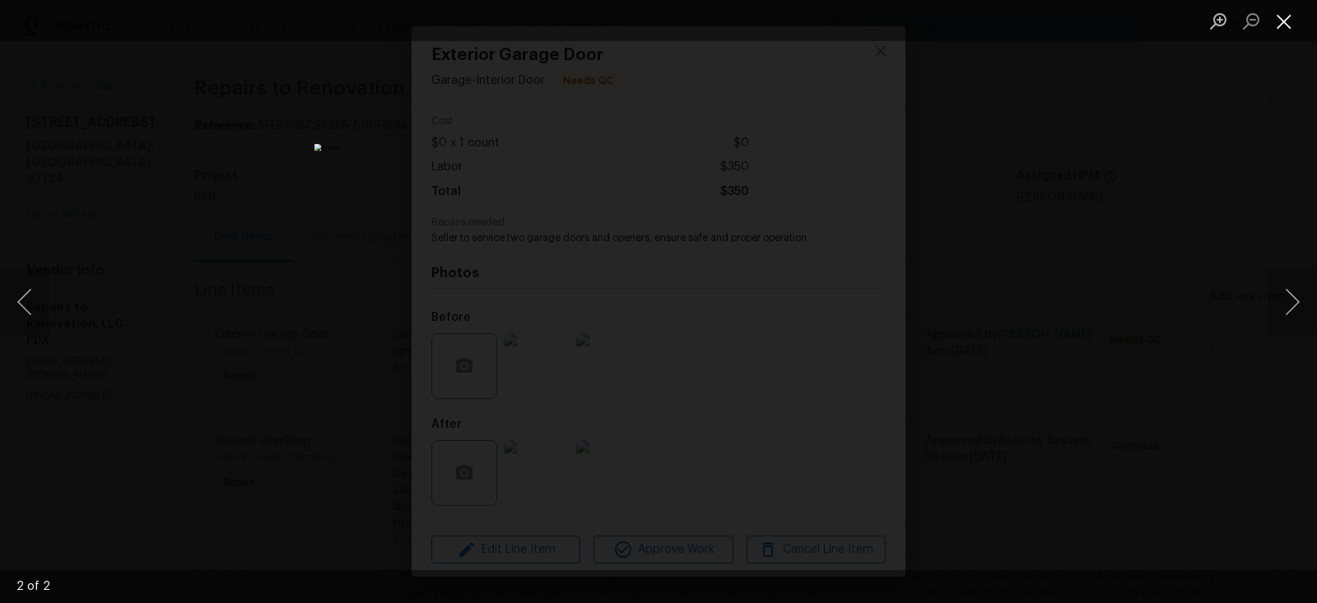
click at [1295, 23] on button "Close lightbox" at bounding box center [1284, 21] width 33 height 29
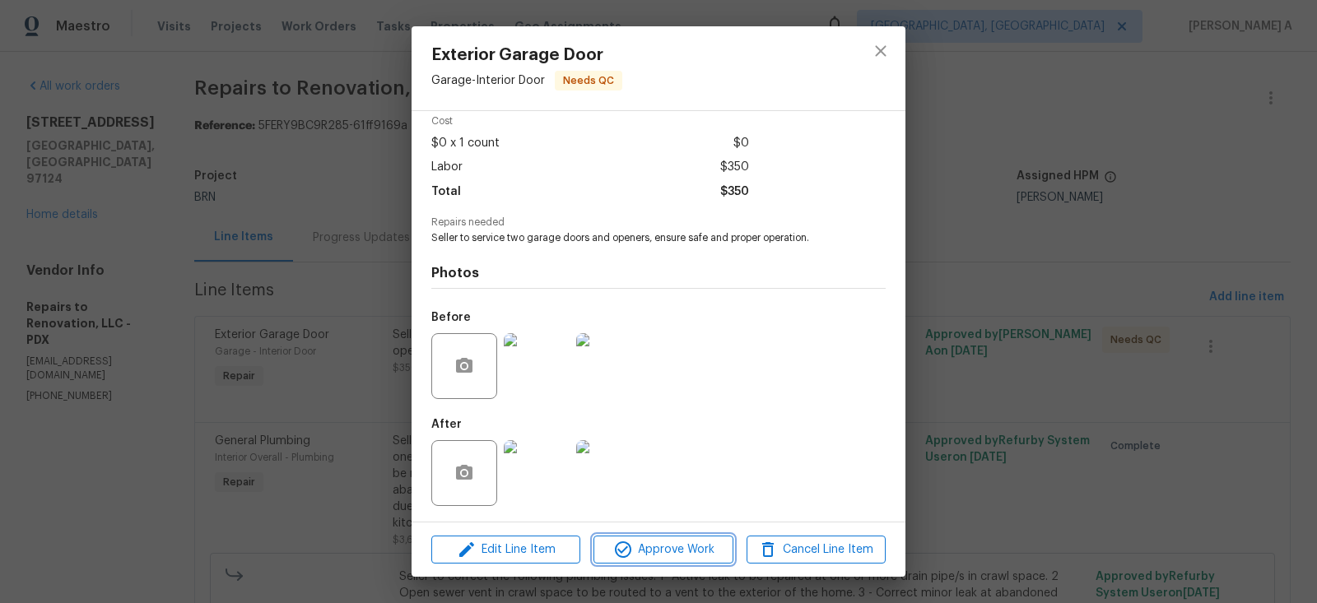
click at [663, 542] on span "Approve Work" at bounding box center [662, 550] width 129 height 21
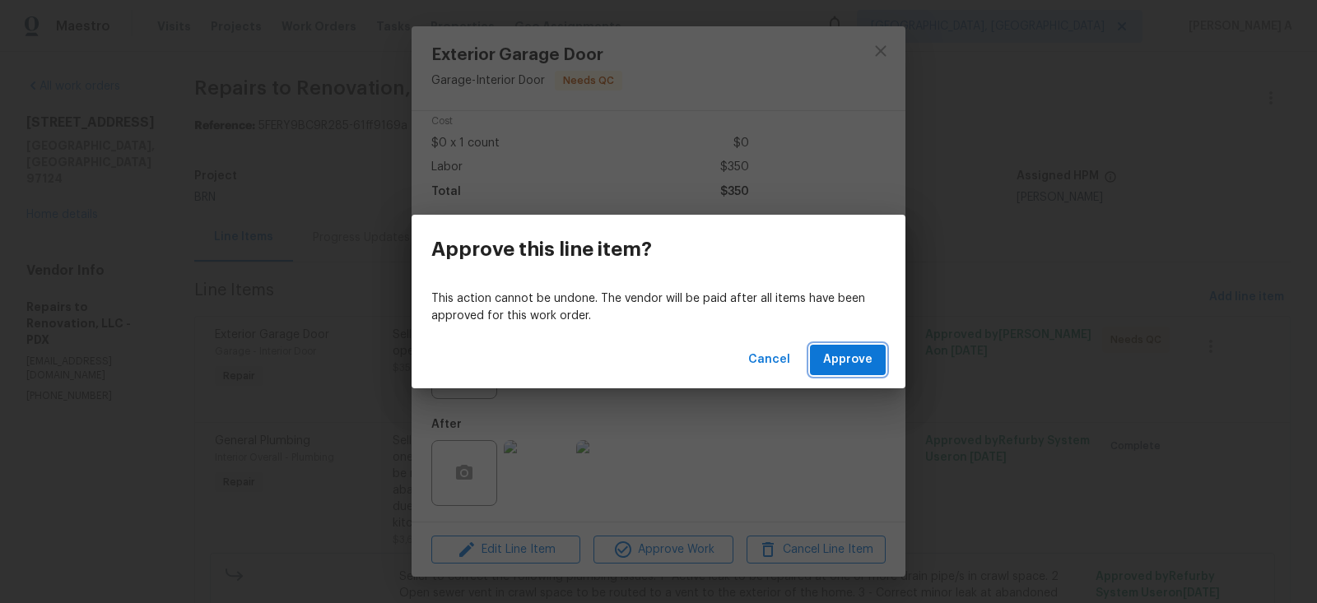
click at [842, 359] on span "Approve" at bounding box center [847, 360] width 49 height 21
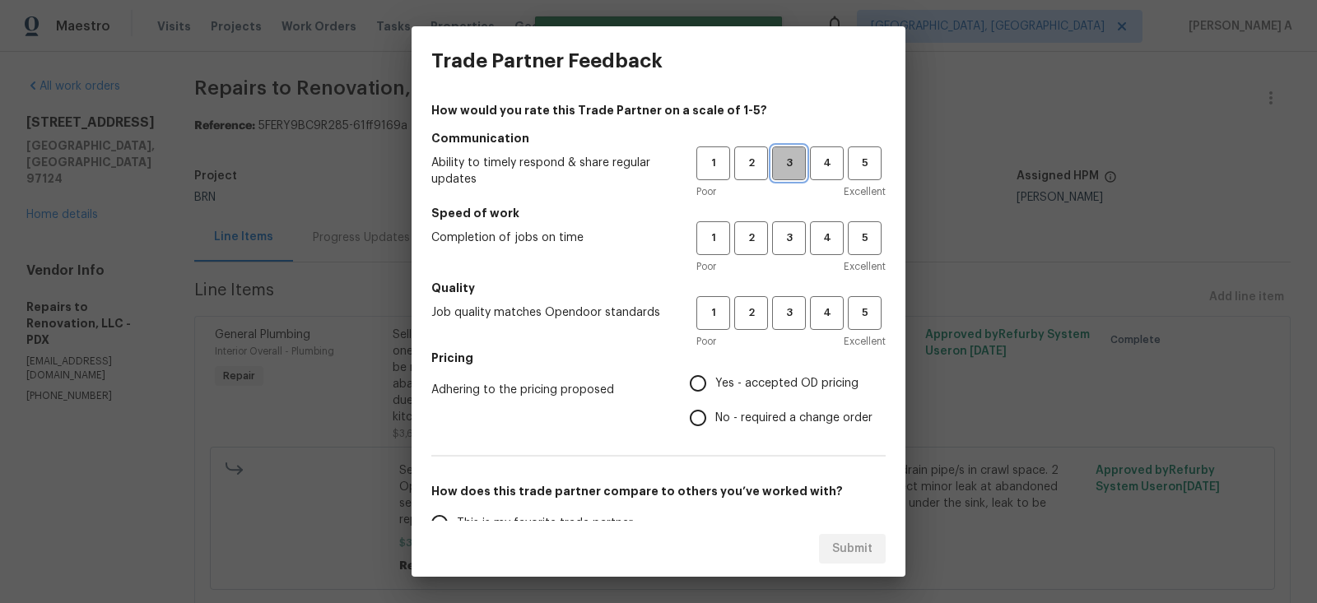
click at [784, 162] on span "3" at bounding box center [789, 163] width 30 height 19
click at [784, 230] on span "3" at bounding box center [789, 238] width 30 height 19
click at [786, 314] on span "3" at bounding box center [789, 313] width 30 height 19
click at [746, 407] on label "No - required a change order" at bounding box center [777, 418] width 192 height 35
click at [715, 407] on input "No - required a change order" at bounding box center [698, 418] width 35 height 35
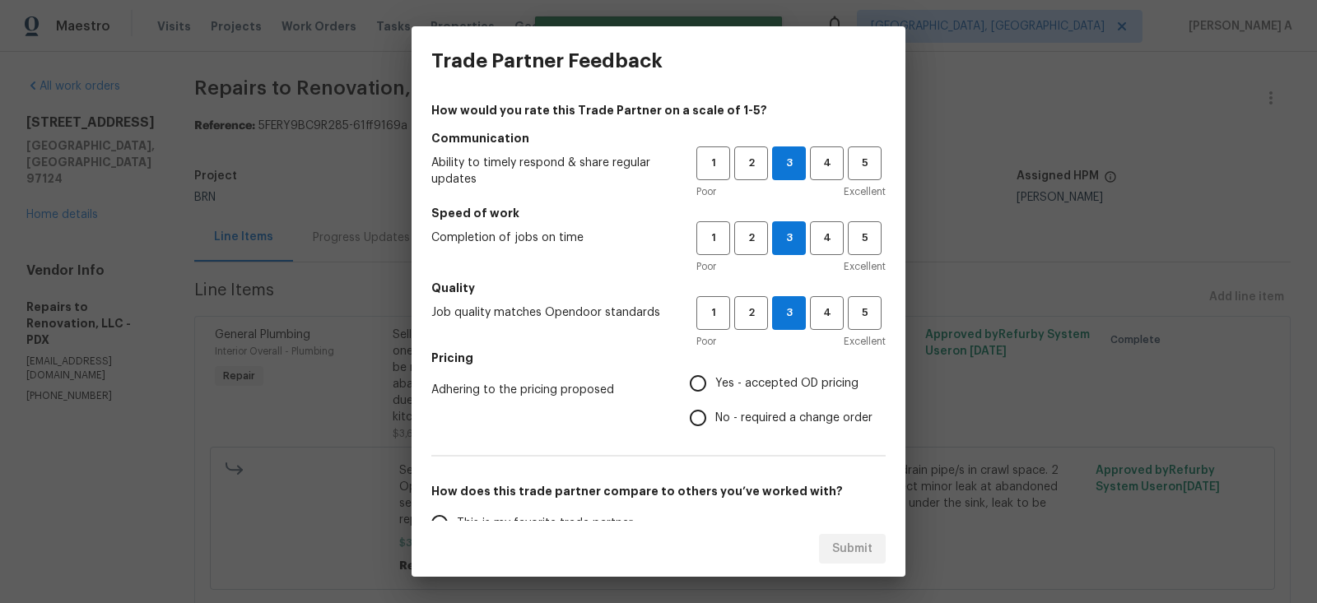
radio input "true"
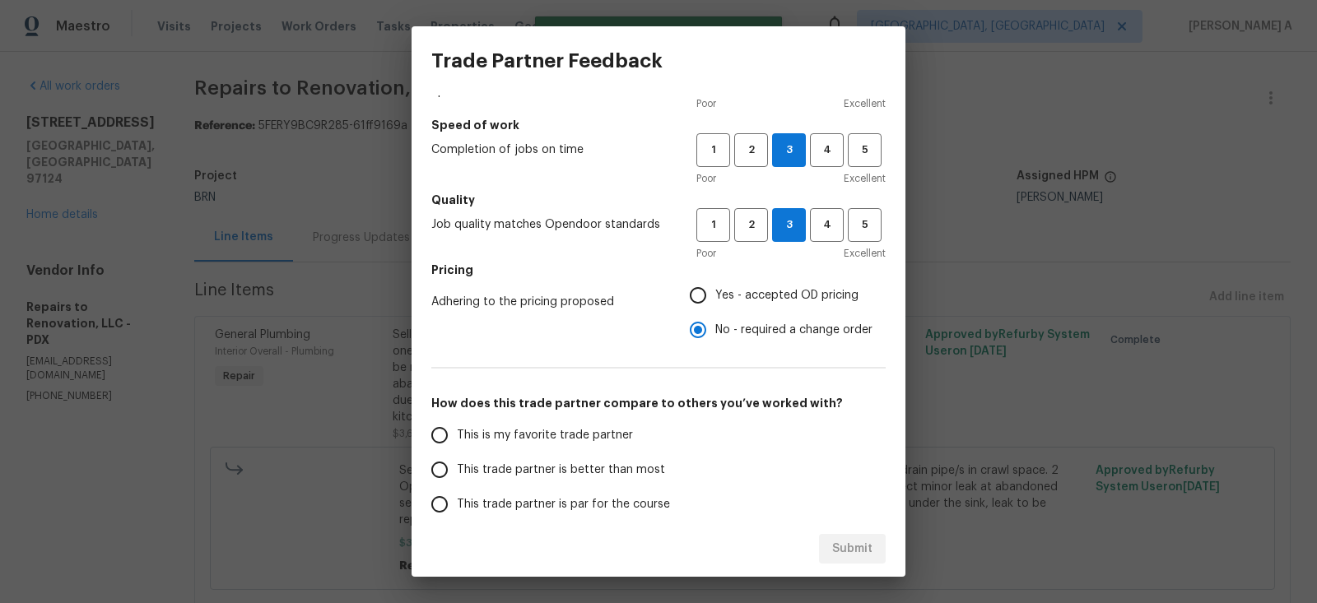
click at [594, 433] on span "This is my favorite trade partner" at bounding box center [545, 435] width 176 height 17
click at [457, 433] on input "This is my favorite trade partner" at bounding box center [439, 435] width 35 height 35
click at [861, 540] on span "Submit" at bounding box center [852, 549] width 40 height 21
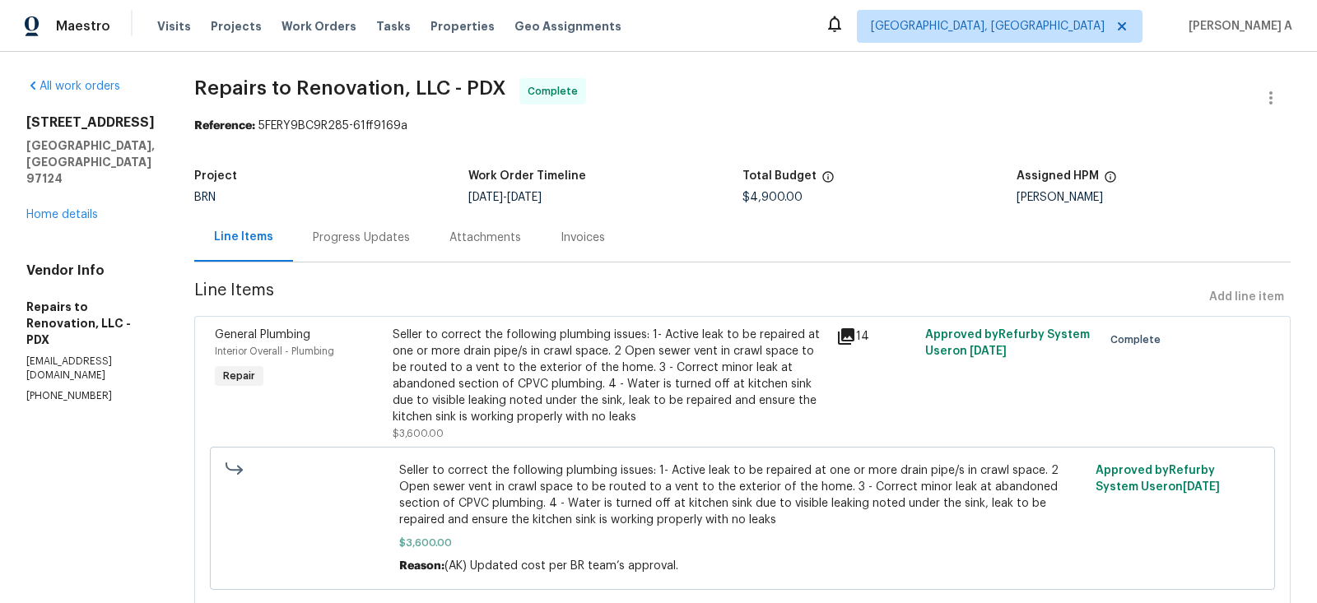
radio input "true"
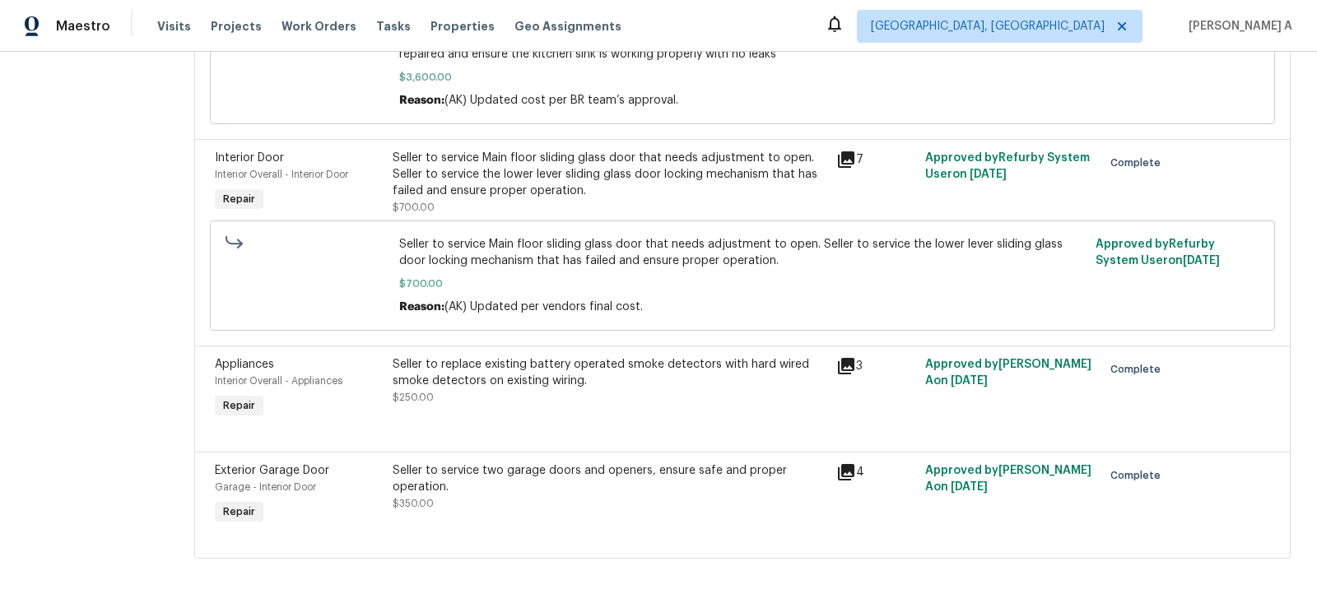
scroll to position [0, 0]
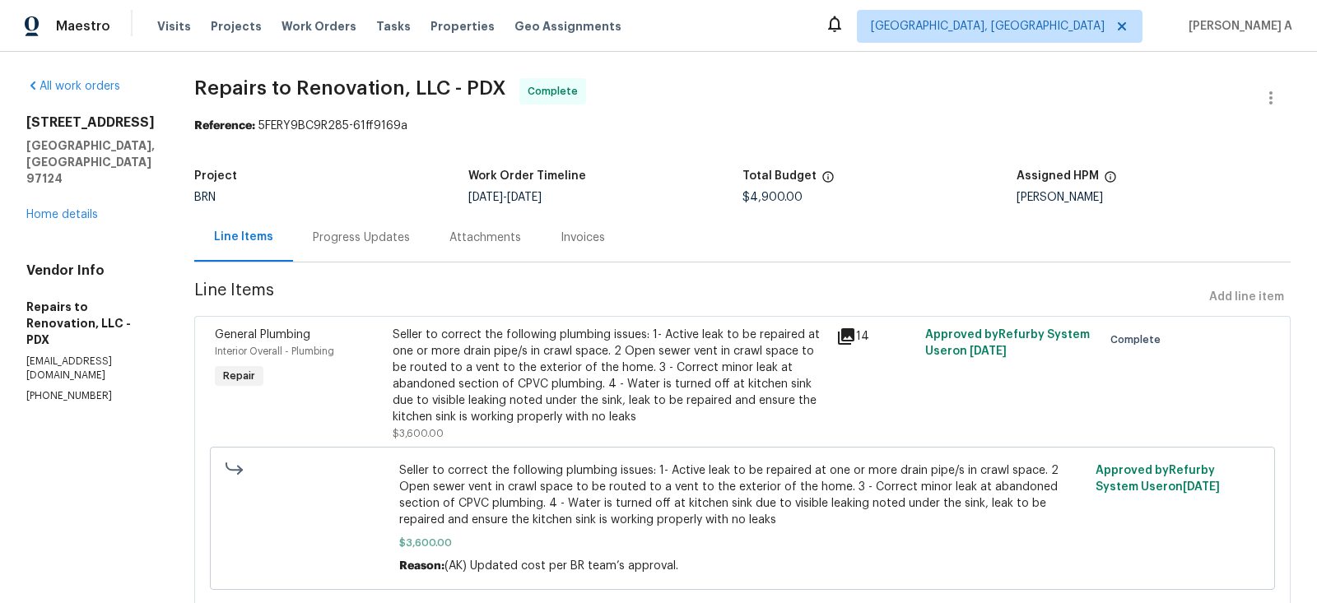
click at [360, 232] on div "Progress Updates" at bounding box center [361, 238] width 97 height 16
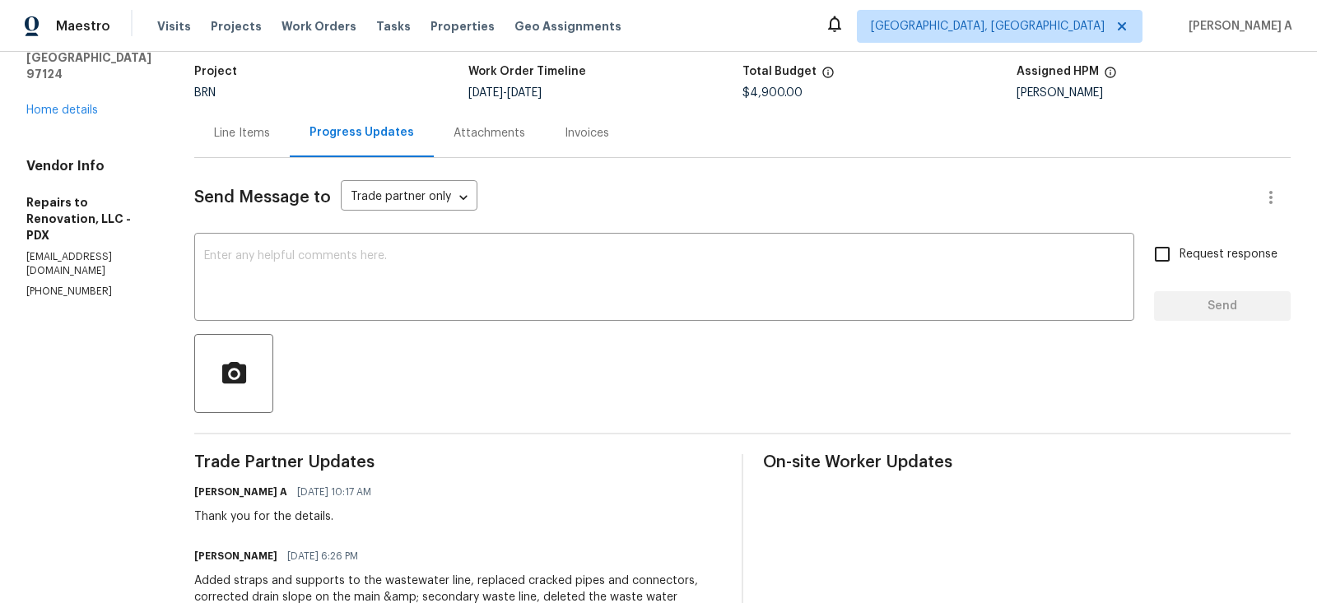
scroll to position [90, 0]
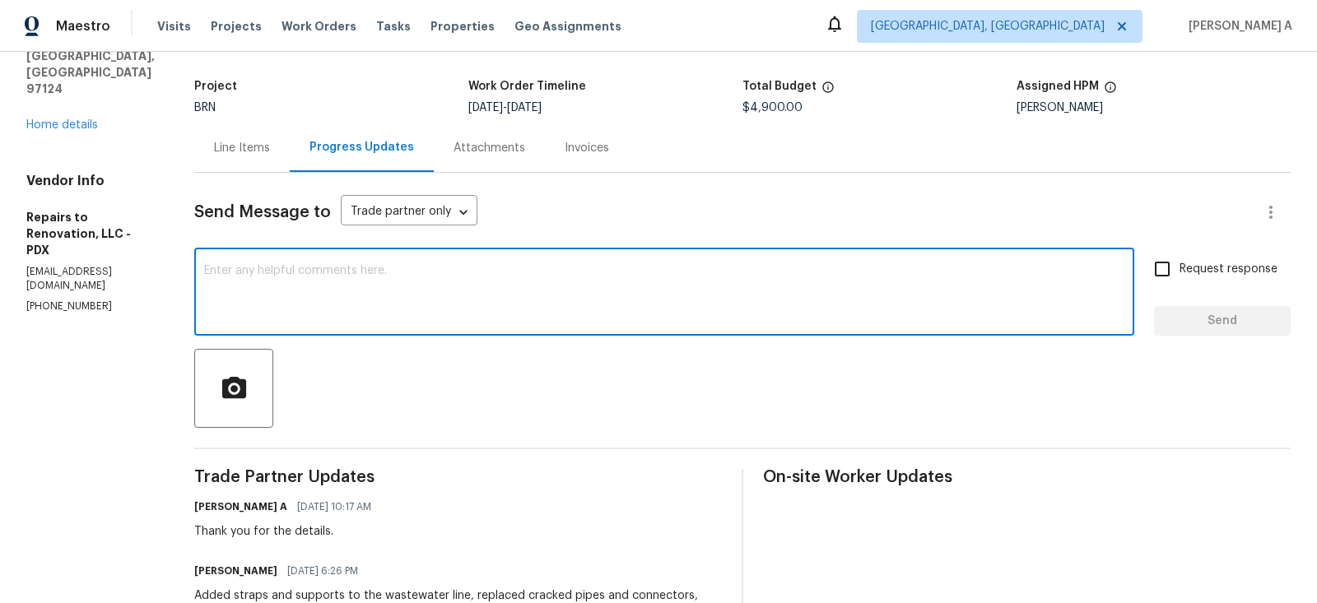
click at [420, 314] on textarea at bounding box center [664, 294] width 920 height 58
type textarea "Please upload the invoice. Thanks"
click at [1162, 263] on input "Request response" at bounding box center [1162, 269] width 35 height 35
checkbox input "true"
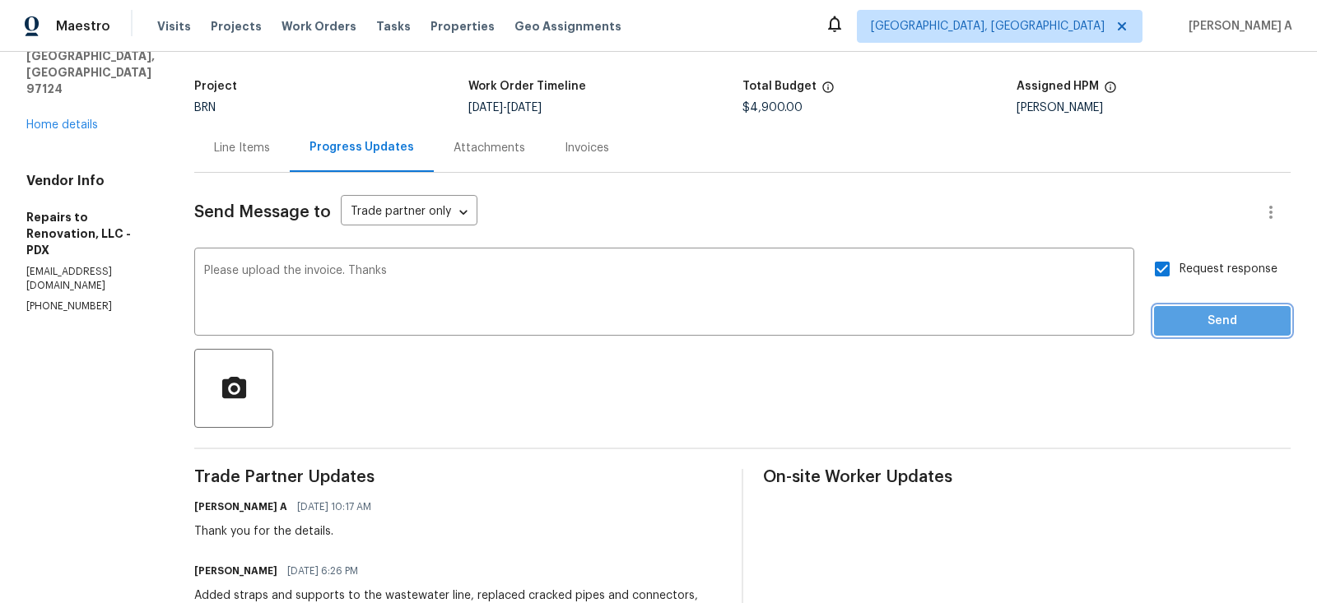
click at [1196, 319] on span "Send" at bounding box center [1222, 321] width 110 height 21
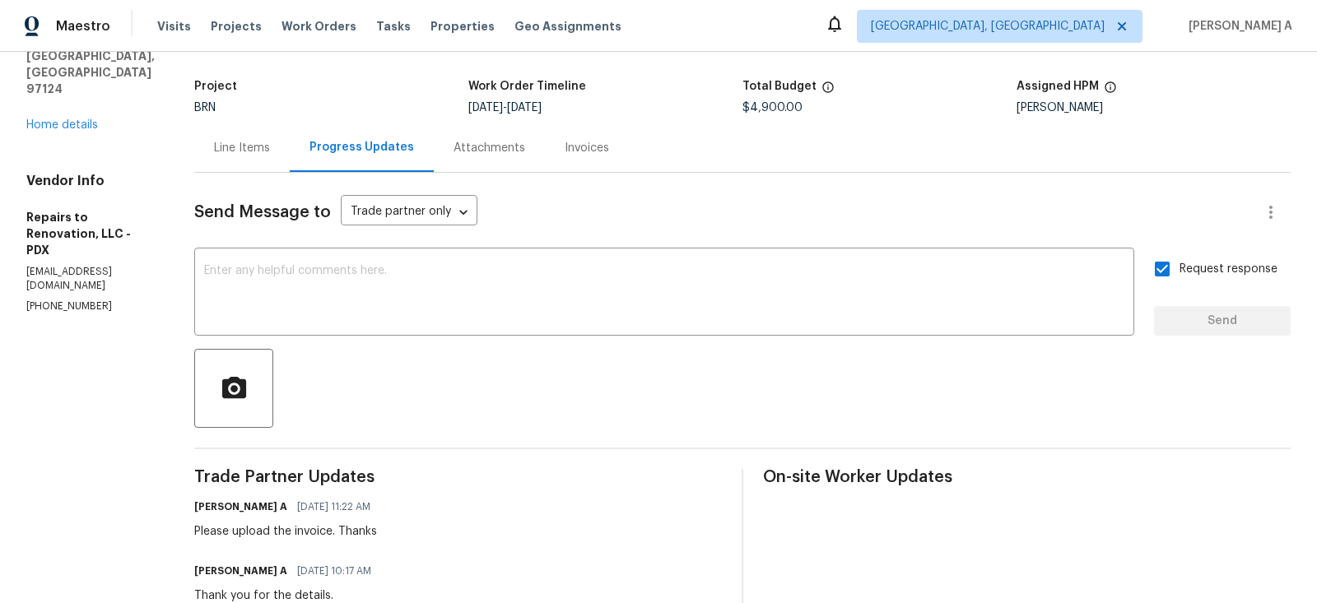
scroll to position [0, 0]
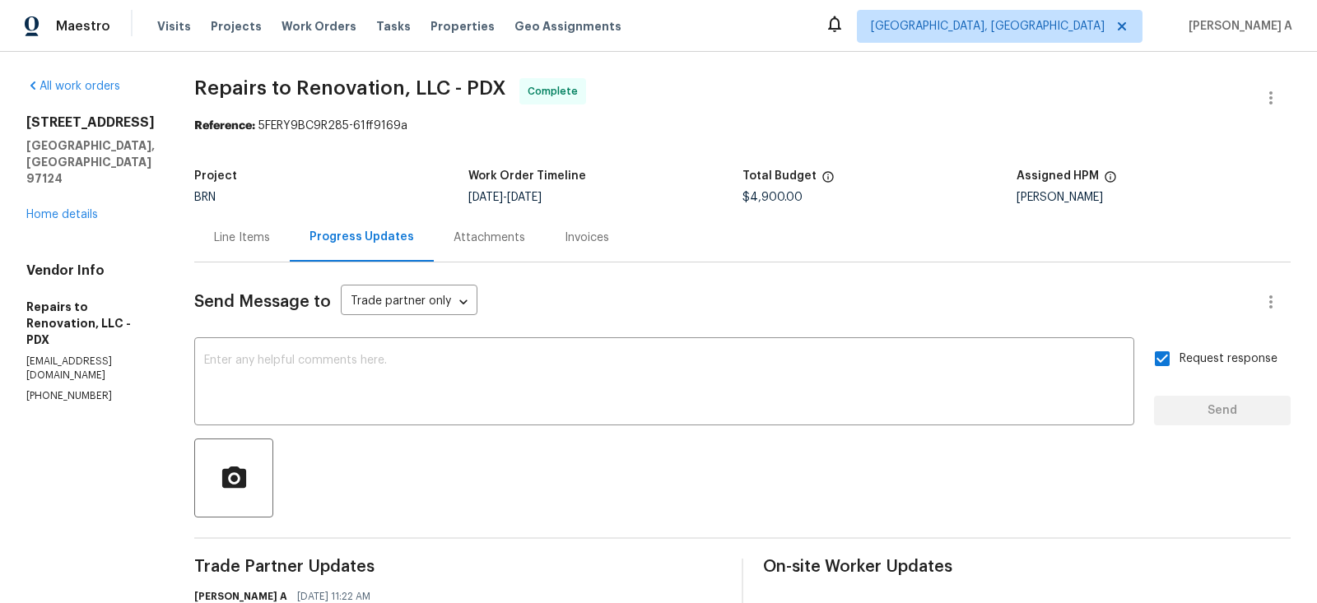
click at [254, 221] on div "Line Items" at bounding box center [241, 237] width 95 height 49
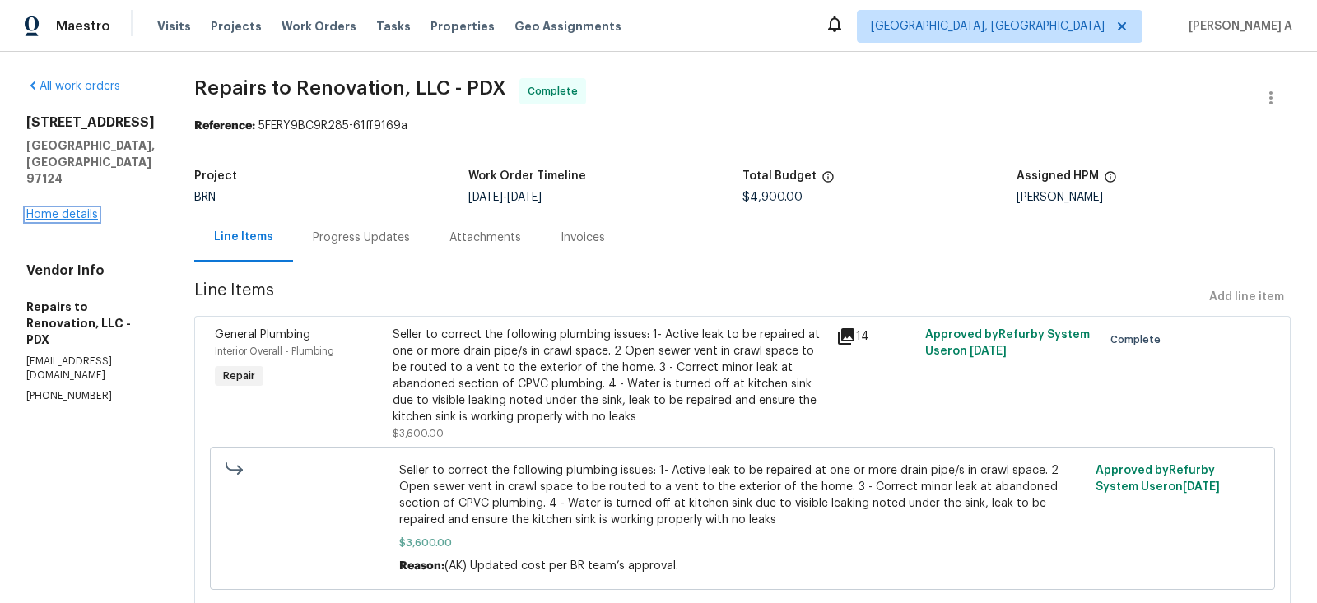
click at [94, 209] on link "Home details" at bounding box center [62, 215] width 72 height 12
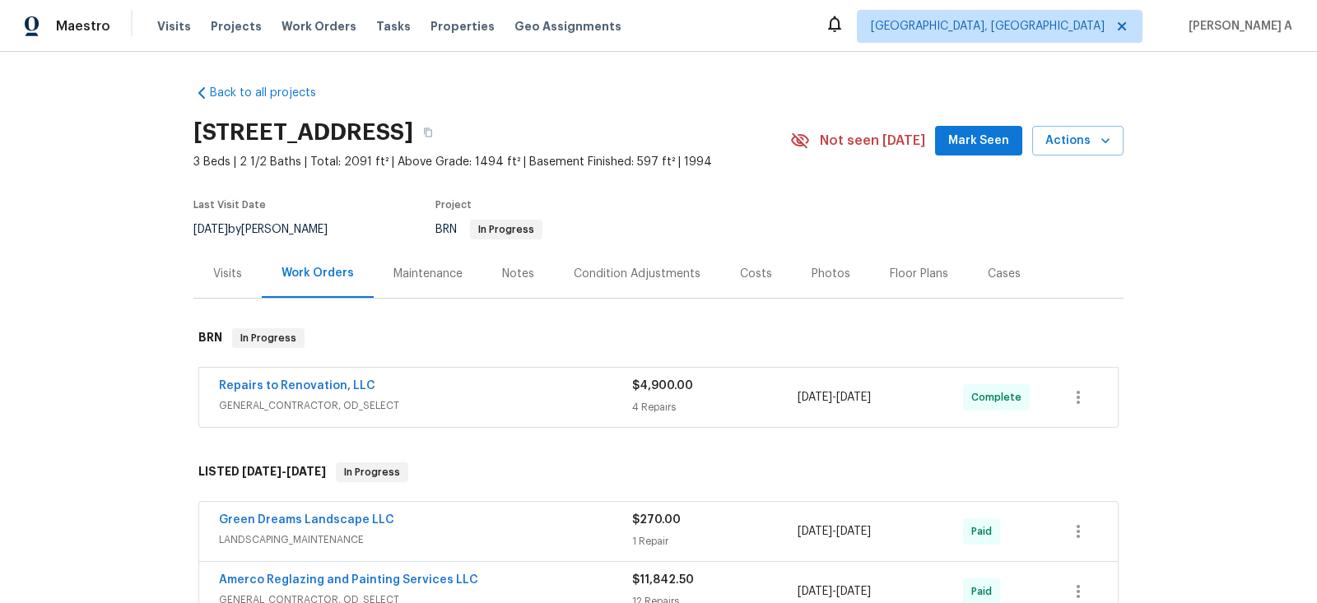
scroll to position [748, 0]
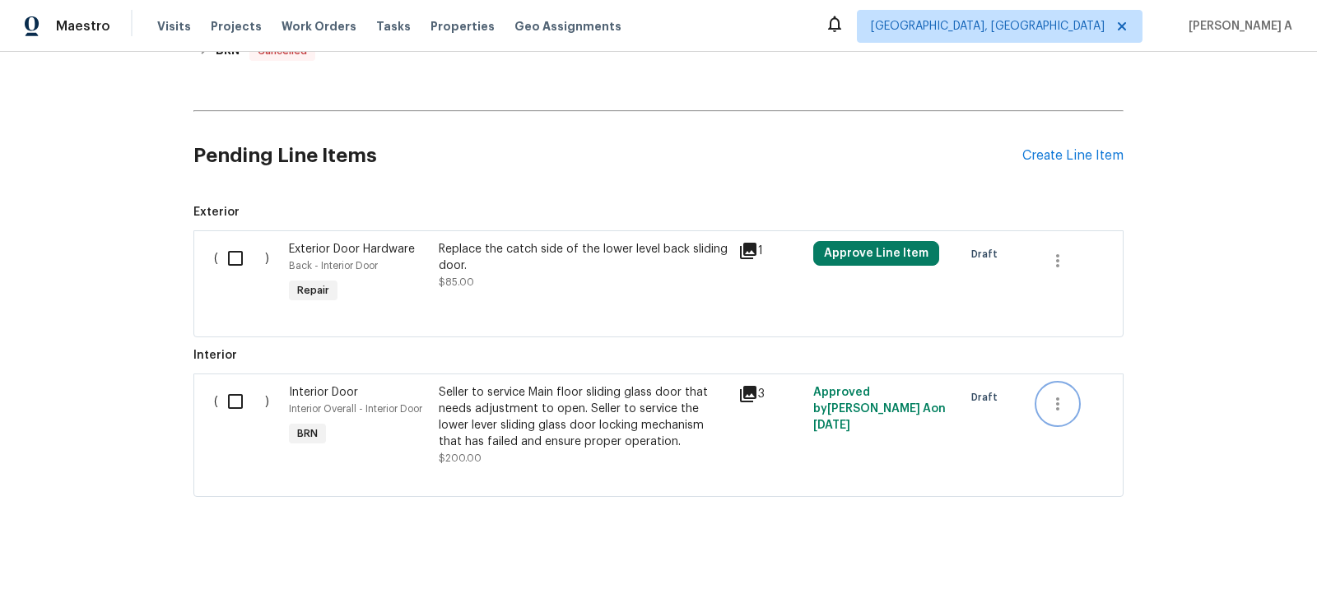
click at [1058, 394] on icon "button" at bounding box center [1058, 404] width 20 height 20
click at [1058, 391] on li "Cancel" at bounding box center [1069, 398] width 63 height 27
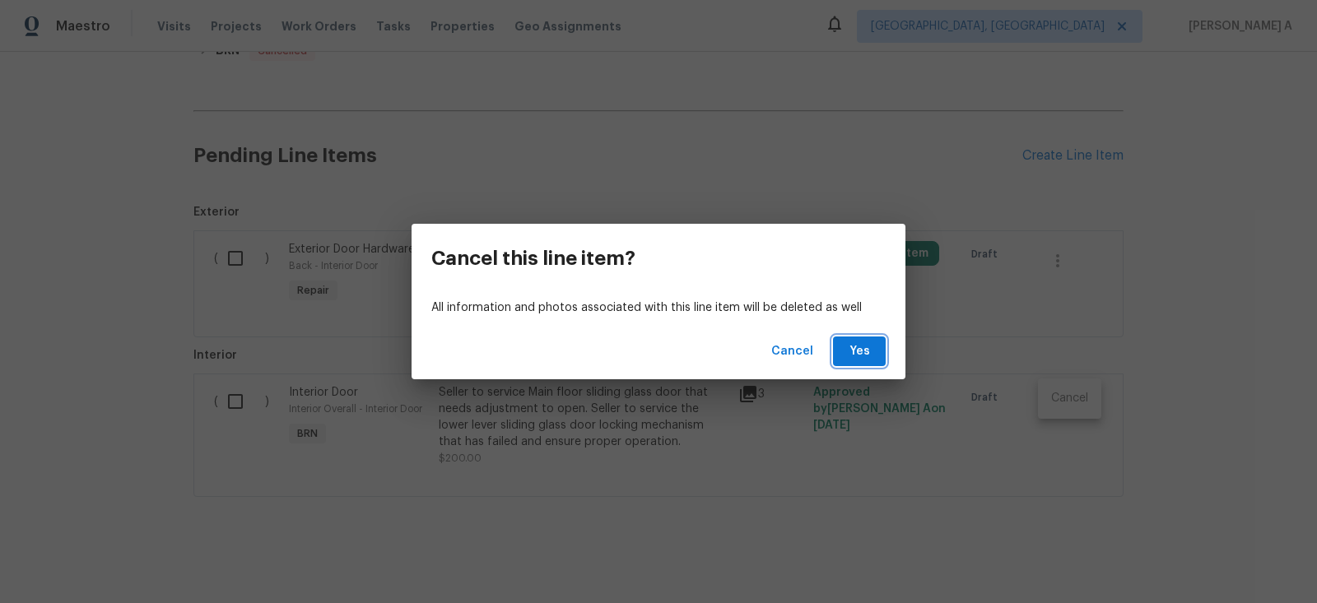
click at [854, 349] on span "Yes" at bounding box center [859, 352] width 26 height 21
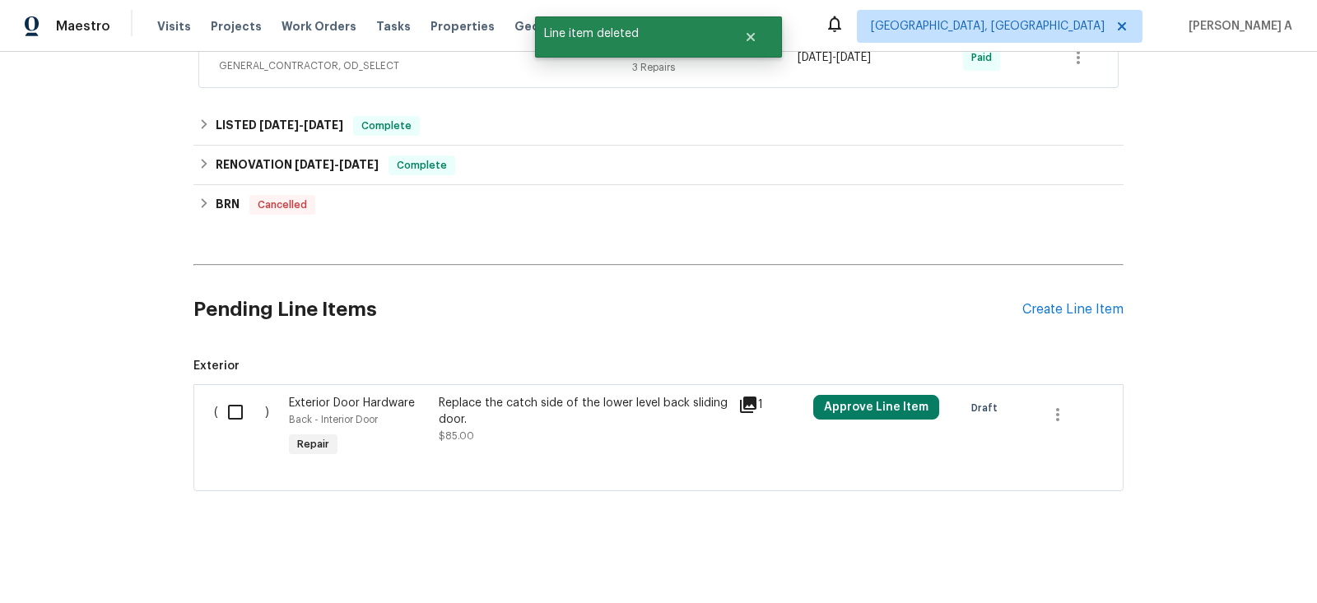
scroll to position [589, 0]
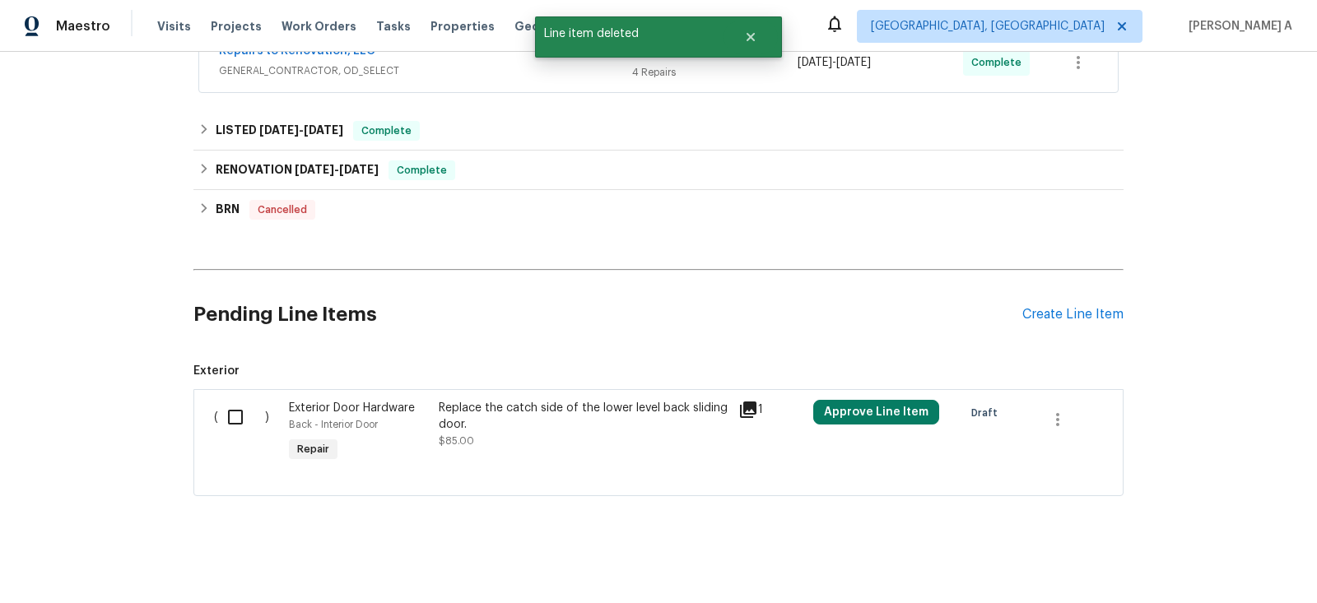
click at [658, 436] on div "Replace the catch side of the lower level back sliding door. $85.00" at bounding box center [584, 424] width 290 height 49
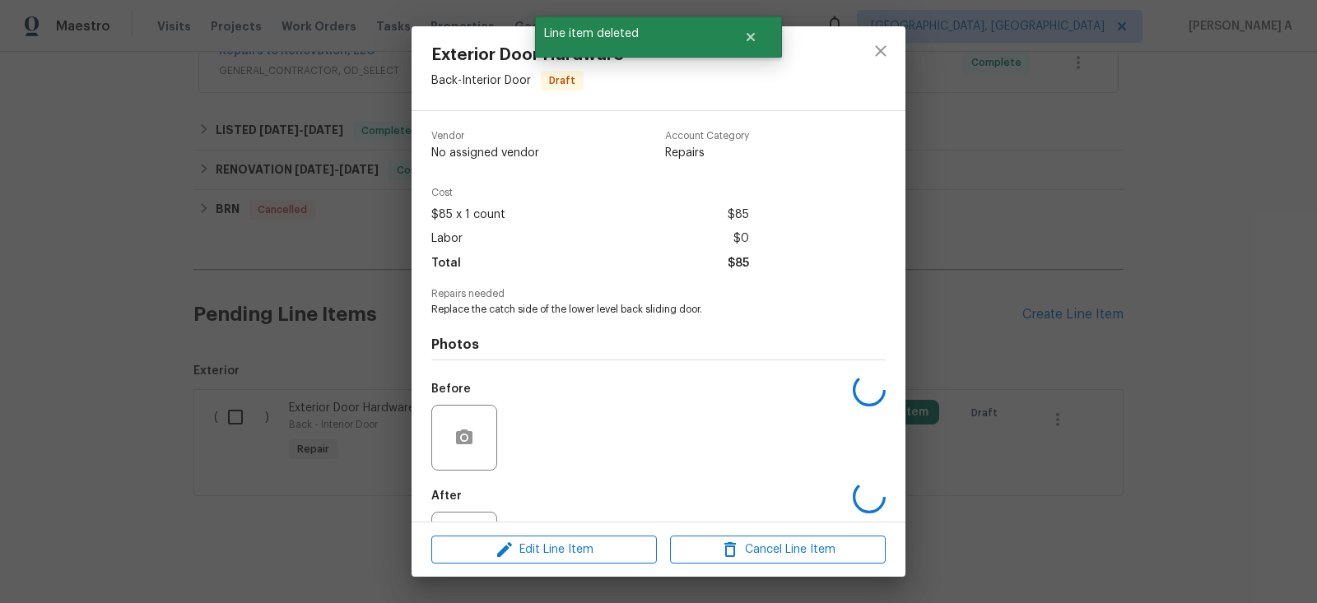
scroll to position [72, 0]
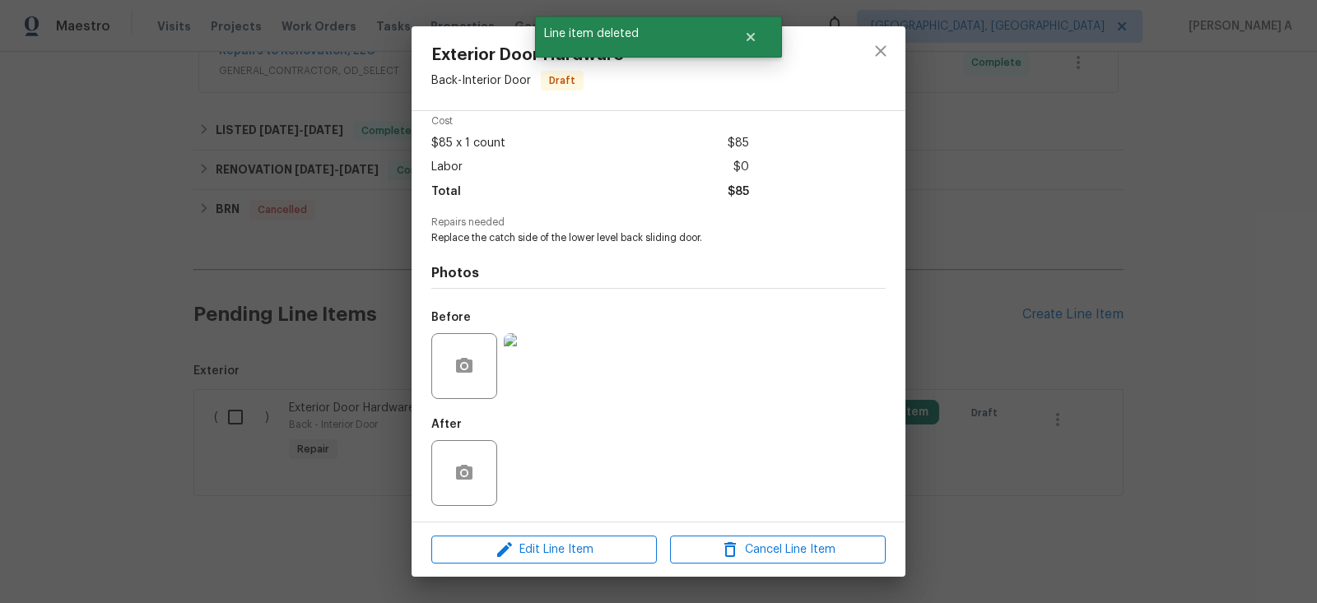
click at [547, 355] on img at bounding box center [537, 366] width 66 height 66
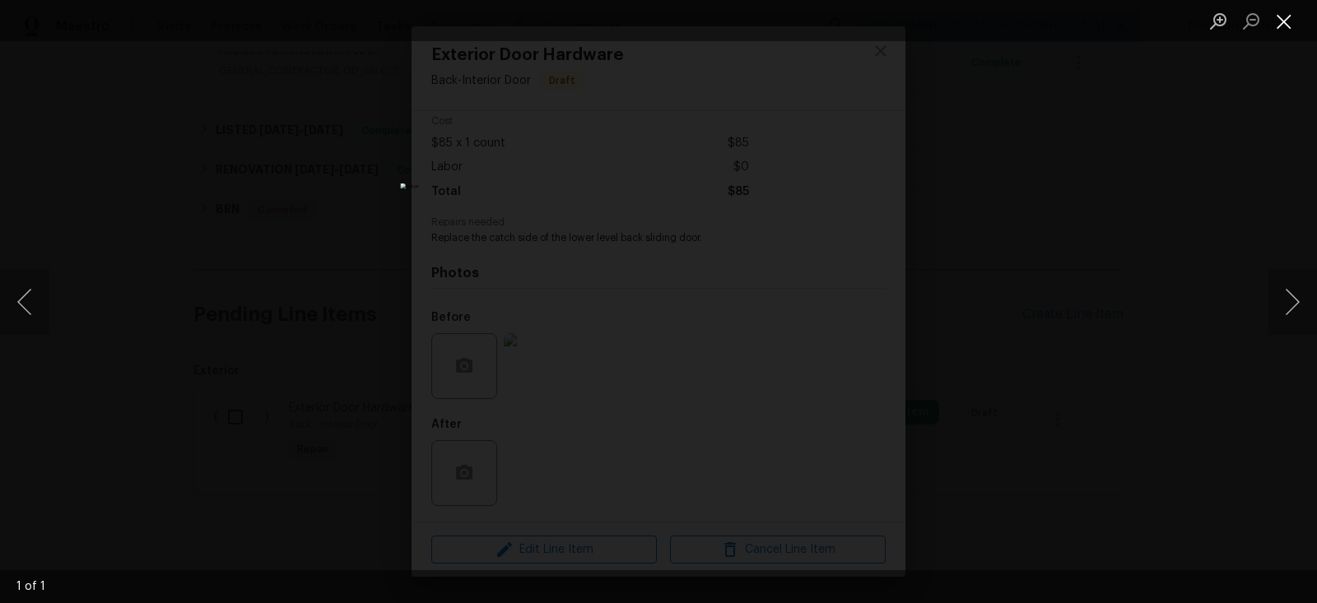
click at [1281, 23] on button "Close lightbox" at bounding box center [1284, 21] width 33 height 29
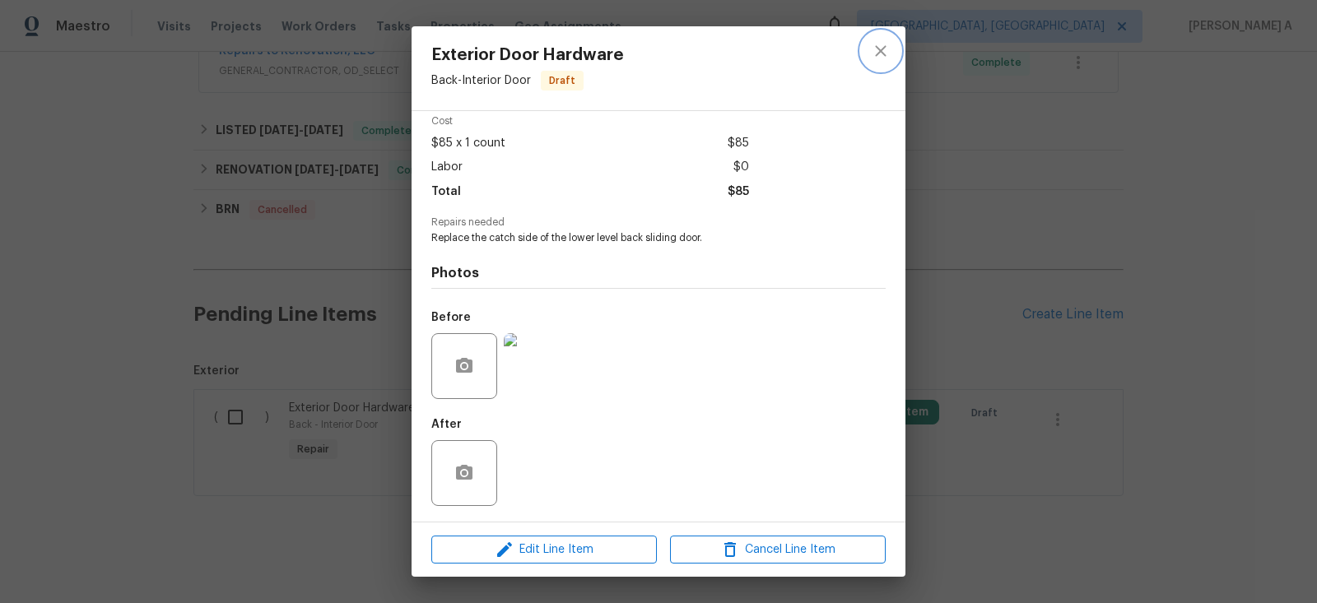
click at [872, 53] on icon "close" at bounding box center [881, 51] width 20 height 20
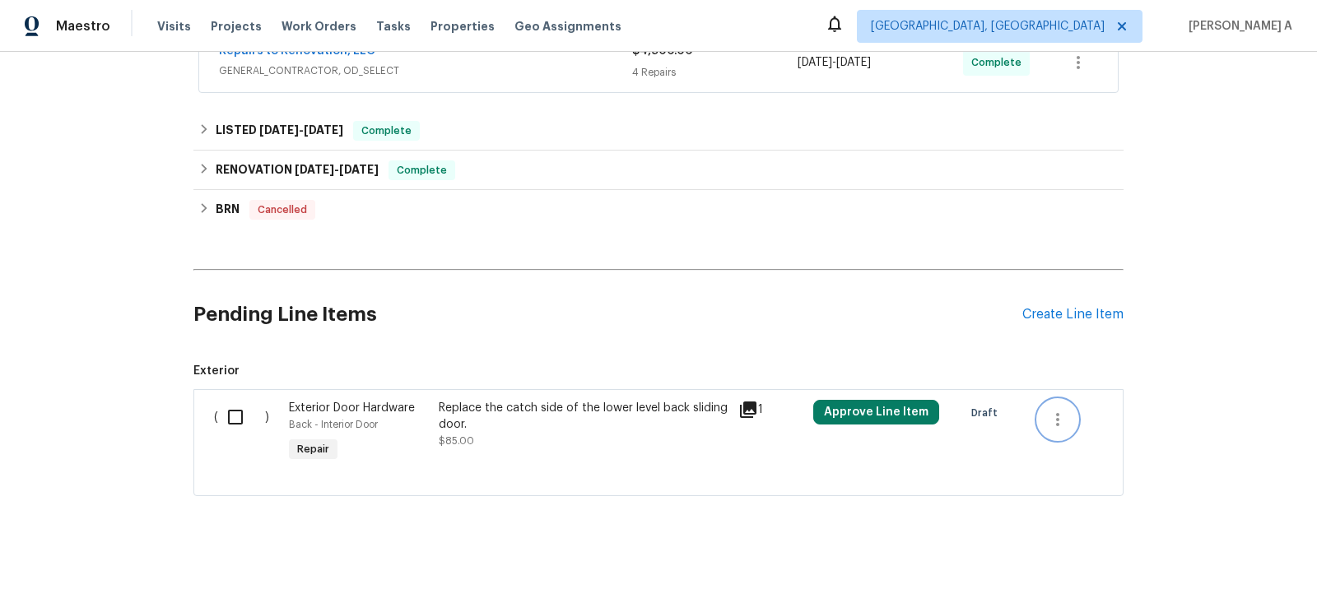
click at [1066, 417] on icon "button" at bounding box center [1058, 420] width 20 height 20
click at [1066, 417] on li "Cancel" at bounding box center [1069, 415] width 63 height 27
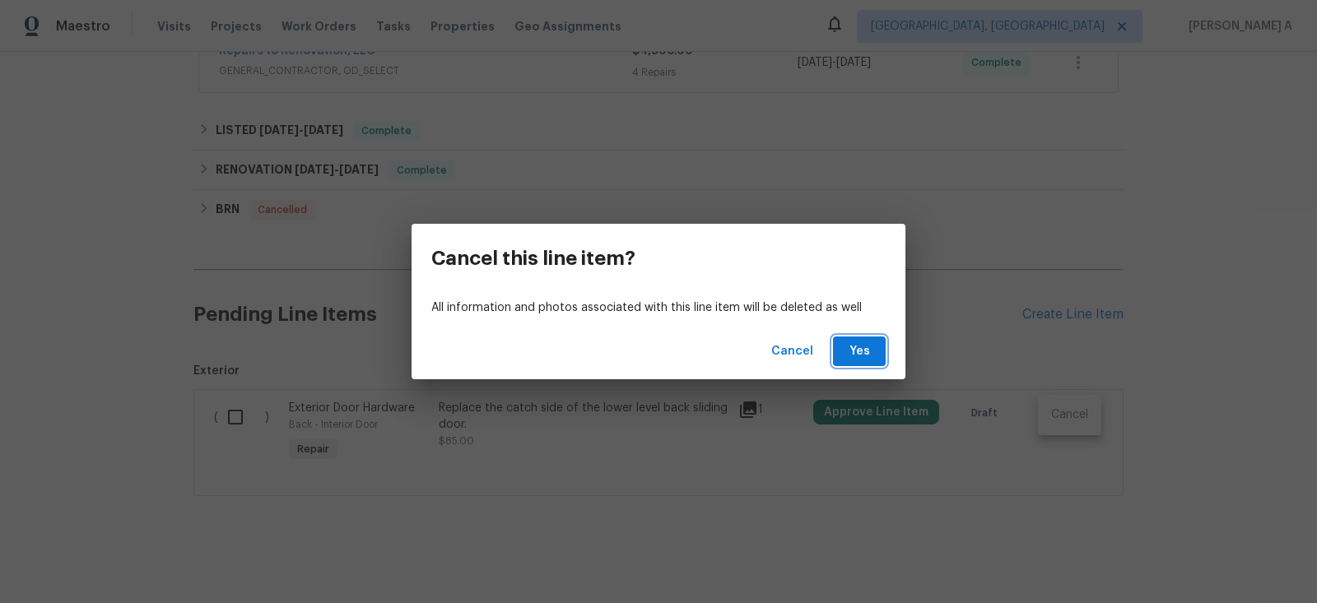
click at [870, 351] on span "Yes" at bounding box center [859, 352] width 26 height 21
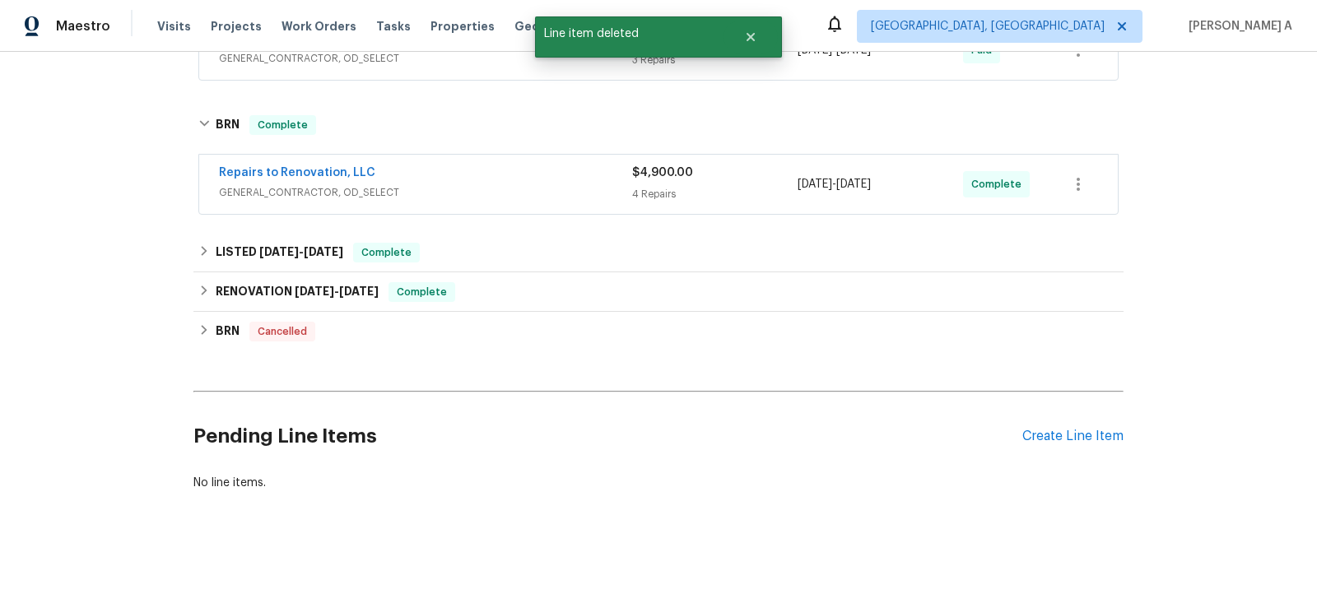
scroll to position [463, 0]
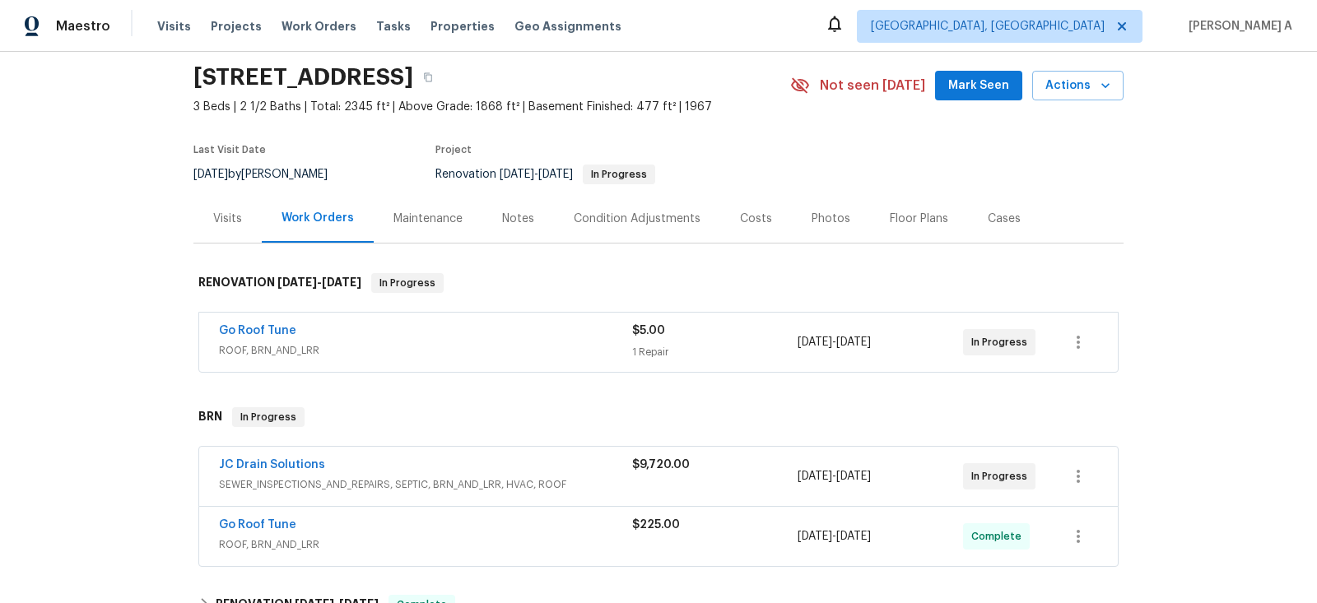
scroll to position [58, 0]
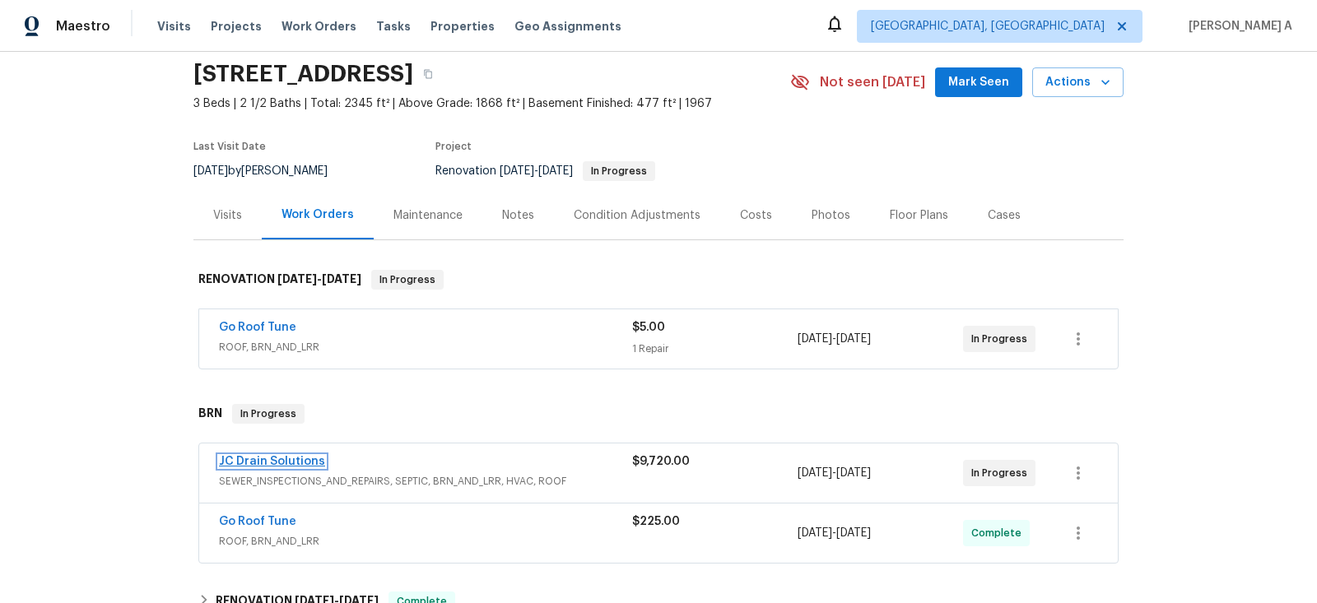
click at [278, 459] on link "JC Drain Solutions" at bounding box center [272, 462] width 106 height 12
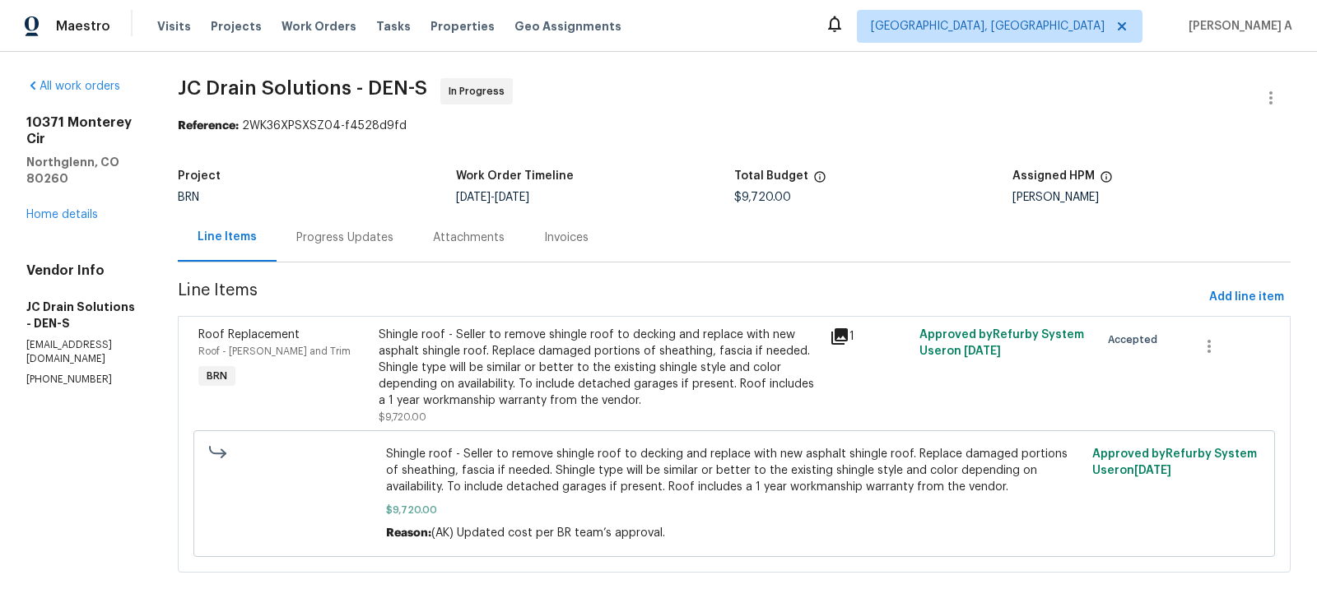
click at [394, 246] on div "Progress Updates" at bounding box center [345, 237] width 137 height 49
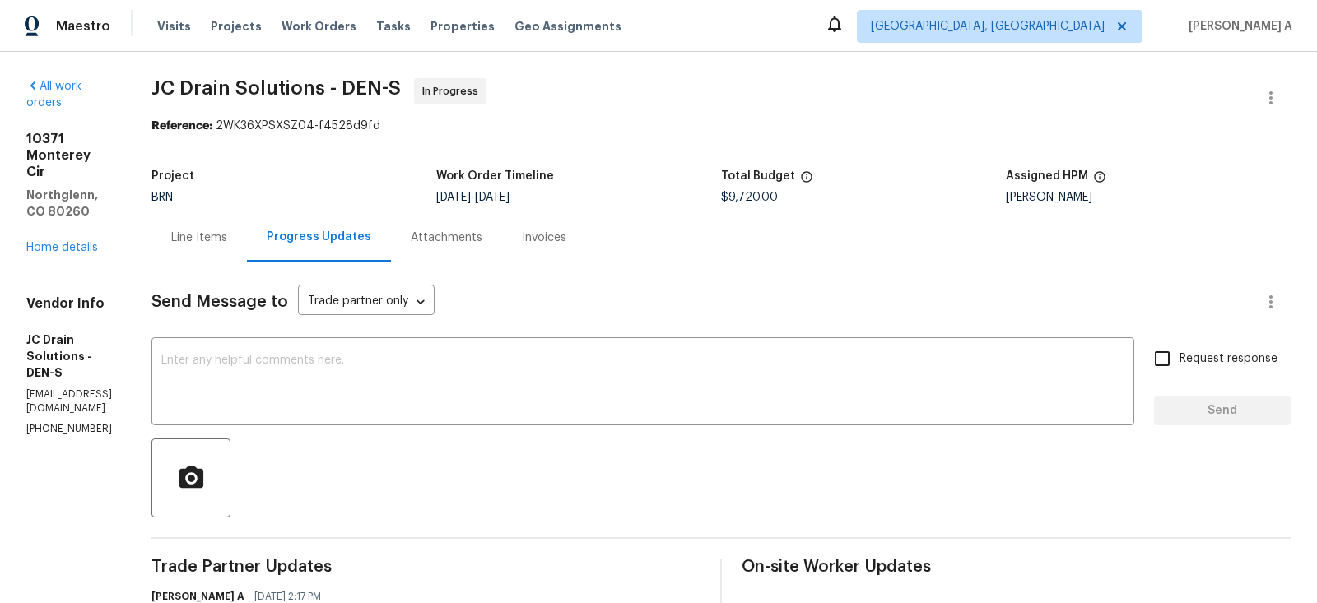
click at [244, 225] on div "Line Items" at bounding box center [198, 237] width 95 height 49
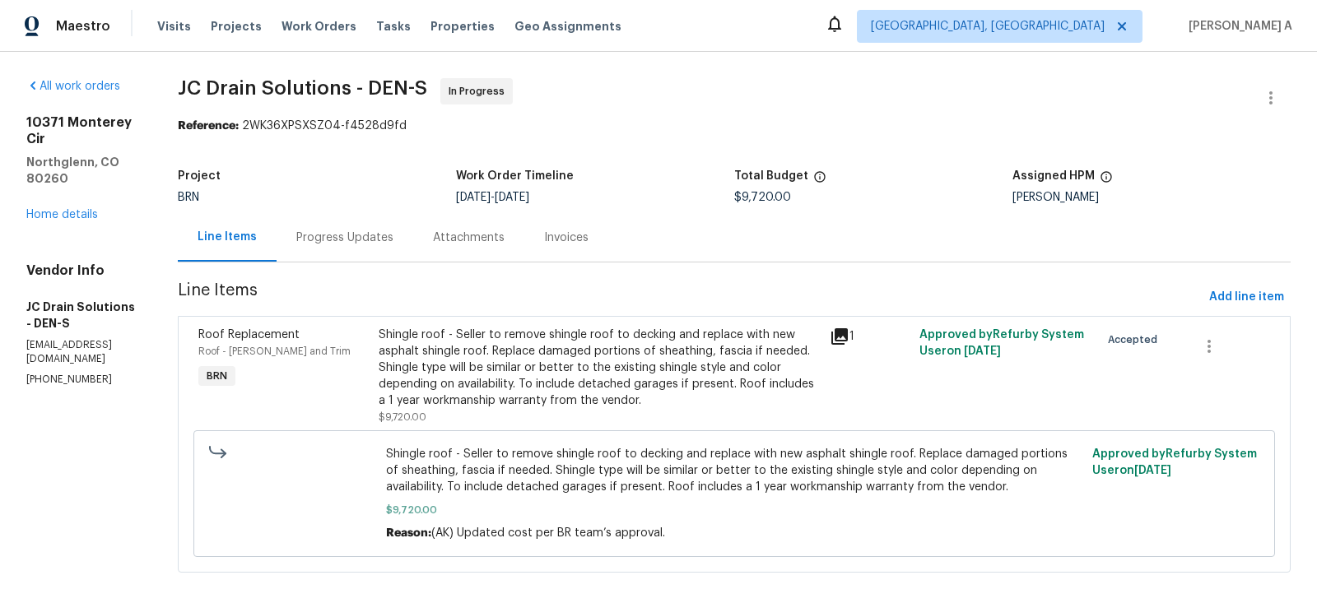
click at [393, 240] on div "Progress Updates" at bounding box center [344, 238] width 97 height 16
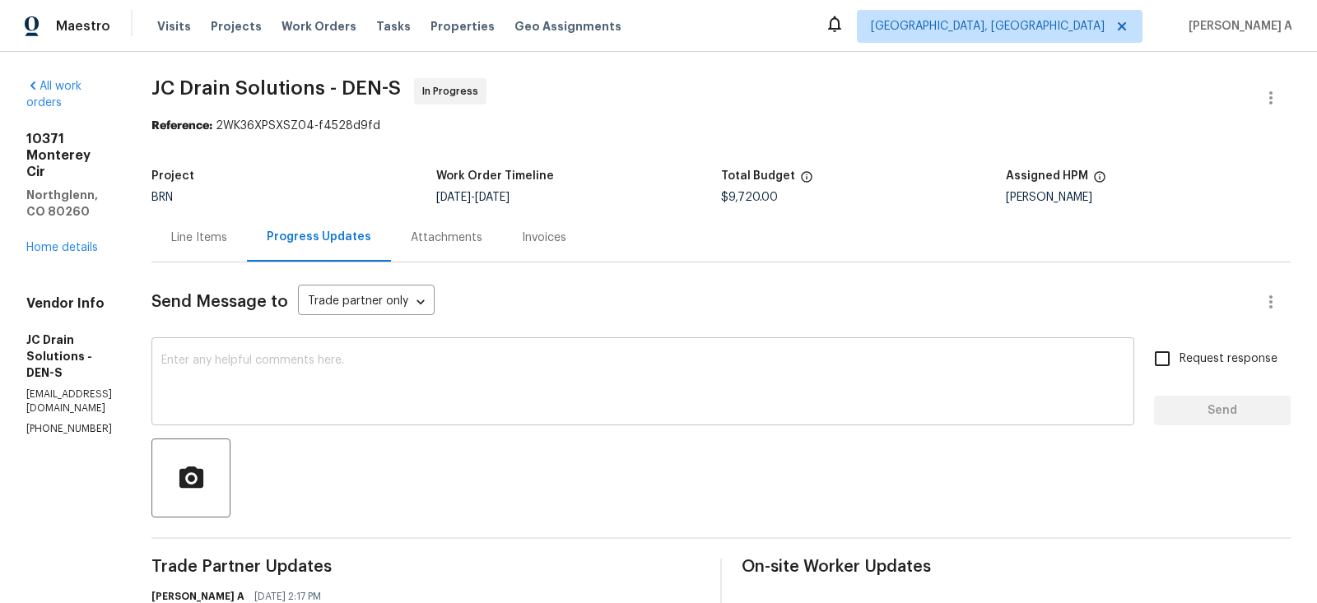
click at [306, 367] on textarea at bounding box center [642, 384] width 963 height 58
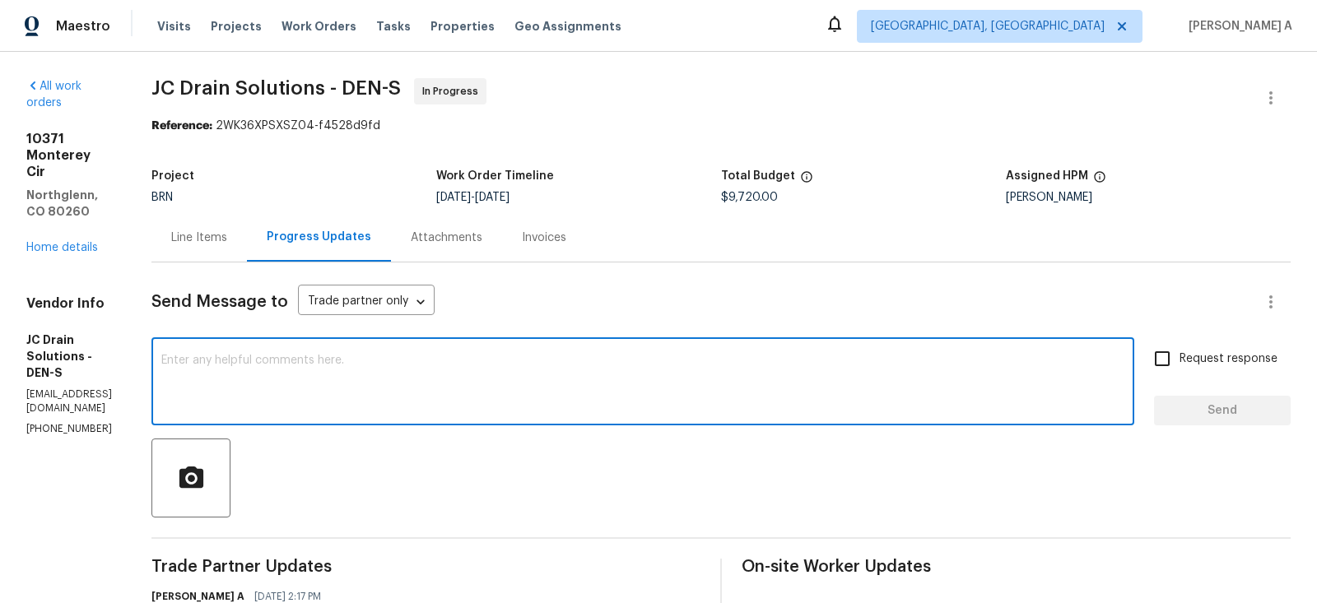
click at [306, 367] on textarea at bounding box center [642, 384] width 963 height 58
paste textarea "Hi, just circling back as we discussed earlier. Could you please confirm if eve…"
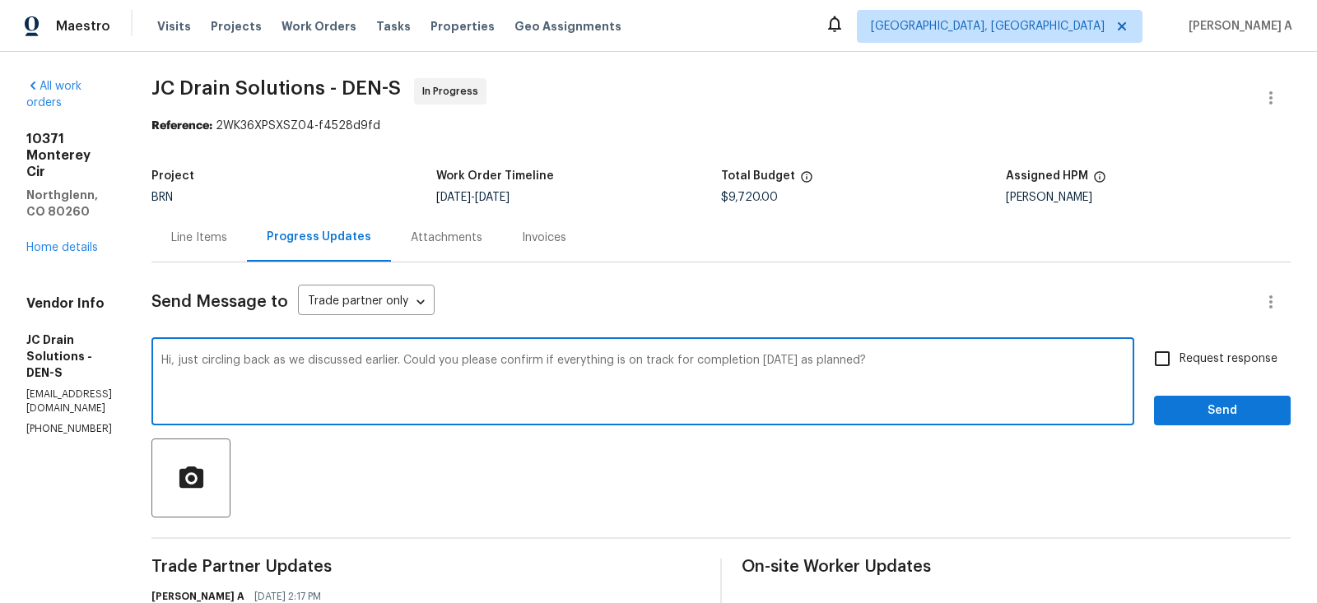
type textarea "Hi, just circling back as we discussed earlier. Could you please confirm if eve…"
click at [1164, 355] on input "Request response" at bounding box center [1162, 359] width 35 height 35
checkbox input "true"
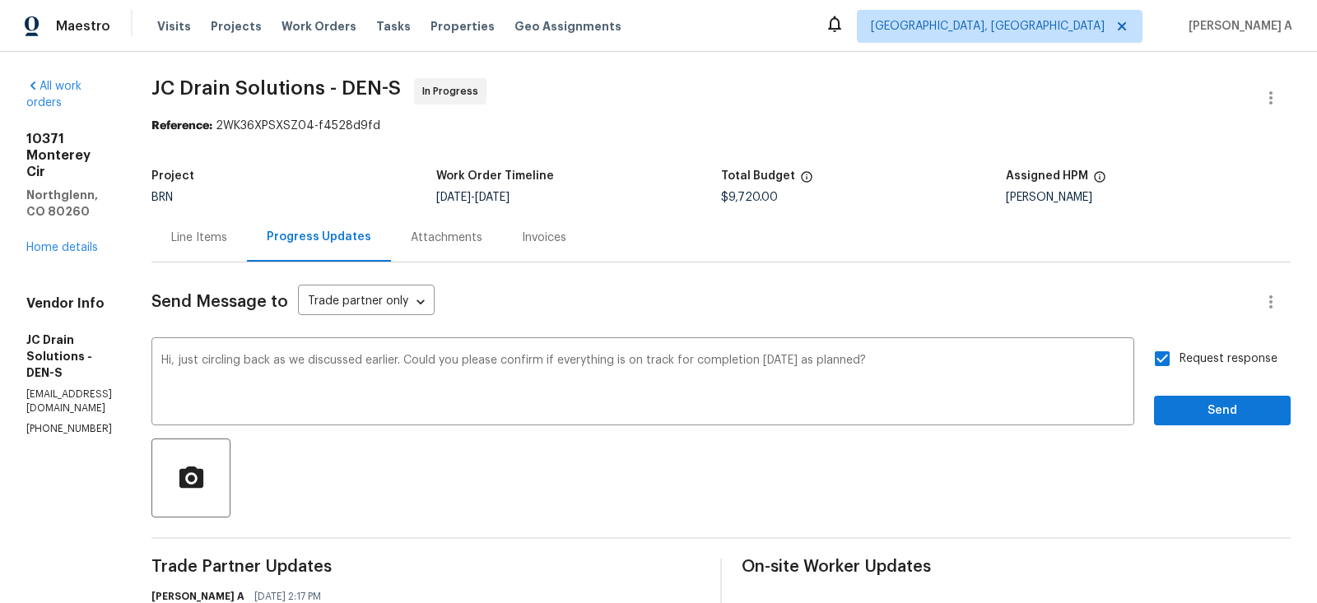
click at [1222, 410] on span "Send" at bounding box center [1222, 411] width 110 height 21
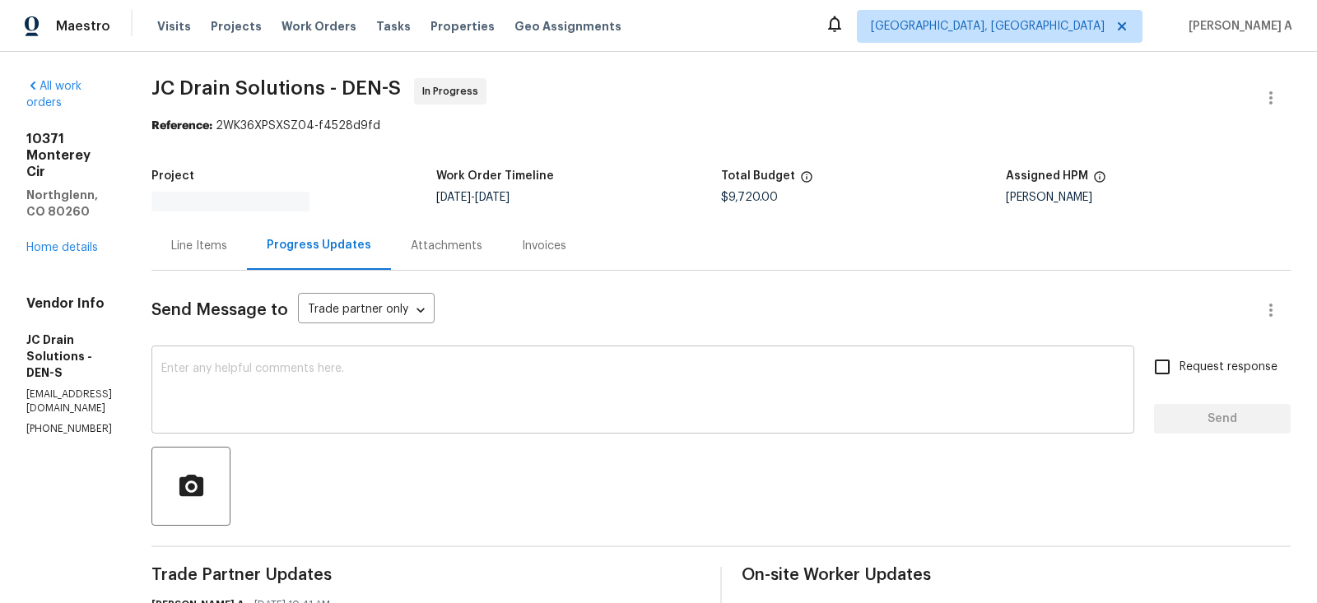
click at [403, 407] on textarea at bounding box center [642, 392] width 963 height 58
